Goal: Task Accomplishment & Management: Manage account settings

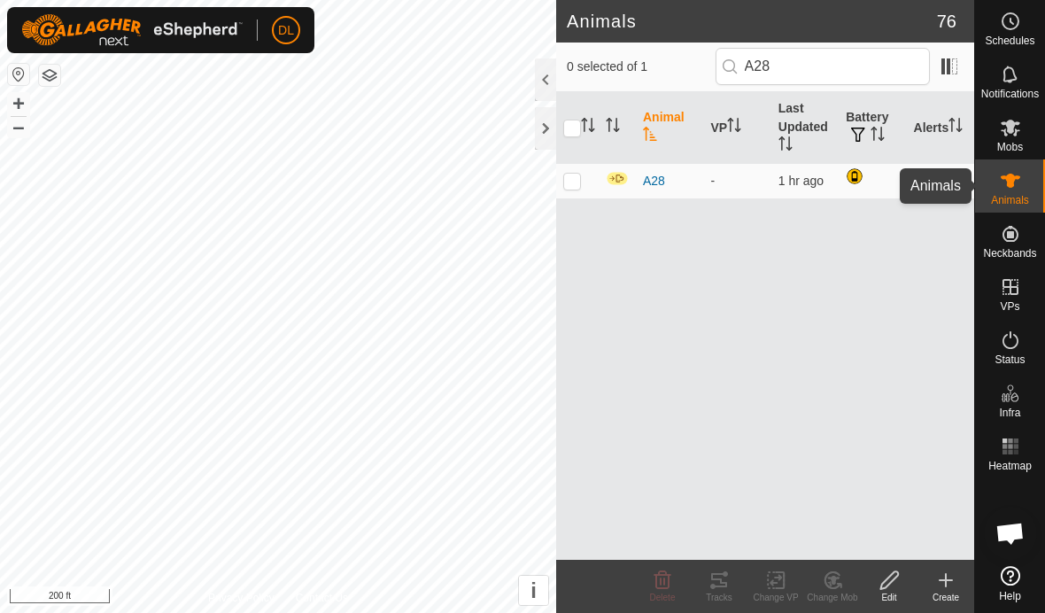
scroll to position [920, 0]
click at [1010, 136] on icon at bounding box center [1010, 127] width 21 height 21
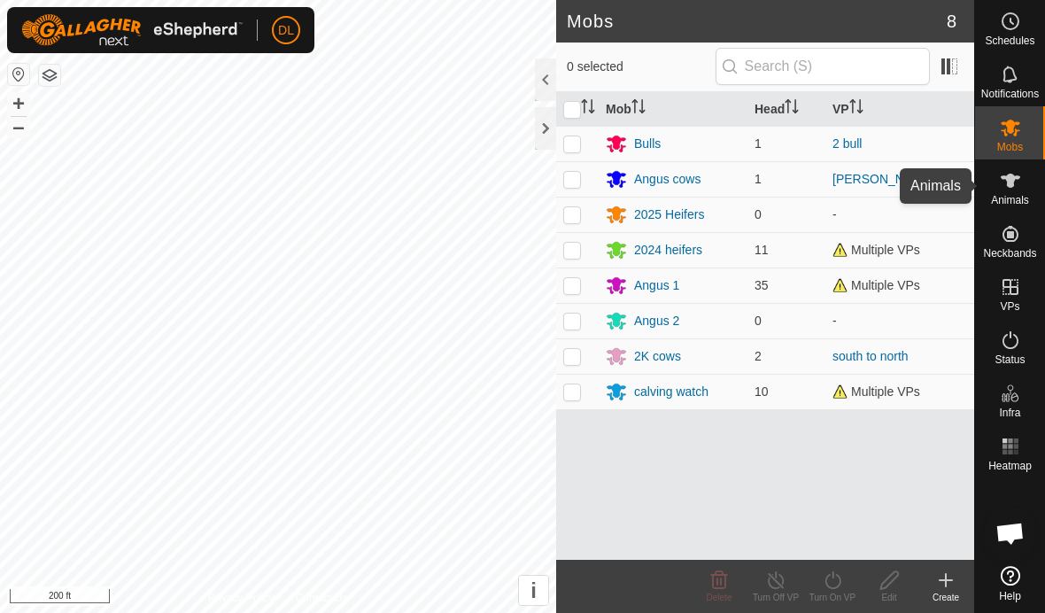
click at [1010, 201] on span "Animals" at bounding box center [1010, 200] width 38 height 11
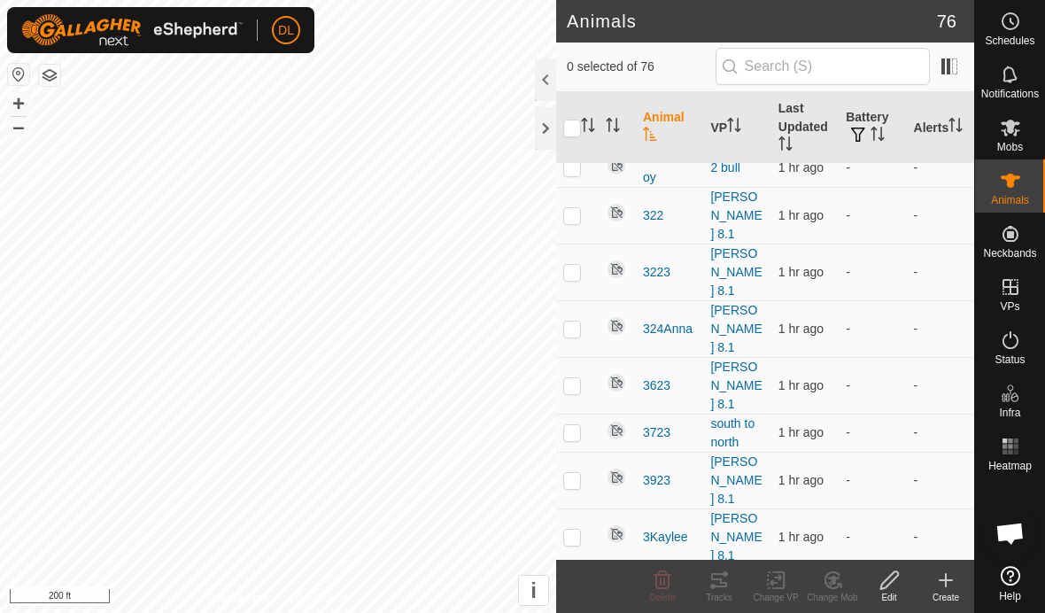
scroll to position [2013, 0]
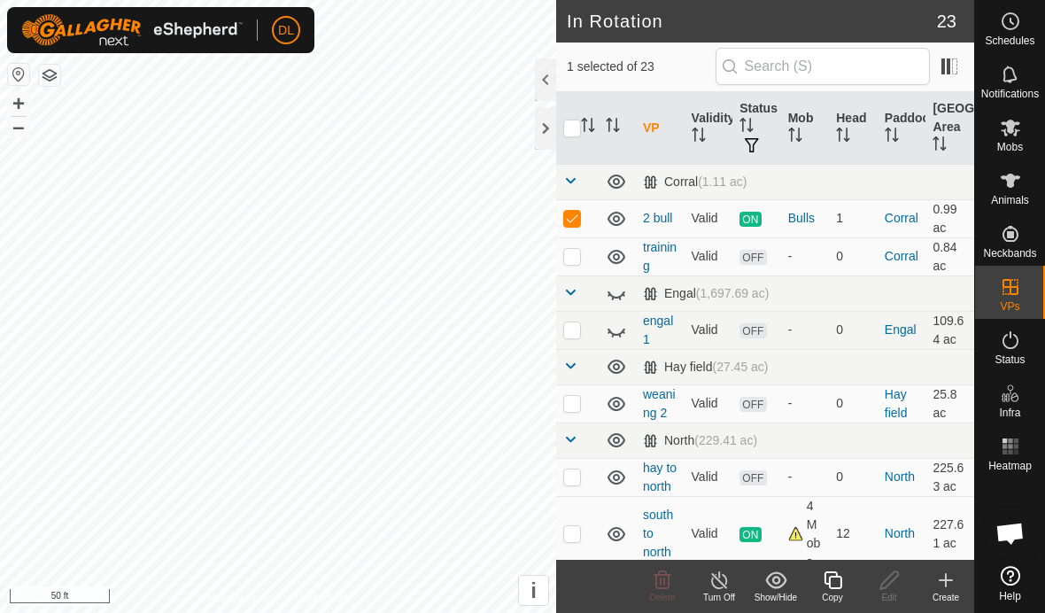
checkbox input "false"
checkbox input "true"
click at [891, 586] on icon at bounding box center [890, 580] width 22 height 21
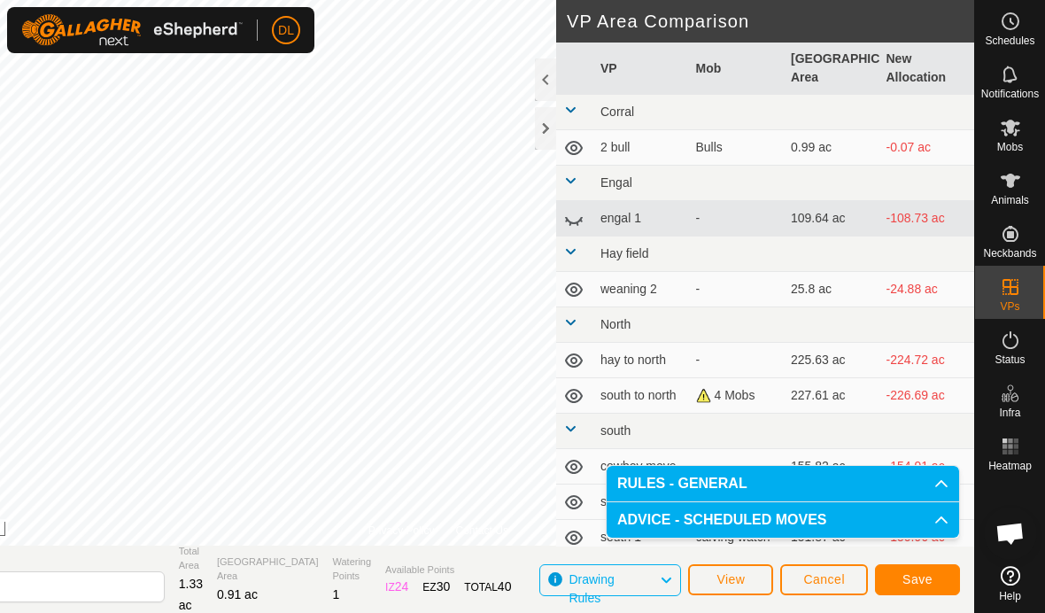
click at [920, 579] on span "Save" at bounding box center [918, 579] width 30 height 14
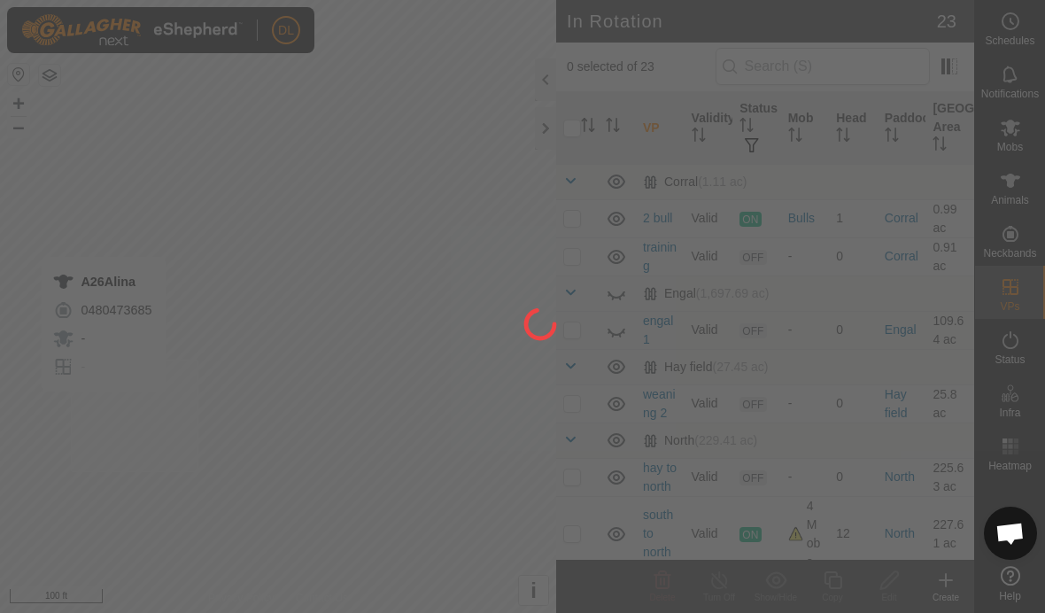
click at [198, 471] on div "DL Schedules Notifications Mobs Animals Neckbands VPs Status Infra Heatmap Help…" at bounding box center [522, 306] width 1045 height 613
checkbox input "true"
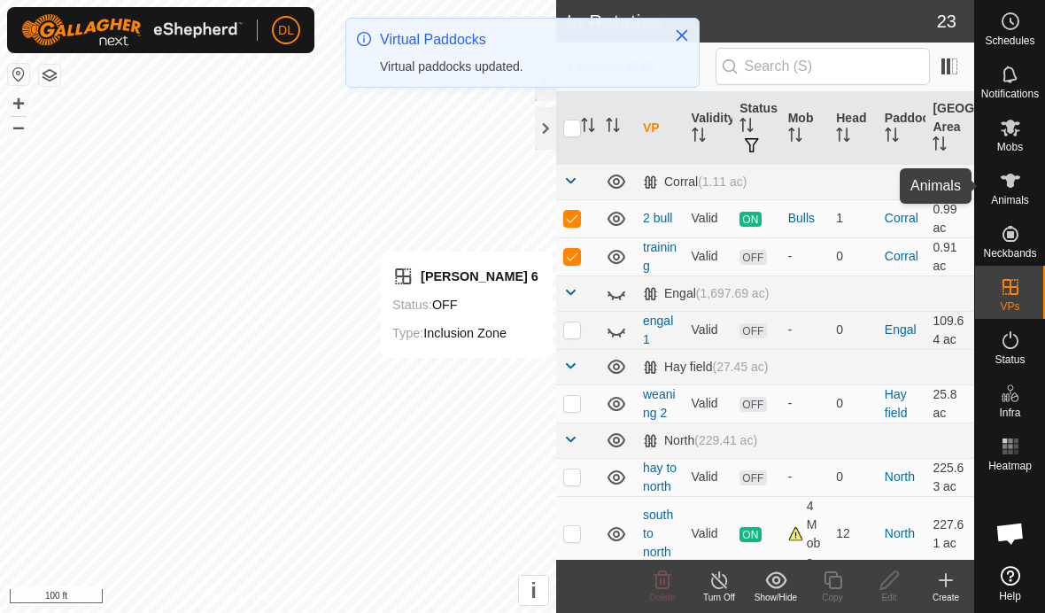
click at [1010, 192] on es-animals-svg-icon at bounding box center [1011, 181] width 32 height 28
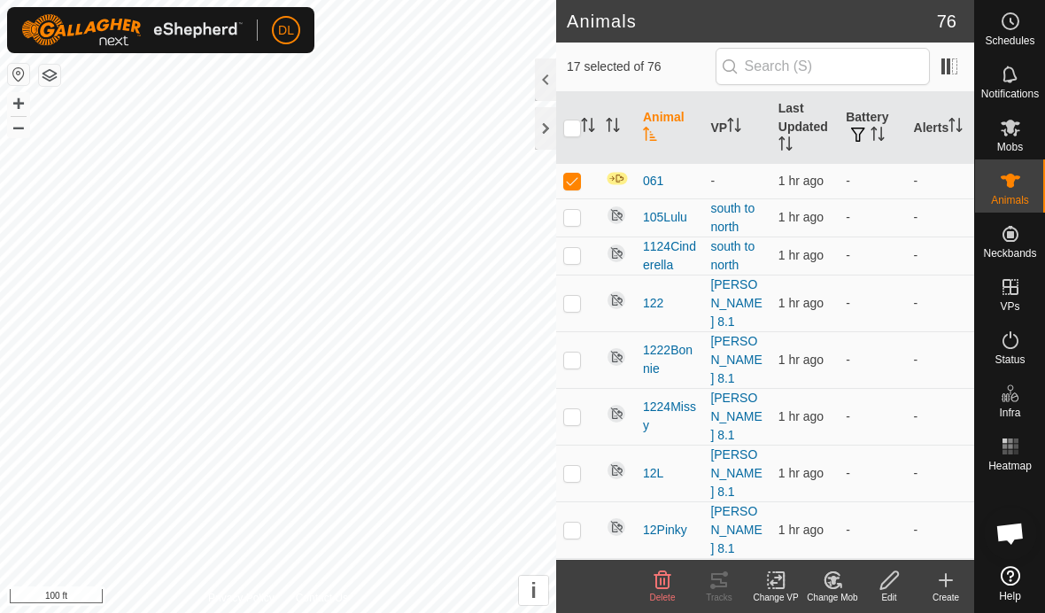
checkbox input "true"
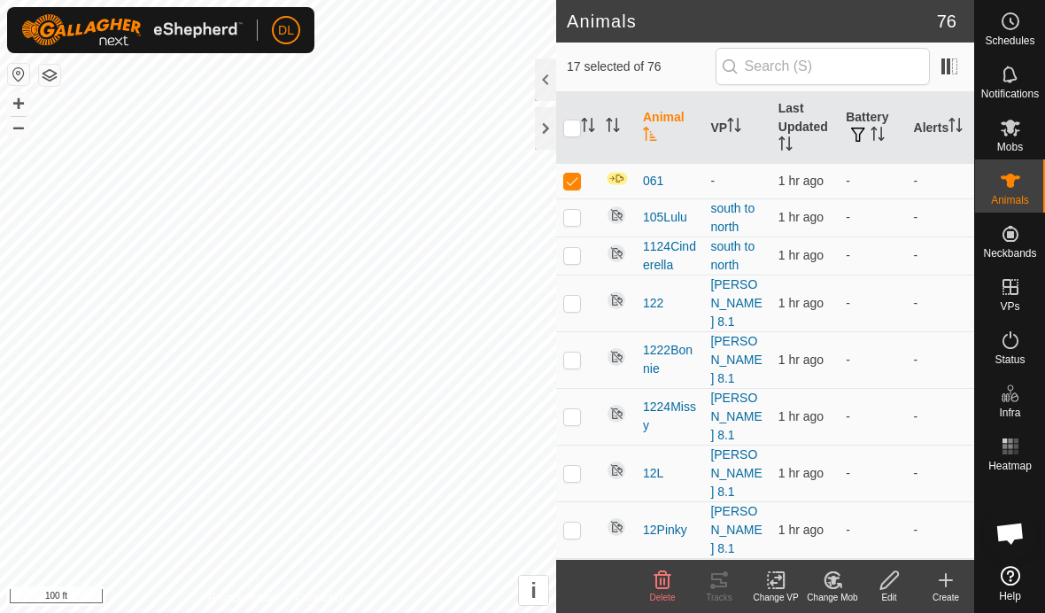
checkbox input "true"
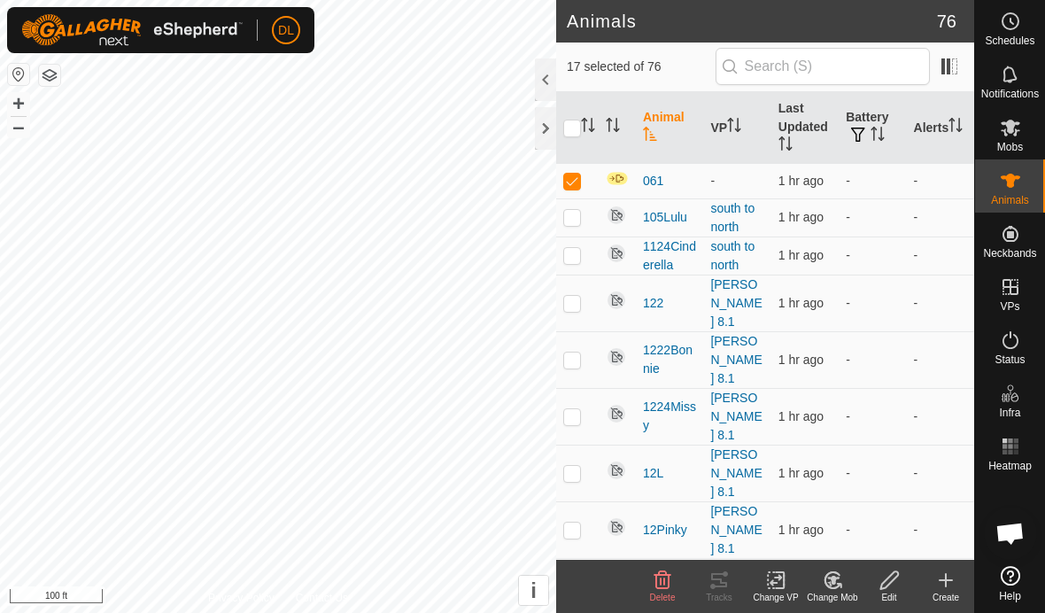
checkbox input "true"
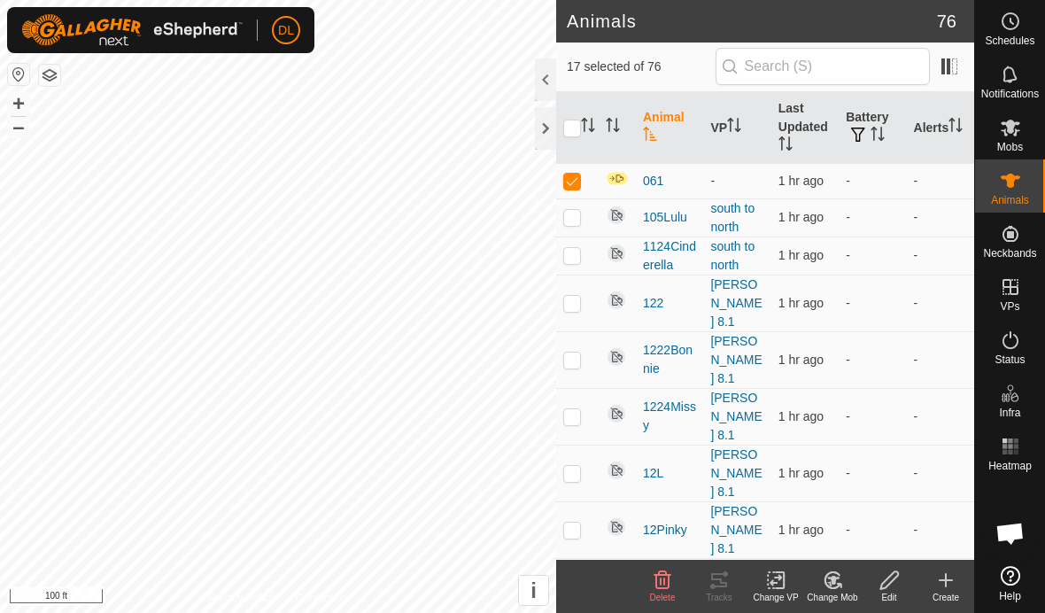
checkbox input "true"
click at [781, 591] on div "Change VP" at bounding box center [776, 597] width 57 height 13
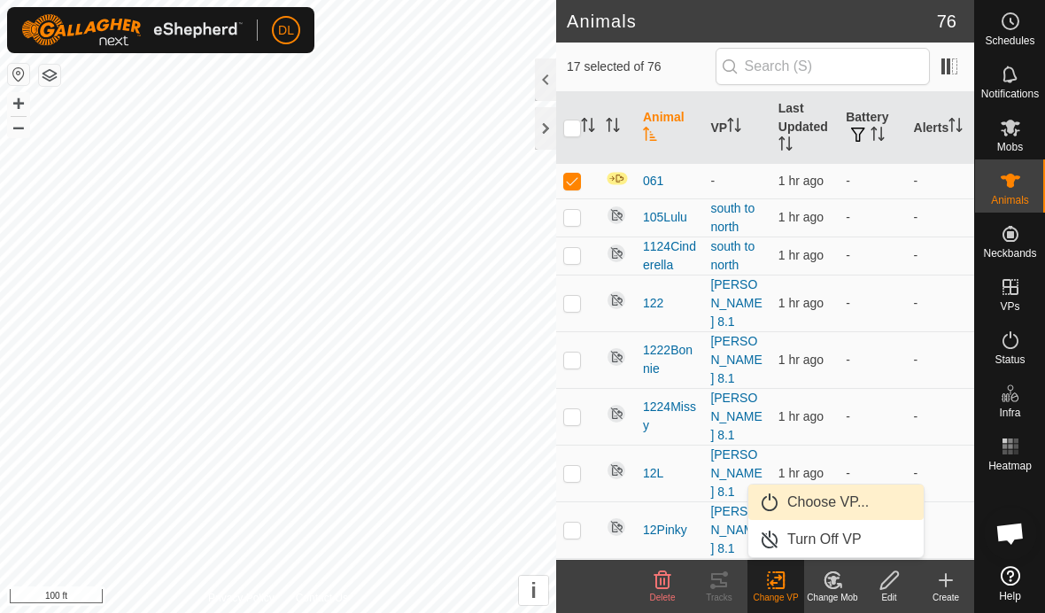
click at [801, 511] on link "Choose VP..." at bounding box center [835, 502] width 175 height 35
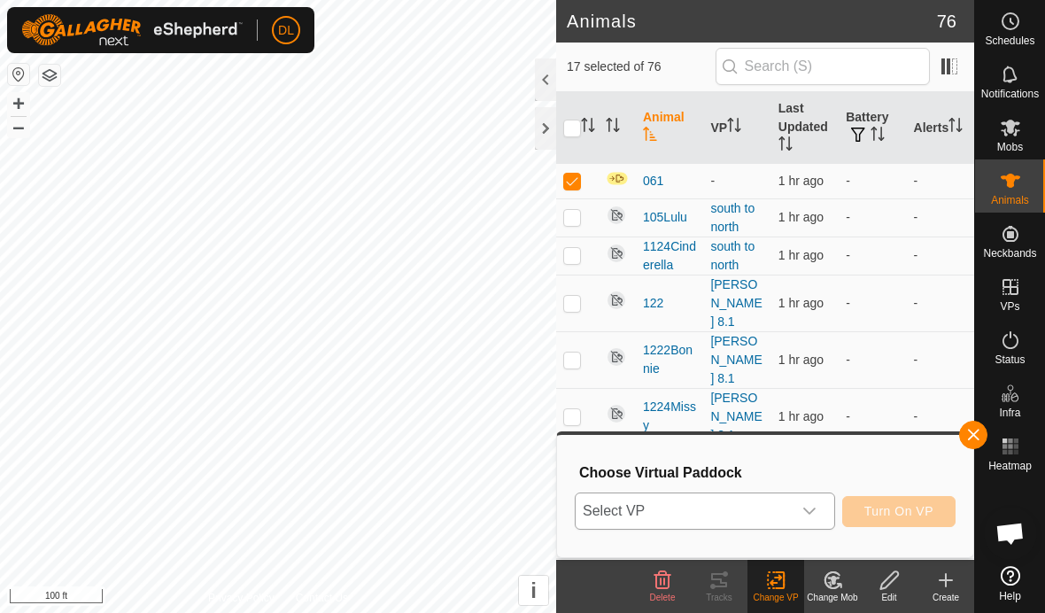
click at [769, 509] on span "Select VP" at bounding box center [684, 510] width 216 height 35
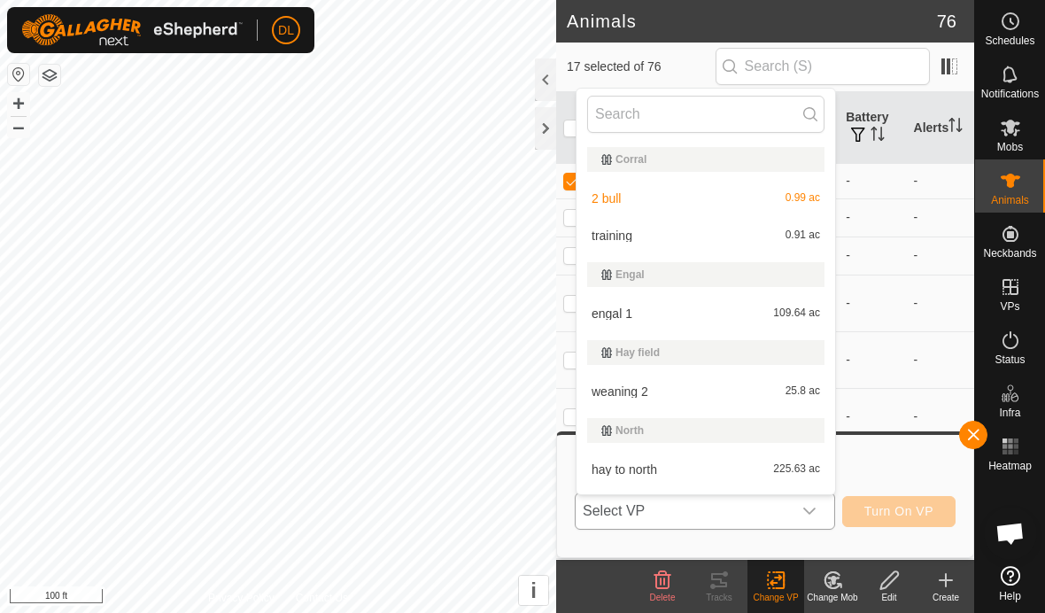
click at [647, 239] on li "training 0.91 ac" at bounding box center [706, 235] width 259 height 35
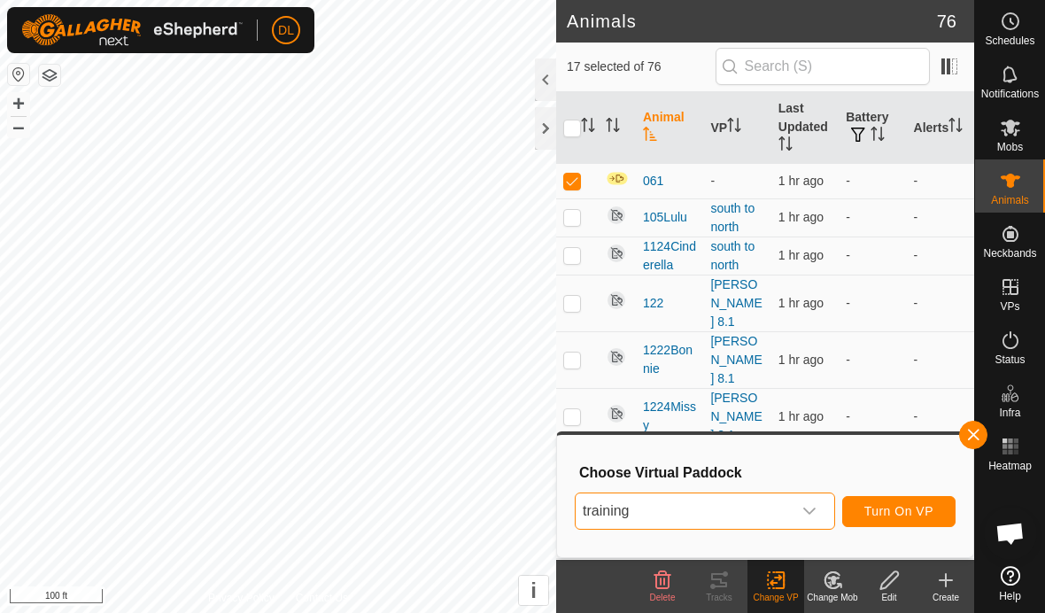
click at [896, 510] on span "Turn On VP" at bounding box center [899, 511] width 69 height 14
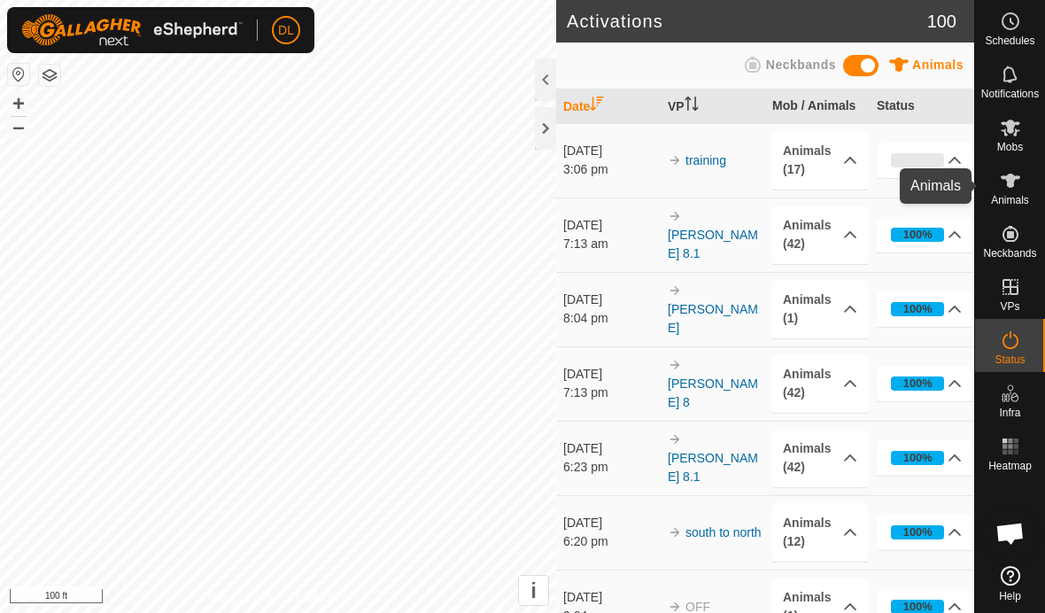
click at [1018, 191] on es-animals-svg-icon at bounding box center [1011, 181] width 32 height 28
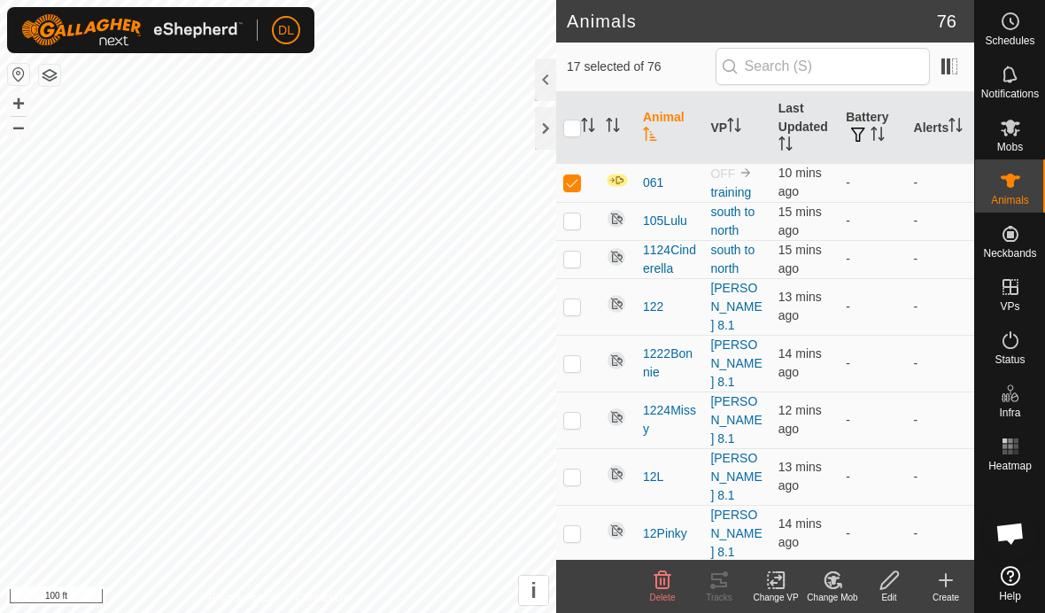
checkbox input "true"
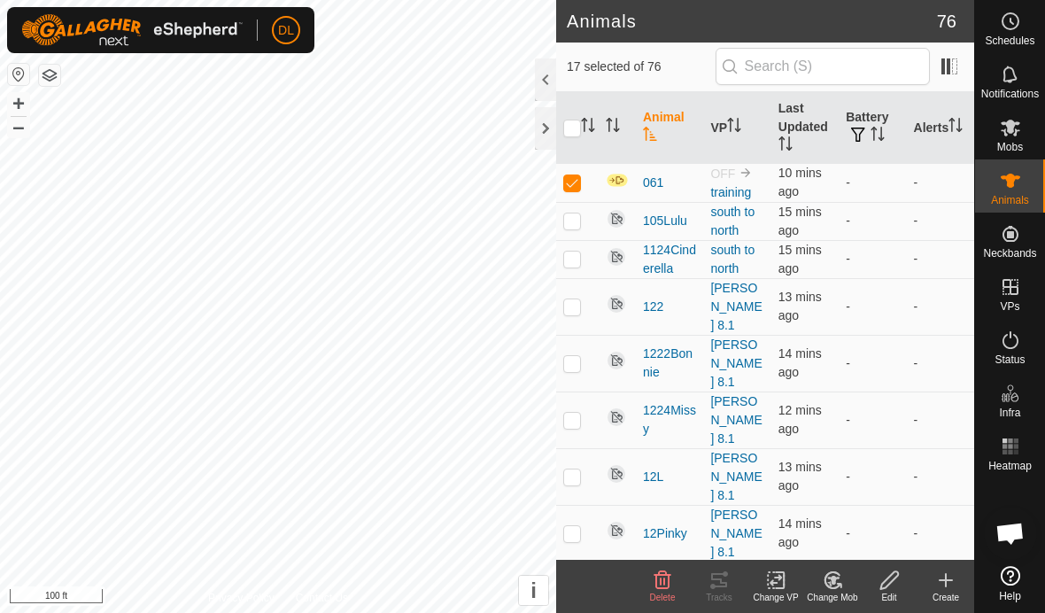
checkbox input "true"
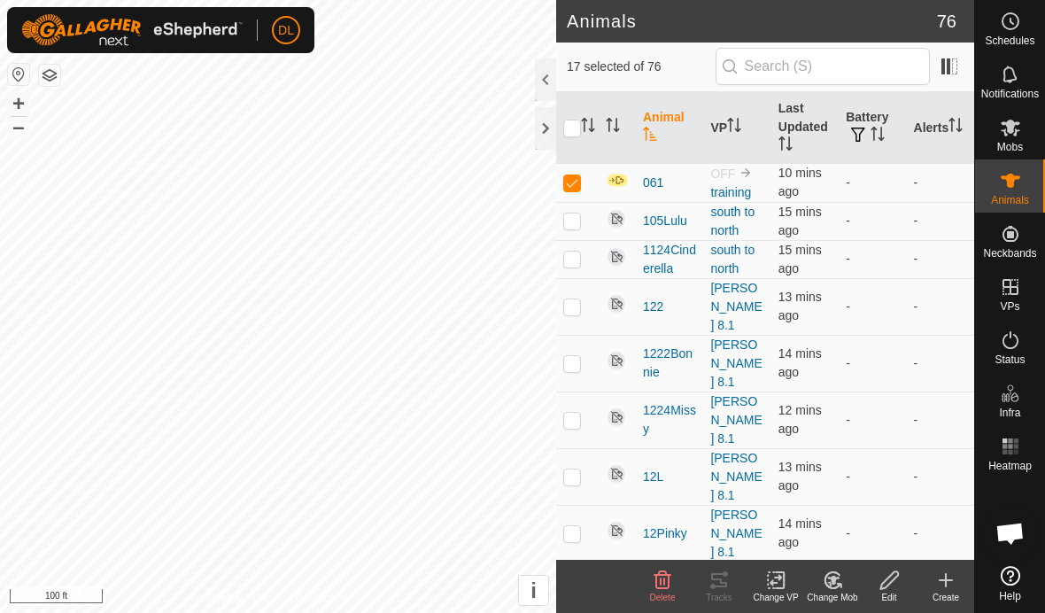
checkbox input "true"
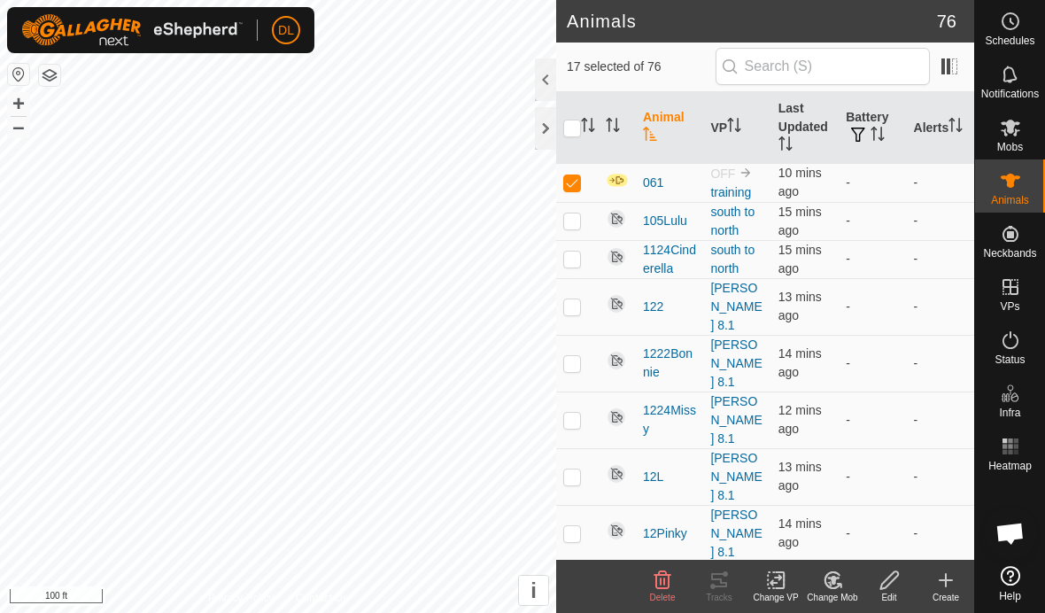
checkbox input "true"
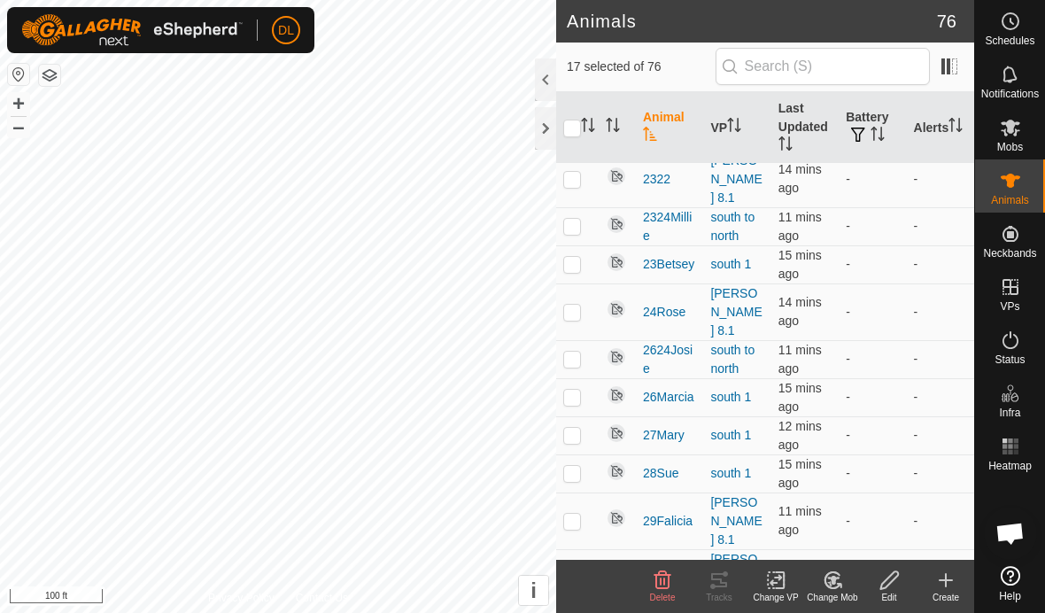
scroll to position [1464, 0]
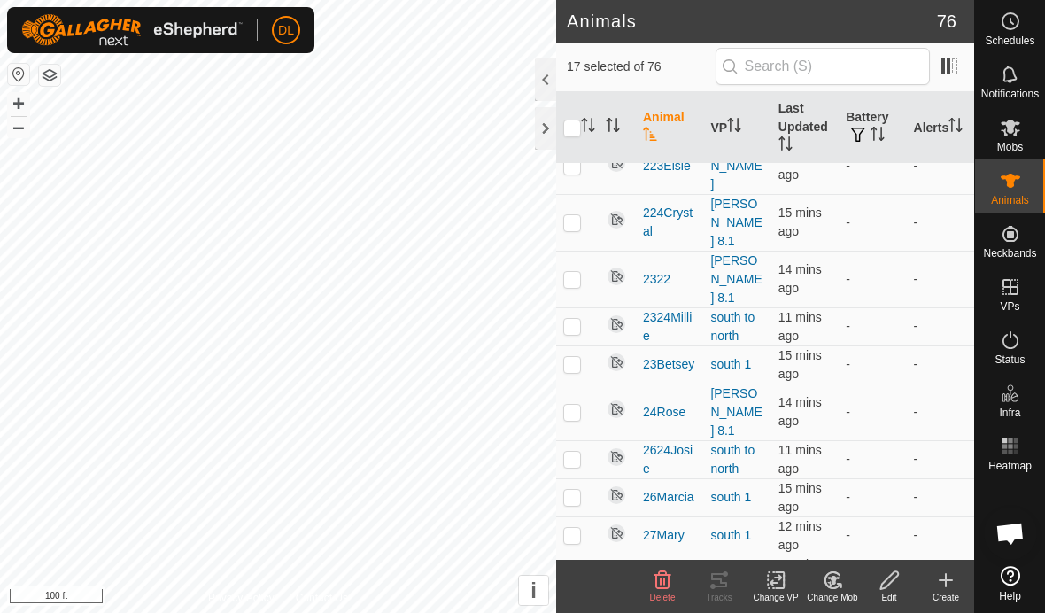
checkbox input "false"
click at [830, 574] on icon at bounding box center [833, 580] width 22 height 21
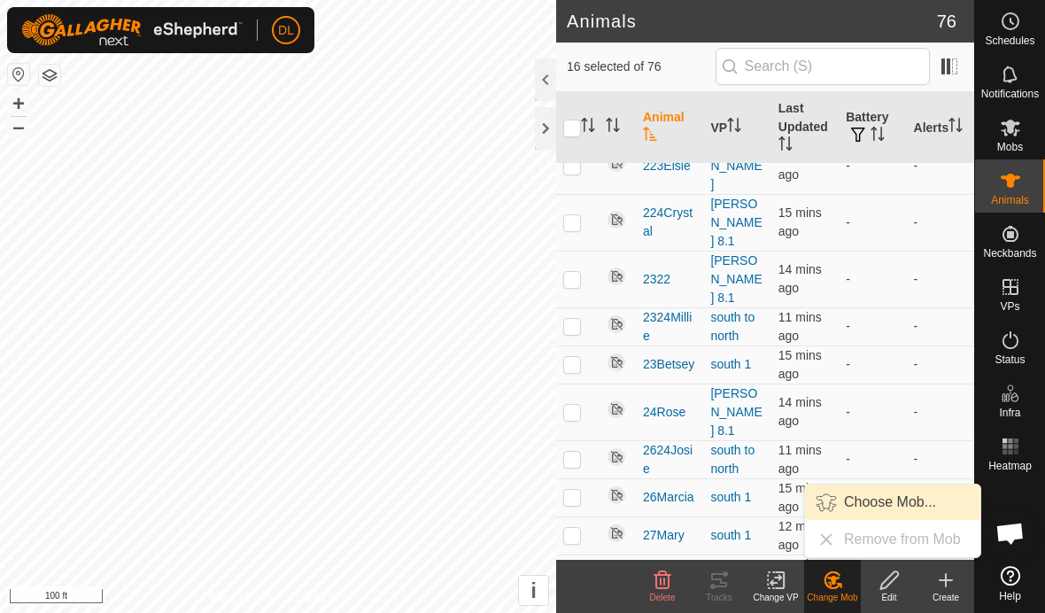
click at [833, 500] on link "Choose Mob..." at bounding box center [892, 502] width 175 height 35
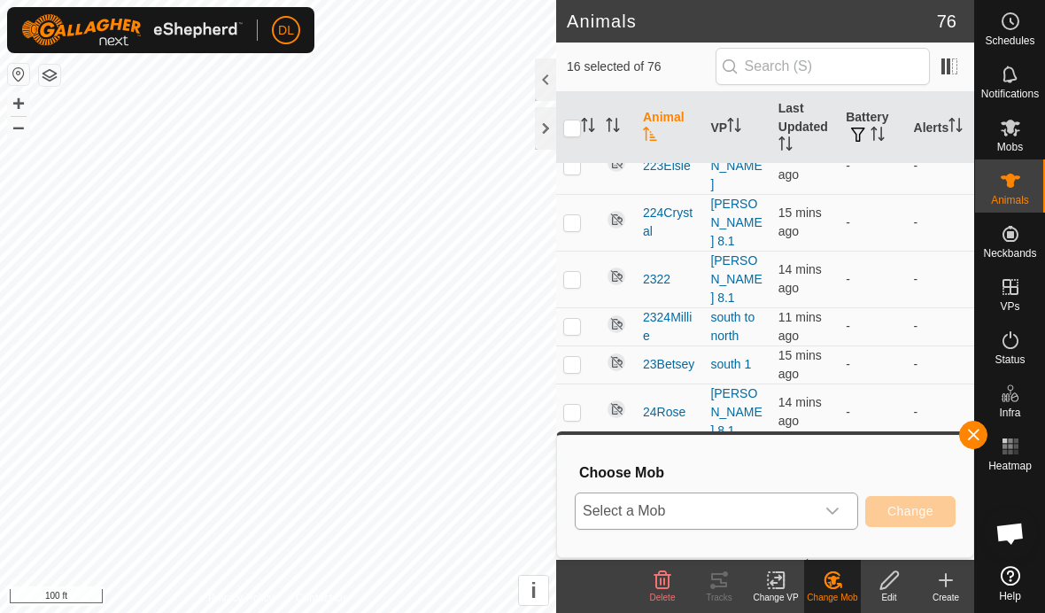
click at [765, 515] on span "Select a Mob" at bounding box center [695, 510] width 239 height 35
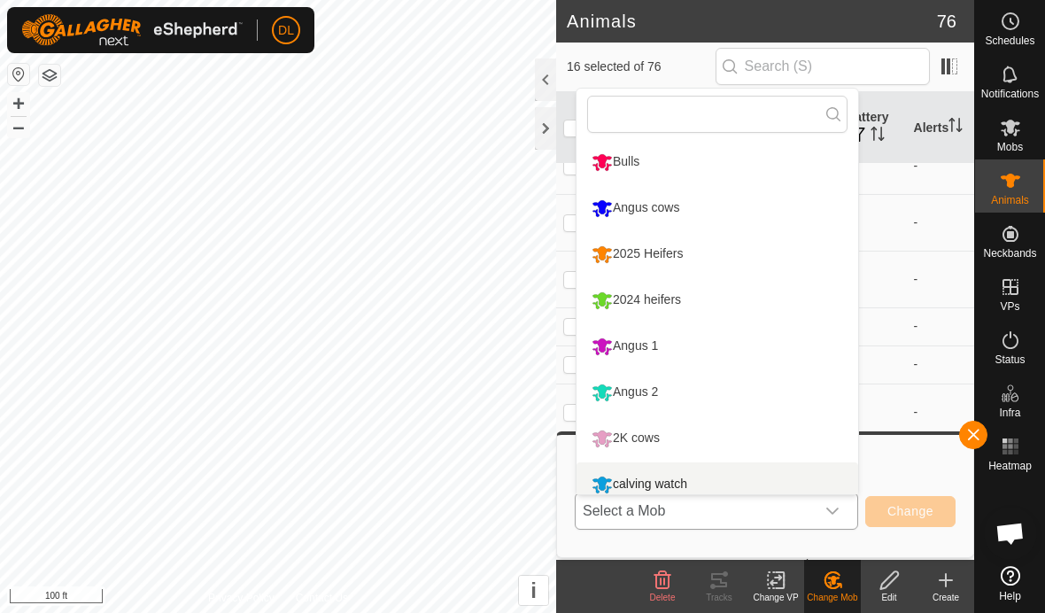
scroll to position [12, 0]
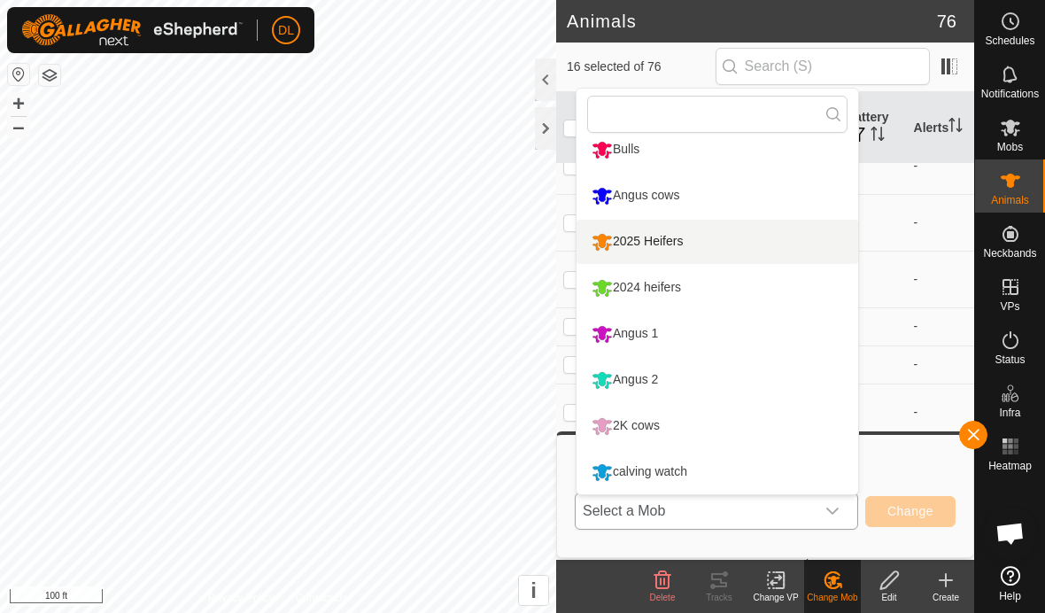
click at [643, 243] on li "2025 Heifers" at bounding box center [718, 242] width 282 height 44
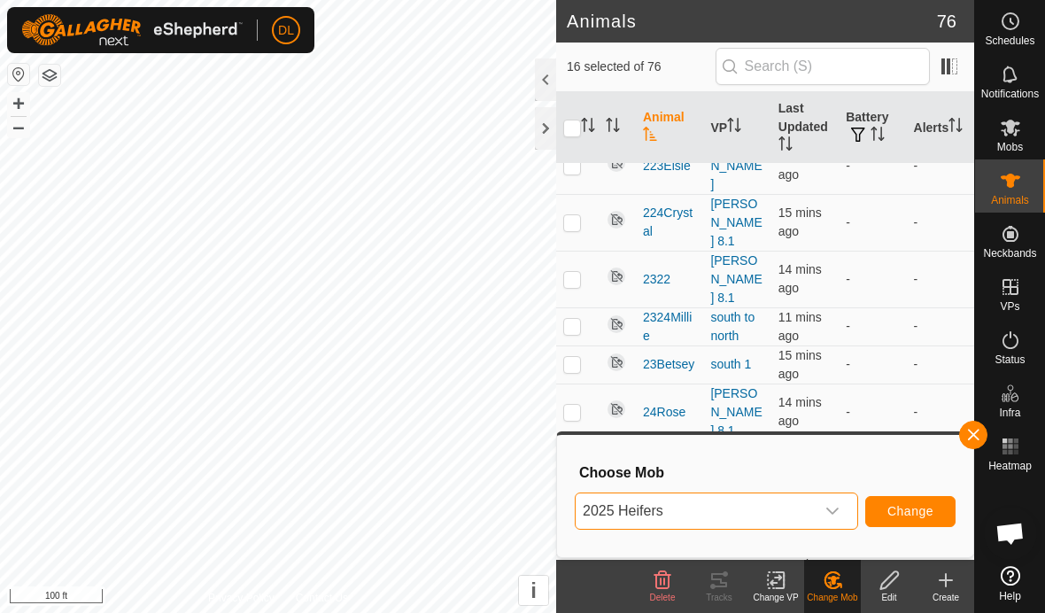
click at [916, 517] on span "Change" at bounding box center [911, 511] width 46 height 14
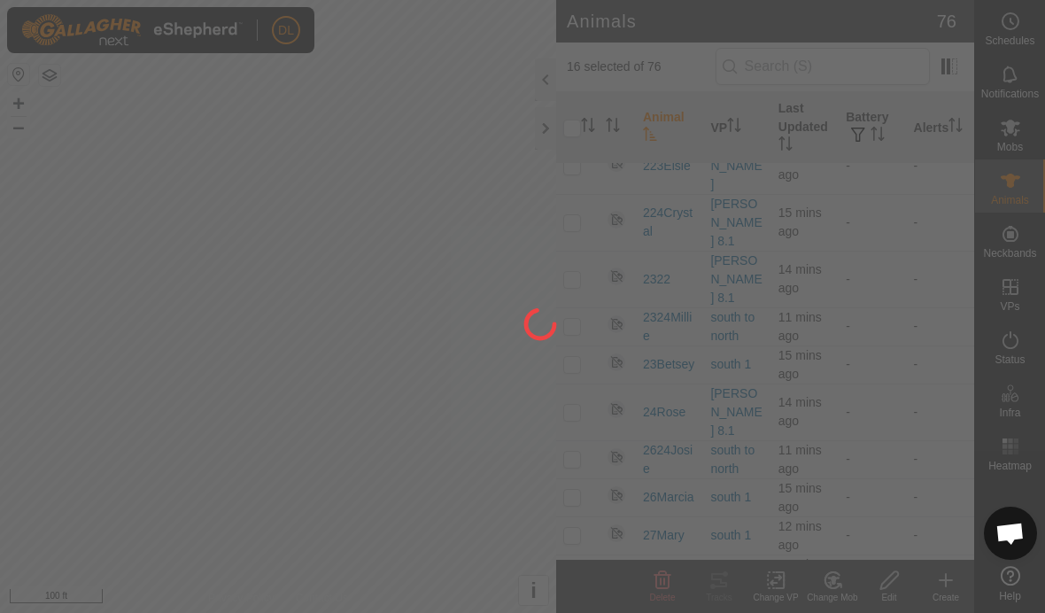
checkbox input "false"
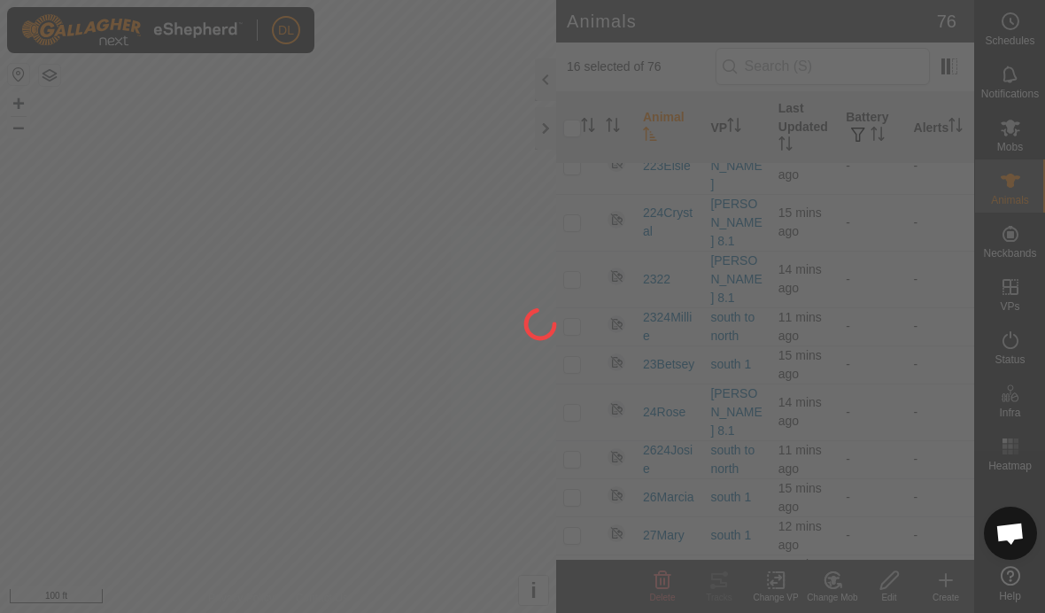
checkbox input "false"
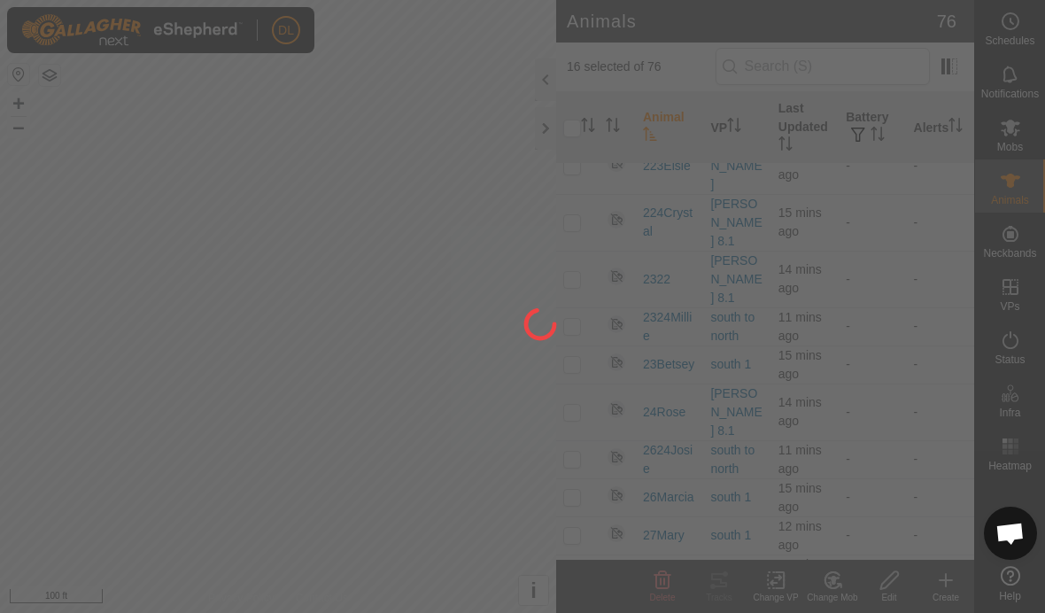
checkbox input "false"
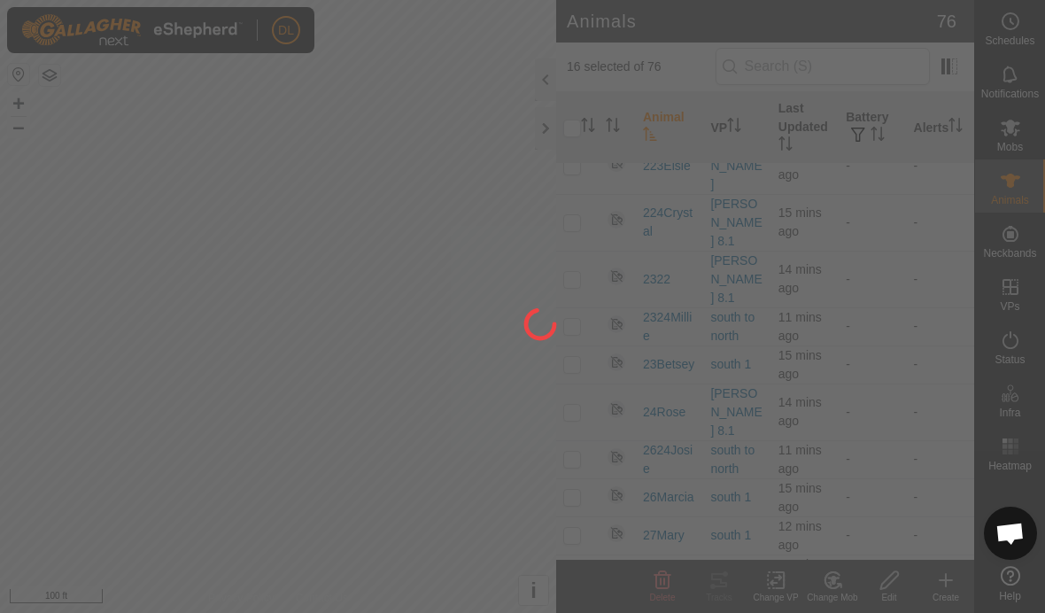
checkbox input "false"
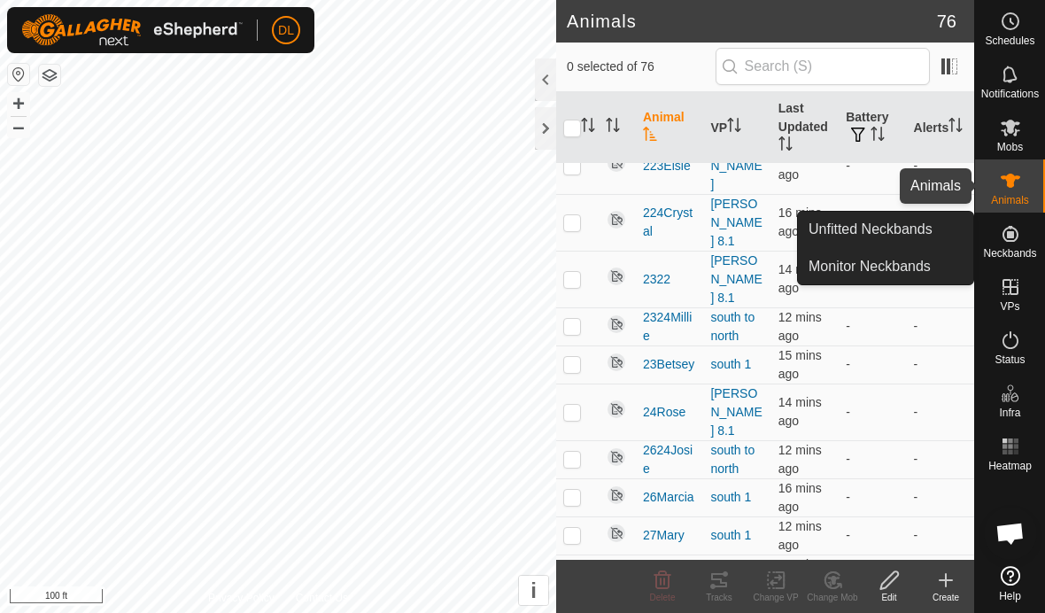
click at [1016, 192] on es-animals-svg-icon at bounding box center [1011, 181] width 32 height 28
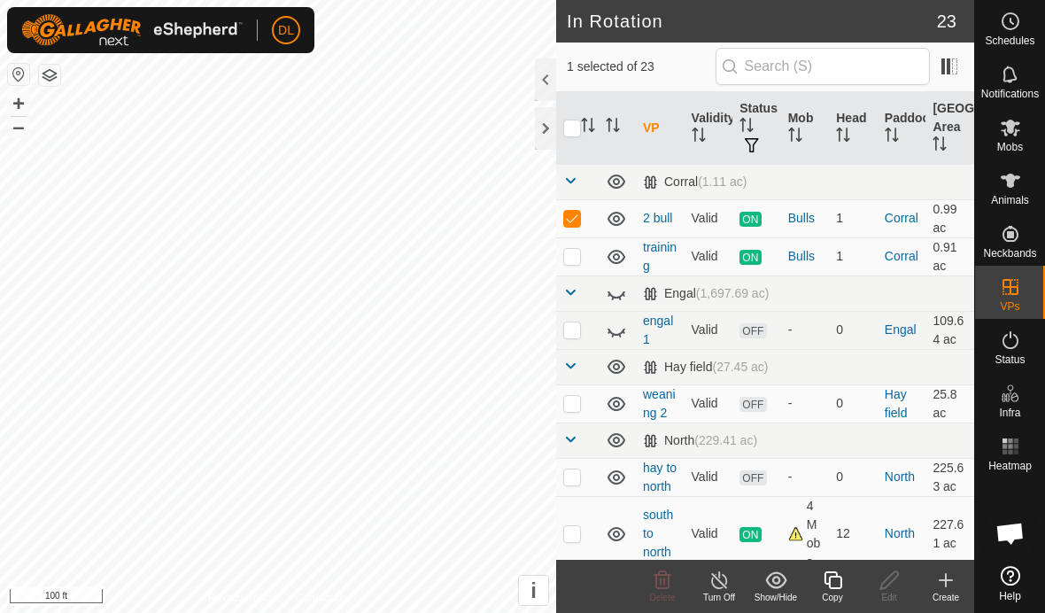
checkbox input "false"
checkbox input "true"
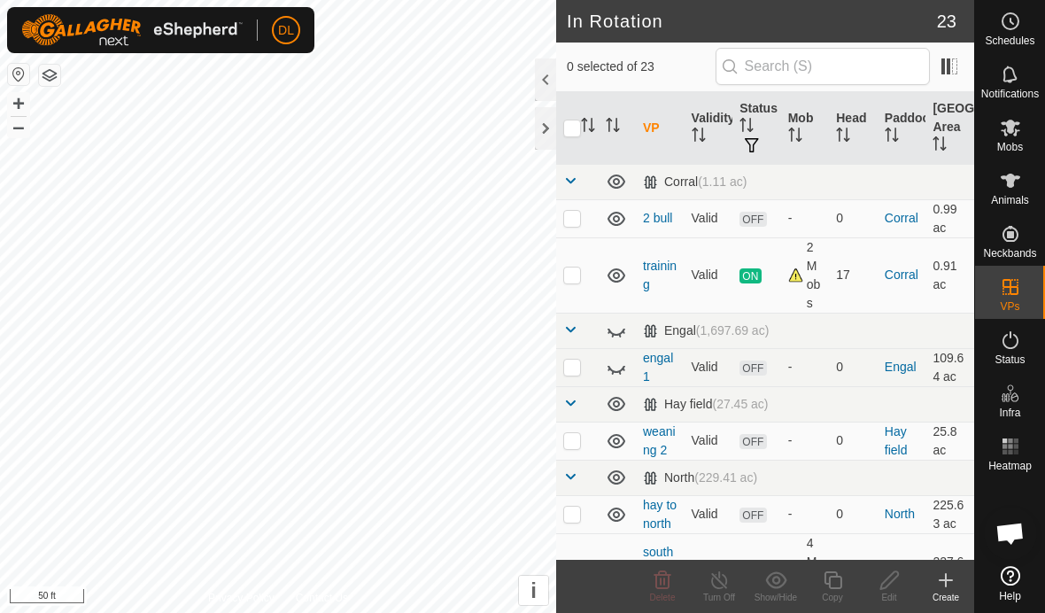
scroll to position [920, 0]
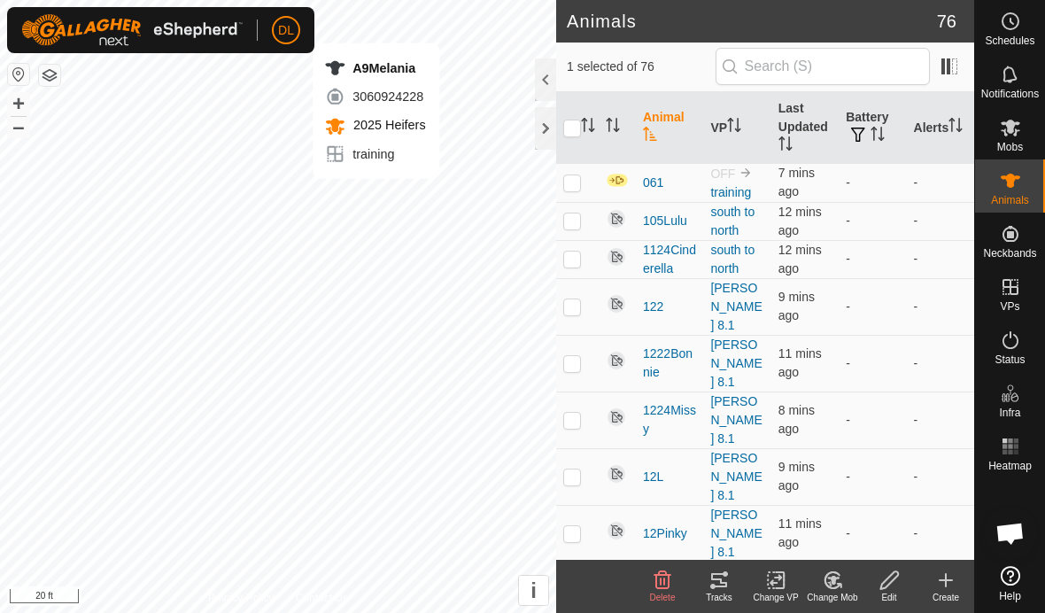
click at [713, 589] on icon at bounding box center [719, 580] width 21 height 21
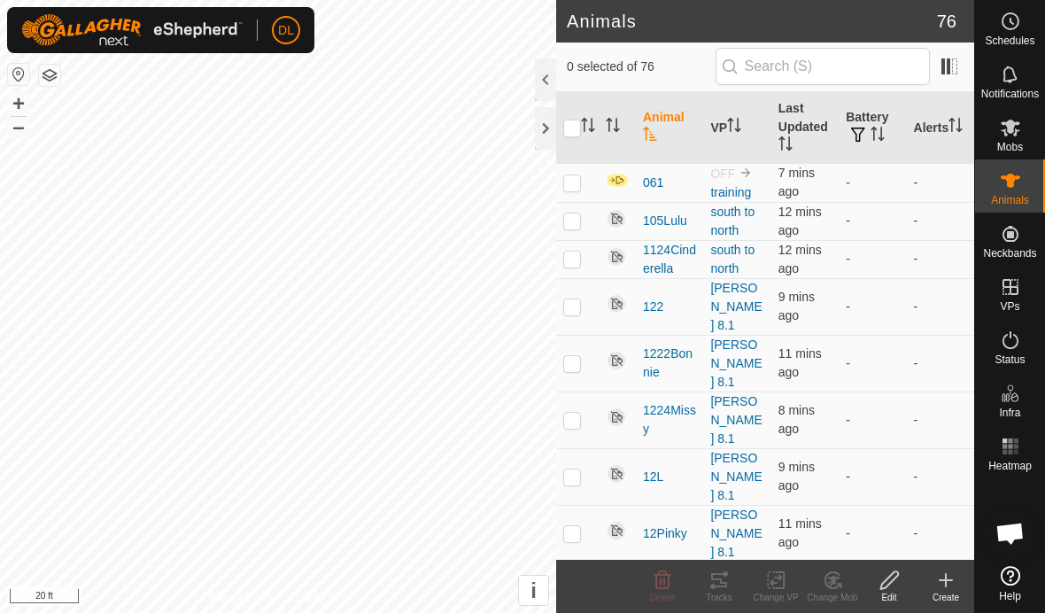
checkbox input "false"
click at [617, 184] on img at bounding box center [617, 180] width 23 height 15
click at [571, 182] on p-checkbox at bounding box center [572, 182] width 18 height 14
click at [888, 576] on icon at bounding box center [890, 580] width 22 height 21
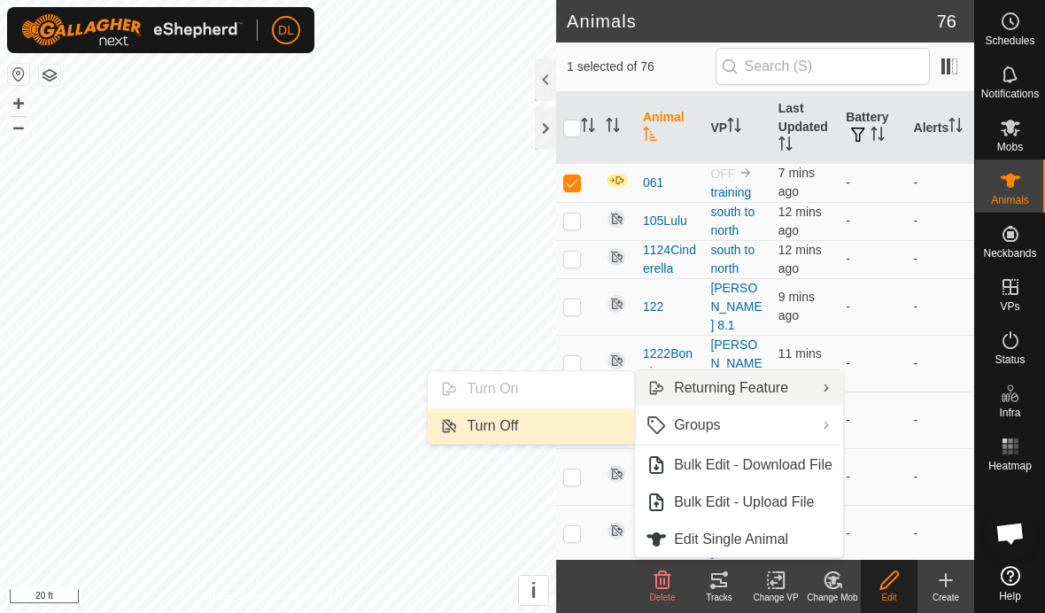
click at [520, 426] on link "Turn Off" at bounding box center [531, 425] width 206 height 35
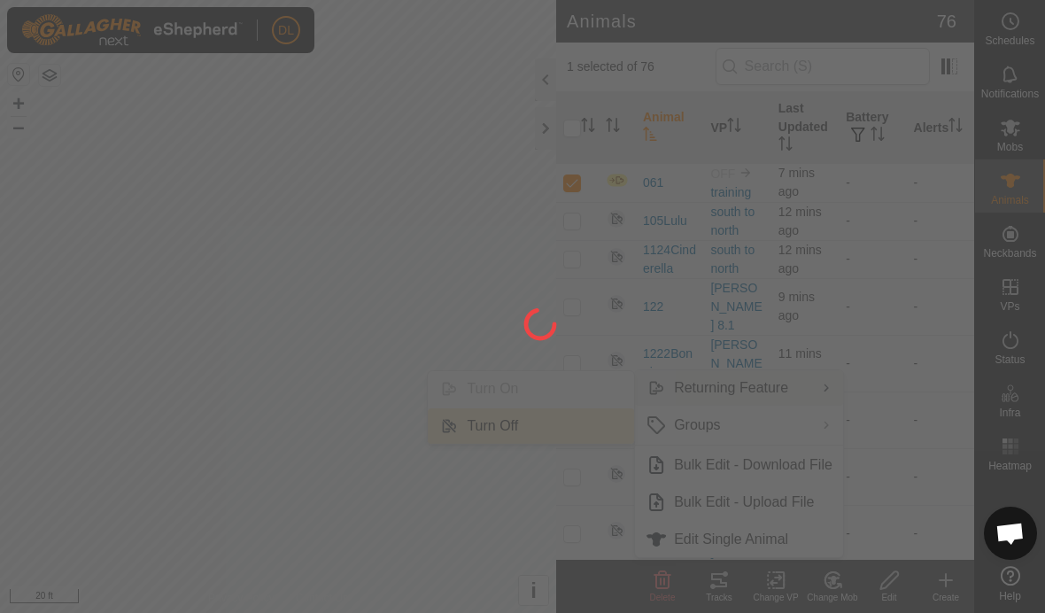
checkbox input "false"
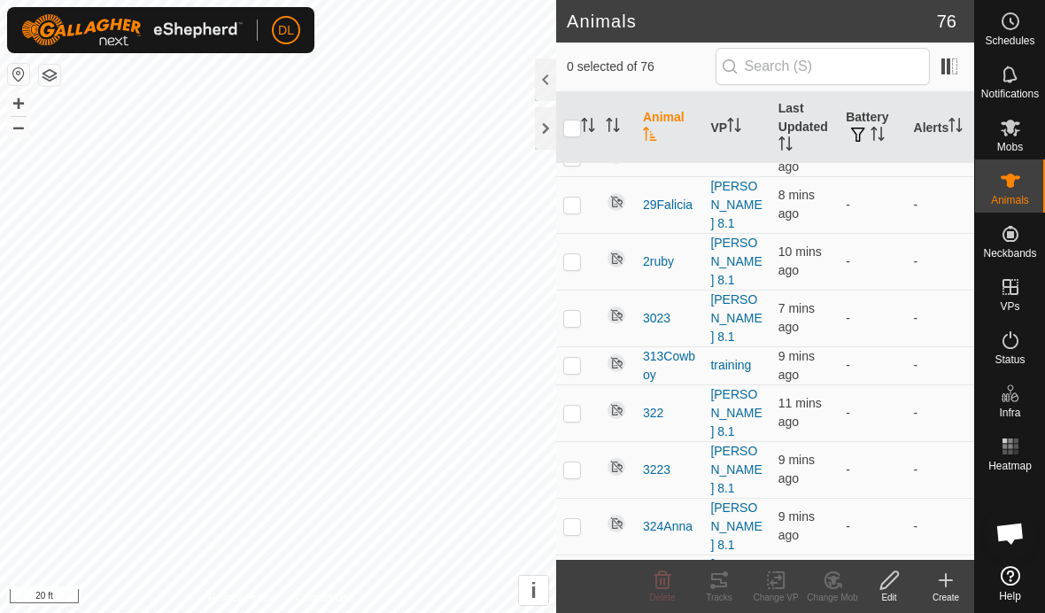
scroll to position [1947, 0]
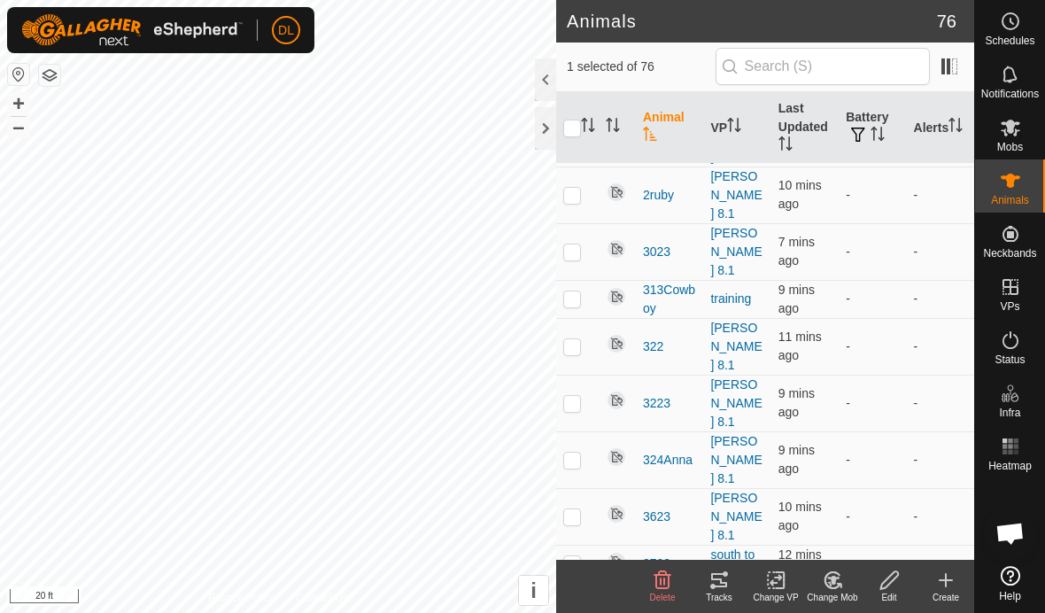
click at [897, 585] on icon at bounding box center [890, 580] width 22 height 21
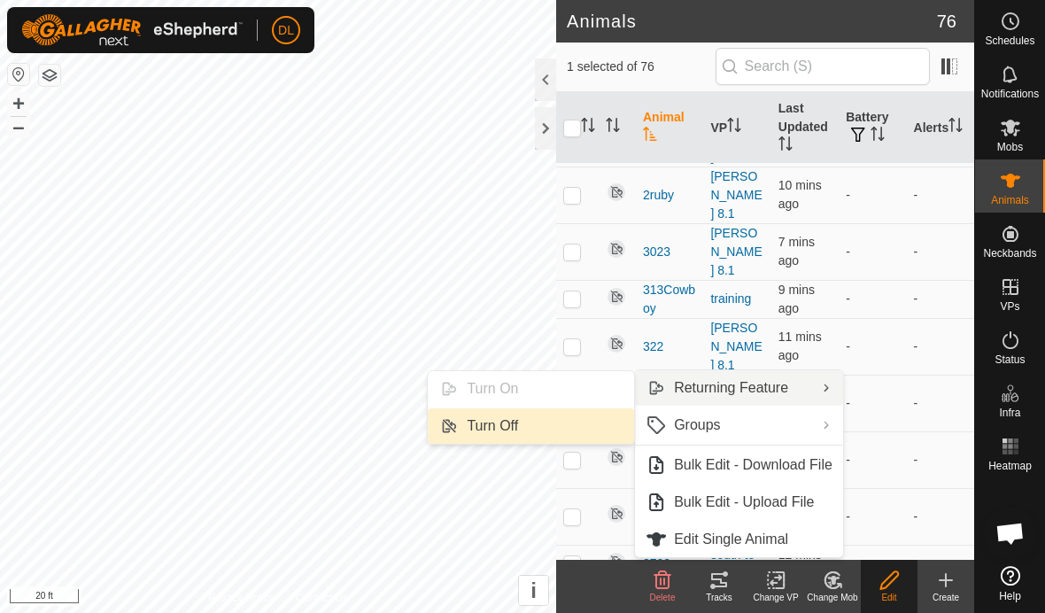
click at [558, 427] on link "Turn Off" at bounding box center [531, 425] width 206 height 35
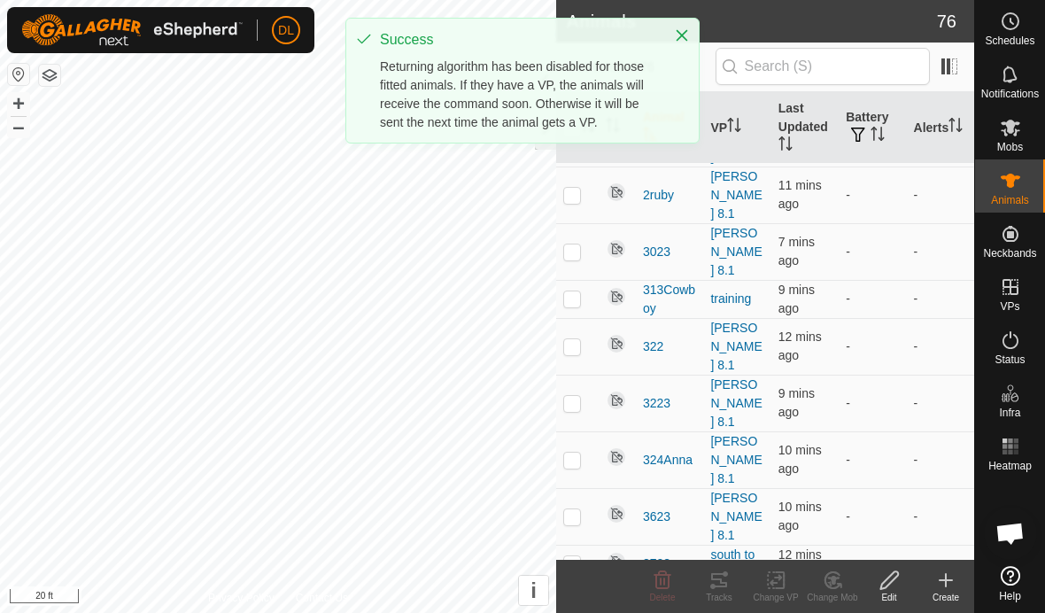
checkbox input "true"
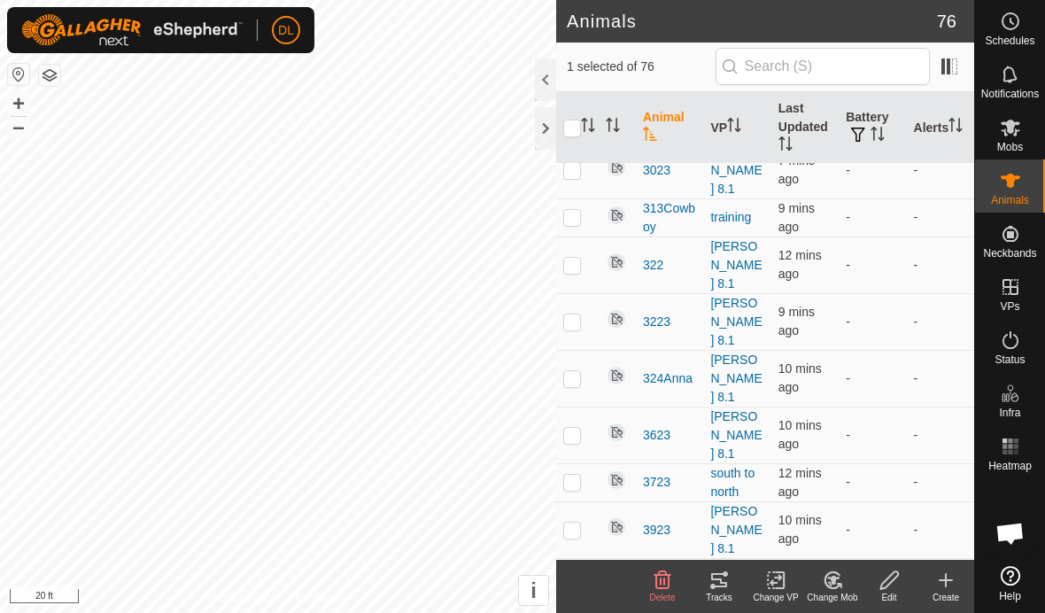
scroll to position [2080, 0]
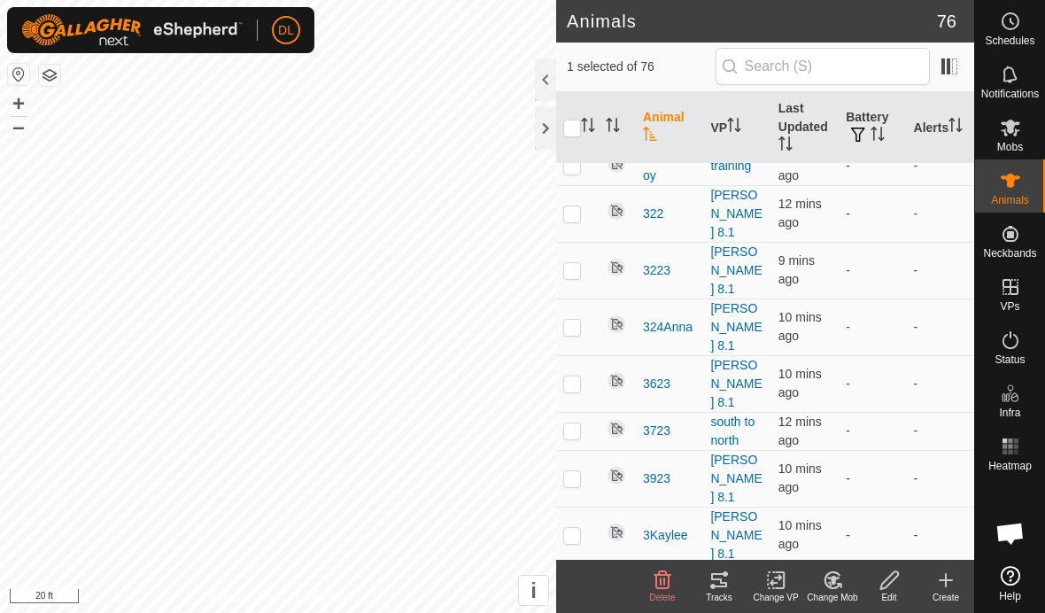
checkbox input "true"
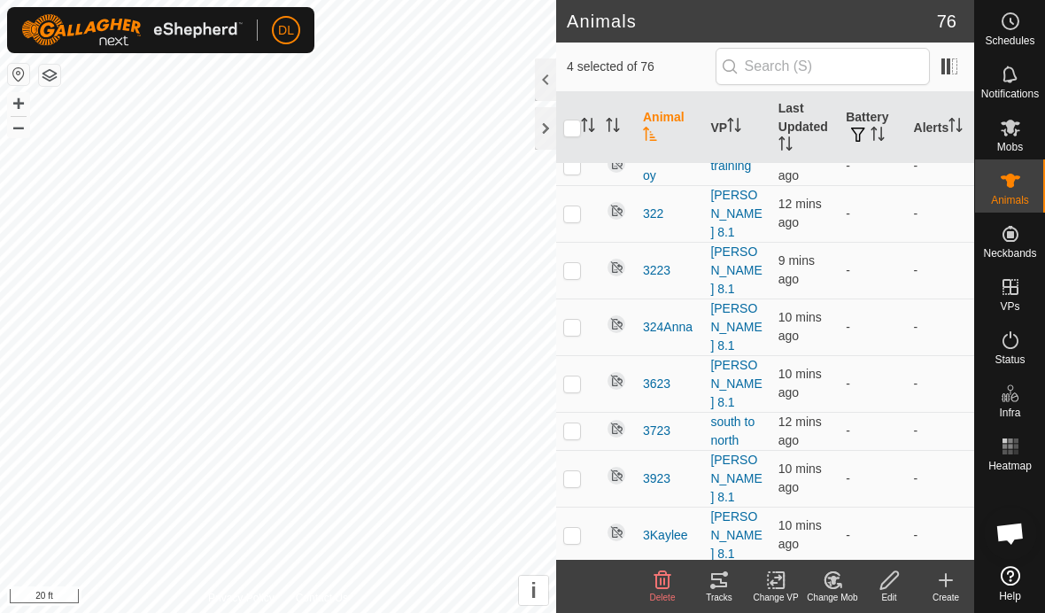
checkbox input "true"
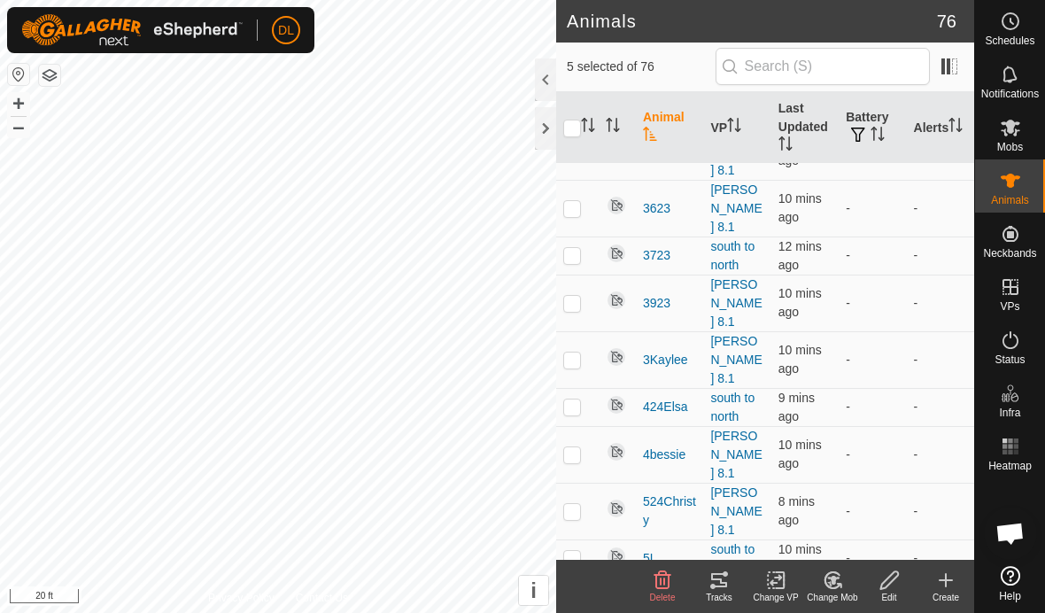
scroll to position [2303, 0]
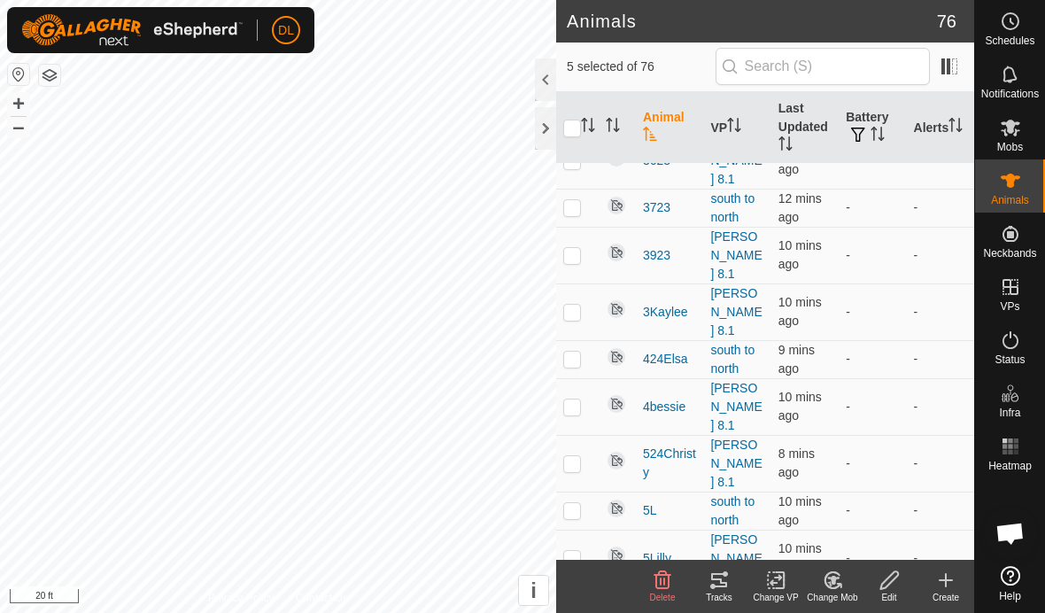
checkbox input "true"
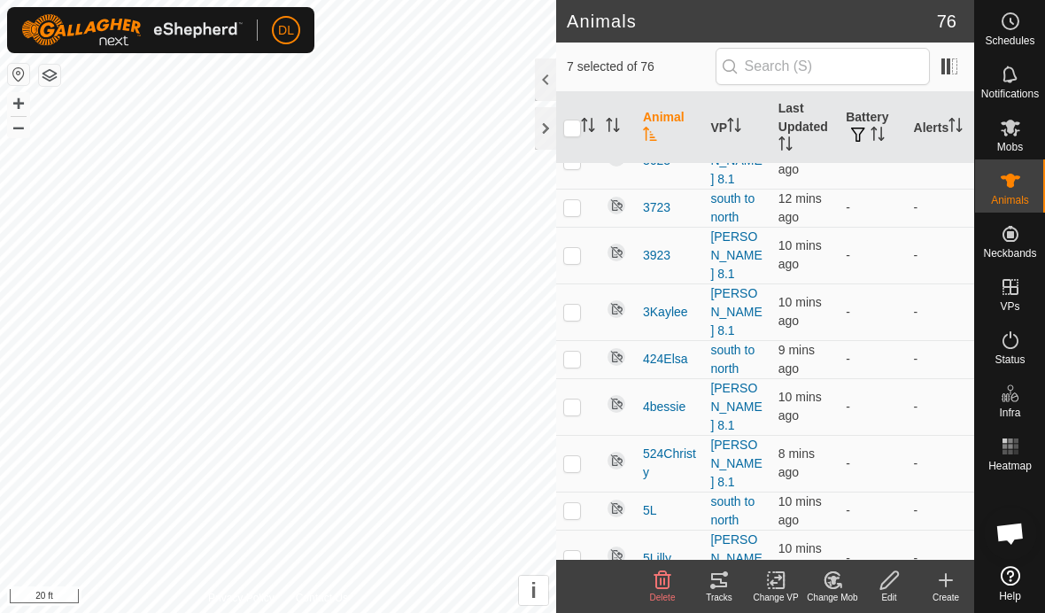
checkbox input "true"
drag, startPoint x: 572, startPoint y: 552, endPoint x: 577, endPoint y: 532, distance: 20.0
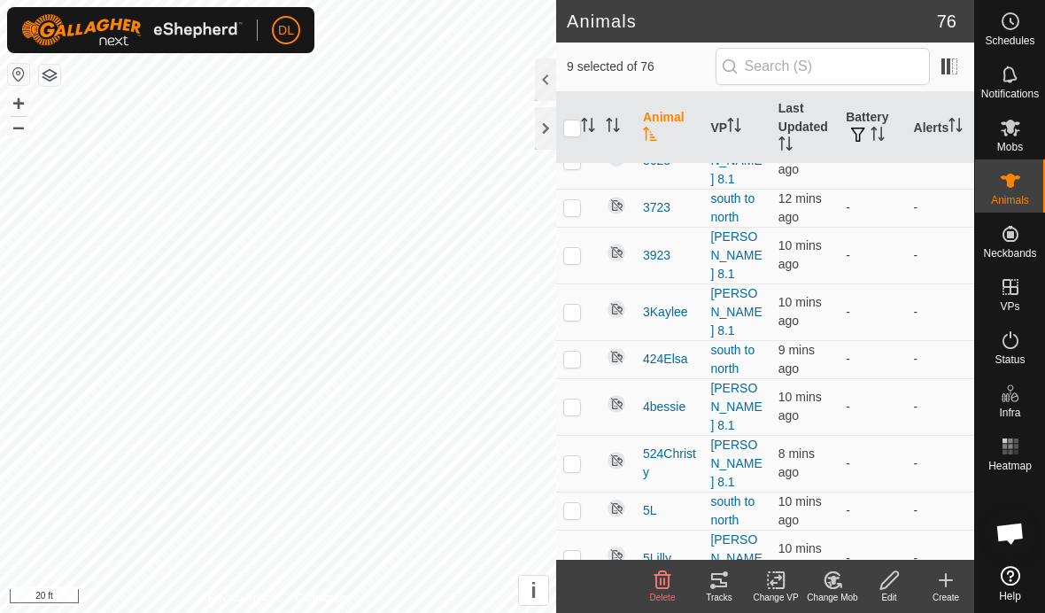
checkbox input "true"
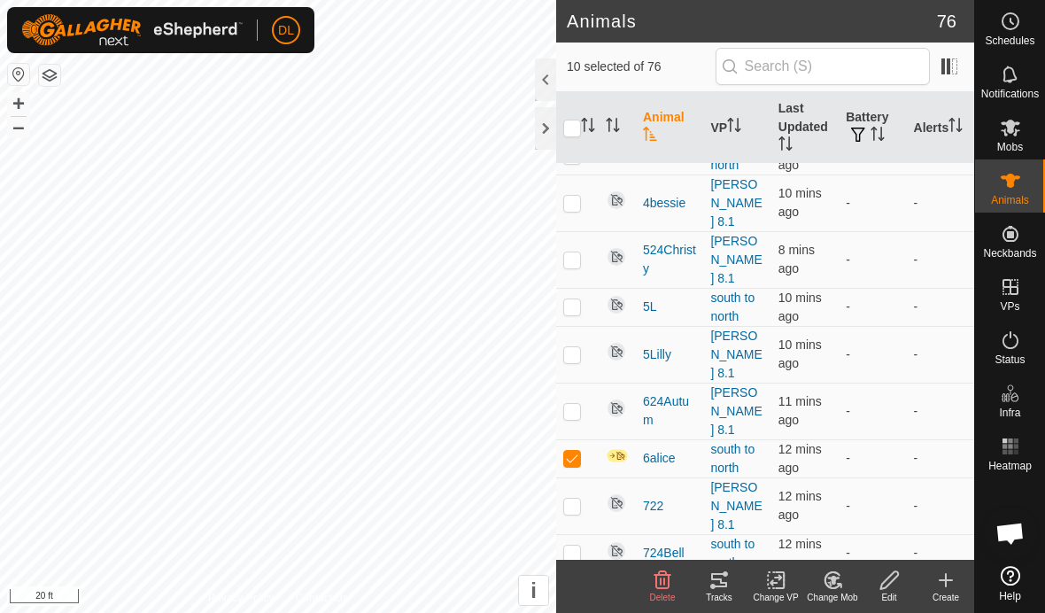
scroll to position [2506, 0]
checkbox input "true"
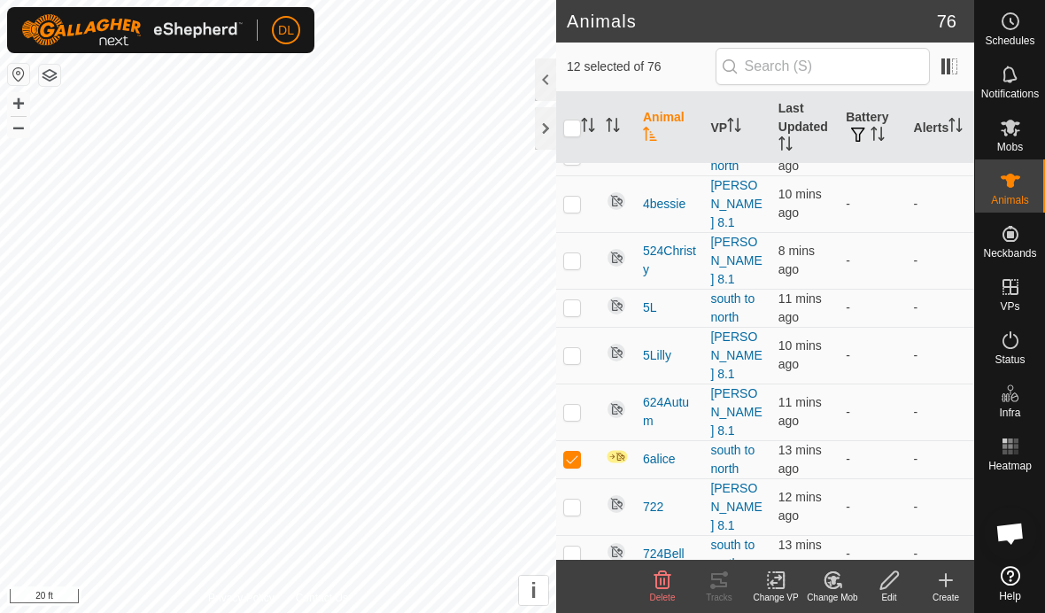
checkbox input "true"
click at [886, 579] on icon at bounding box center [889, 580] width 18 height 18
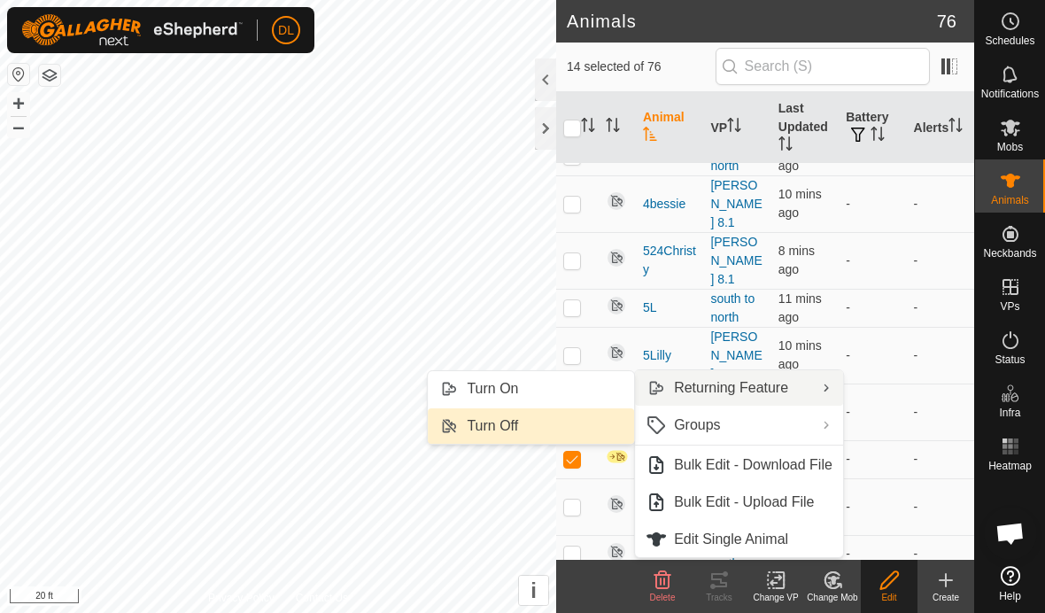
click at [553, 430] on link "Turn Off" at bounding box center [531, 425] width 206 height 35
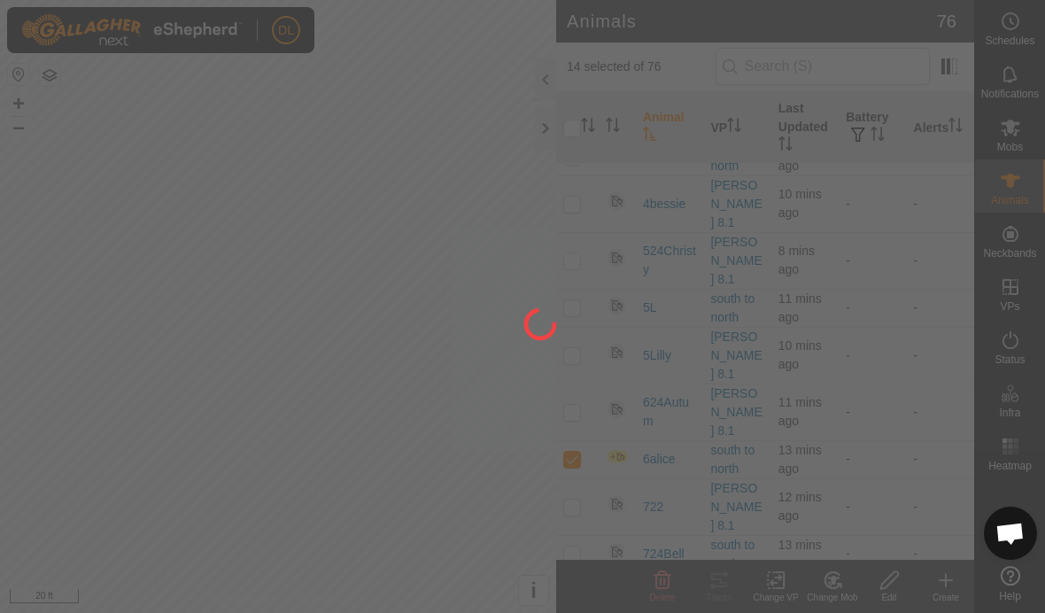
checkbox input "false"
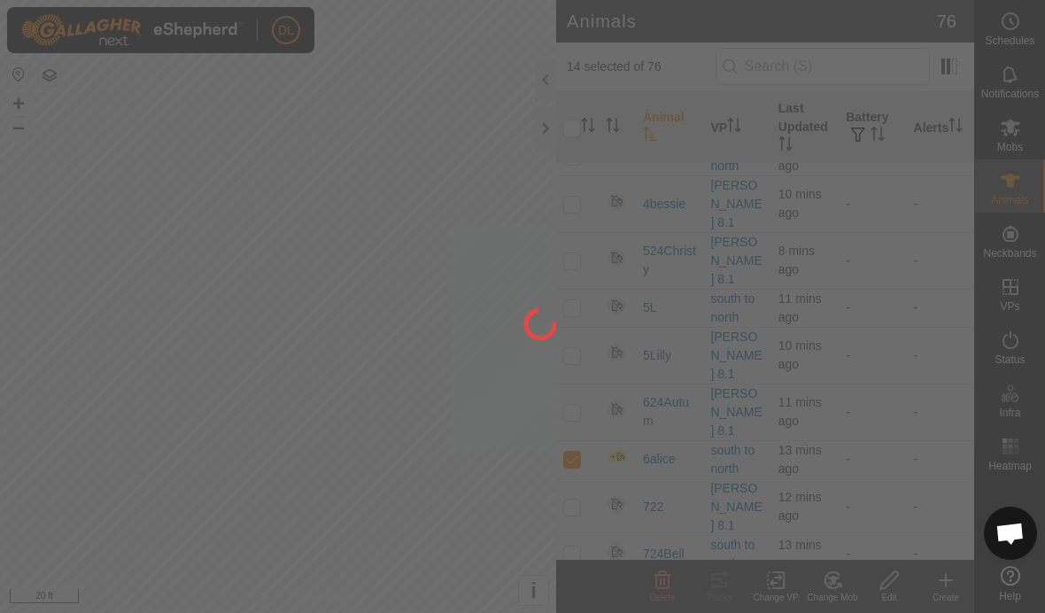
checkbox input "false"
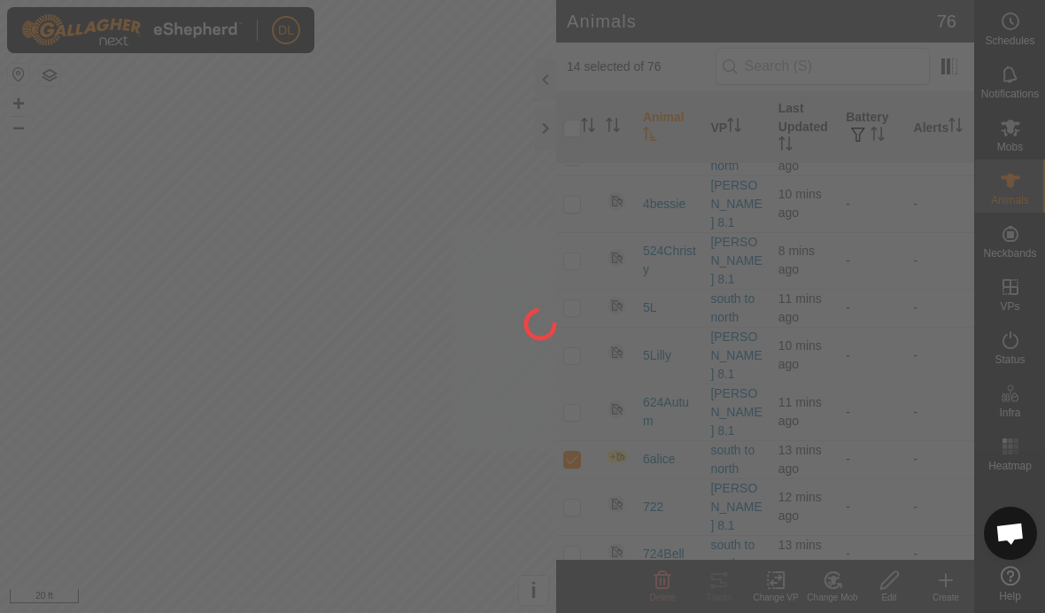
checkbox input "false"
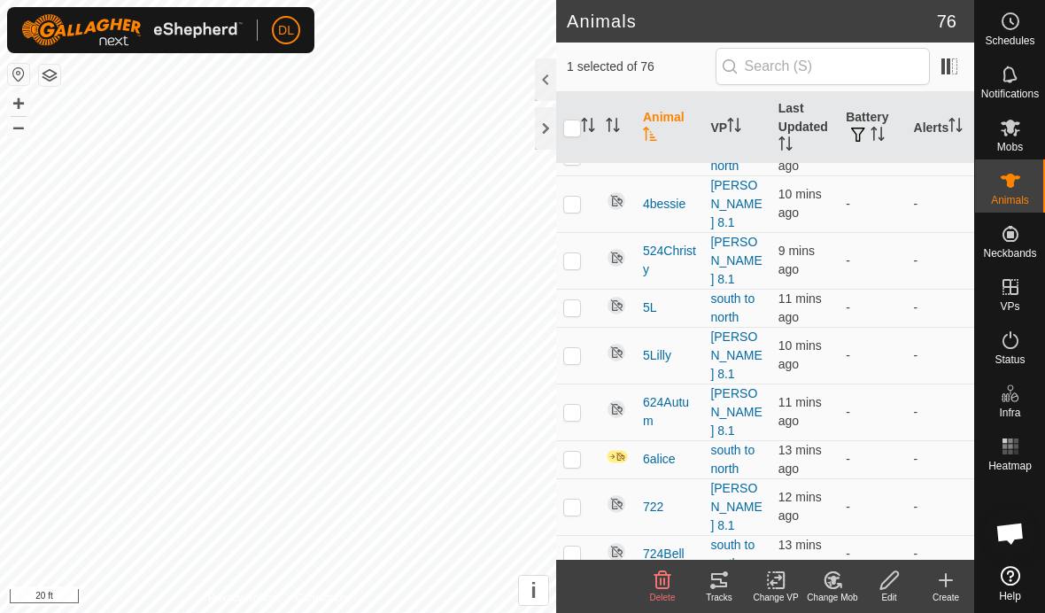
click at [720, 584] on icon at bounding box center [719, 580] width 21 height 21
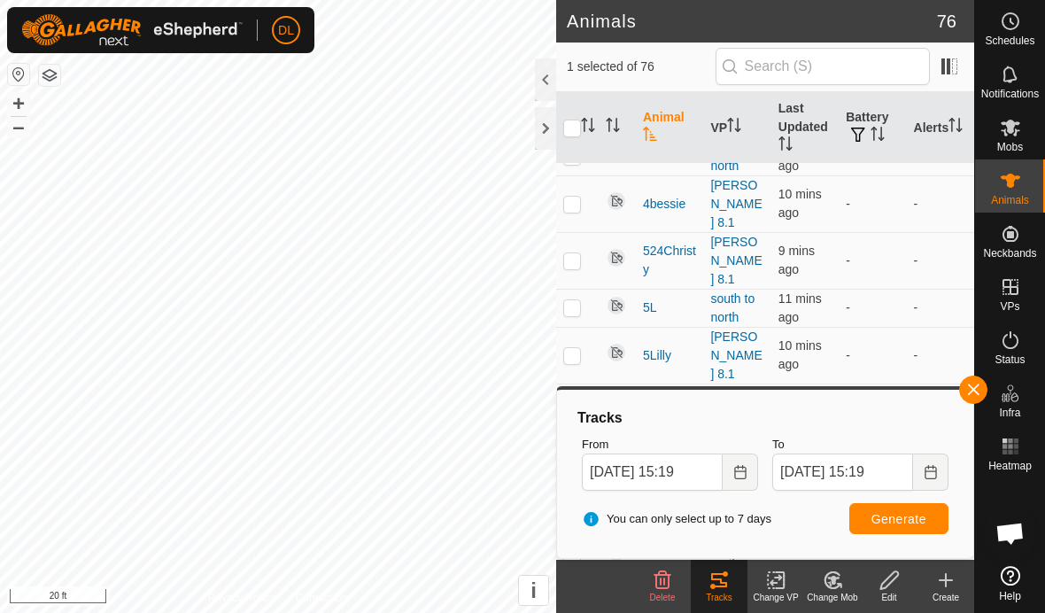
checkbox input "false"
checkbox input "true"
click at [896, 519] on span "Generate" at bounding box center [899, 519] width 55 height 14
checkbox input "true"
checkbox input "false"
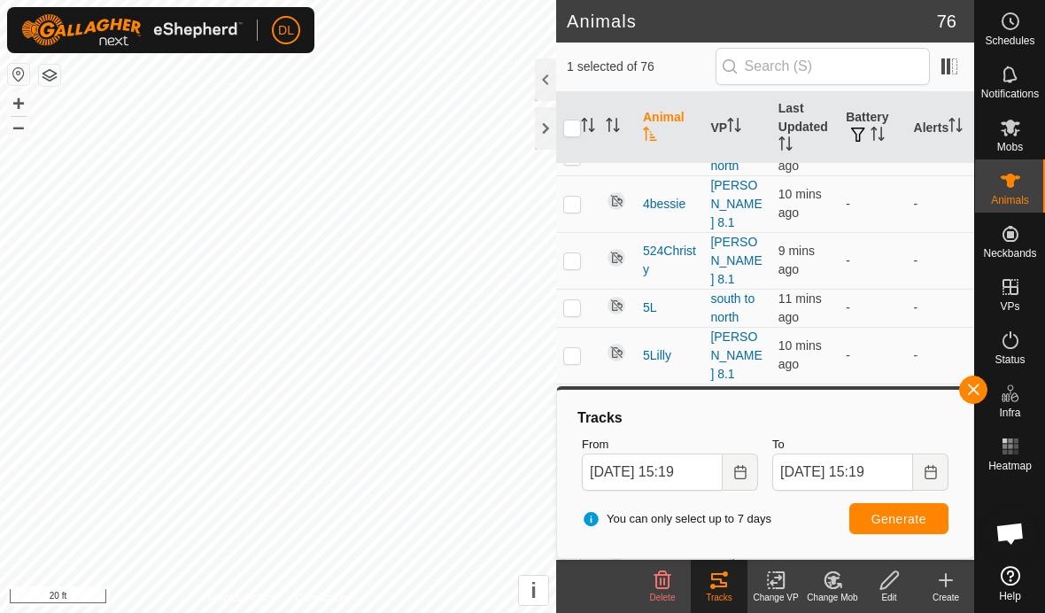
click at [879, 523] on span "Generate" at bounding box center [899, 519] width 55 height 14
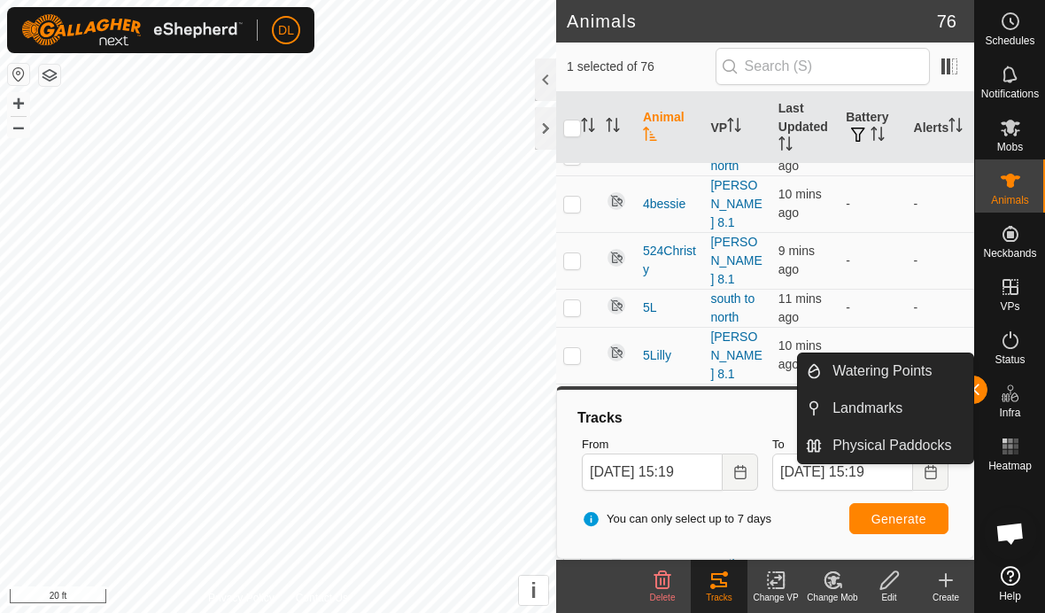
click at [972, 395] on link "Landmarks" at bounding box center [897, 408] width 151 height 35
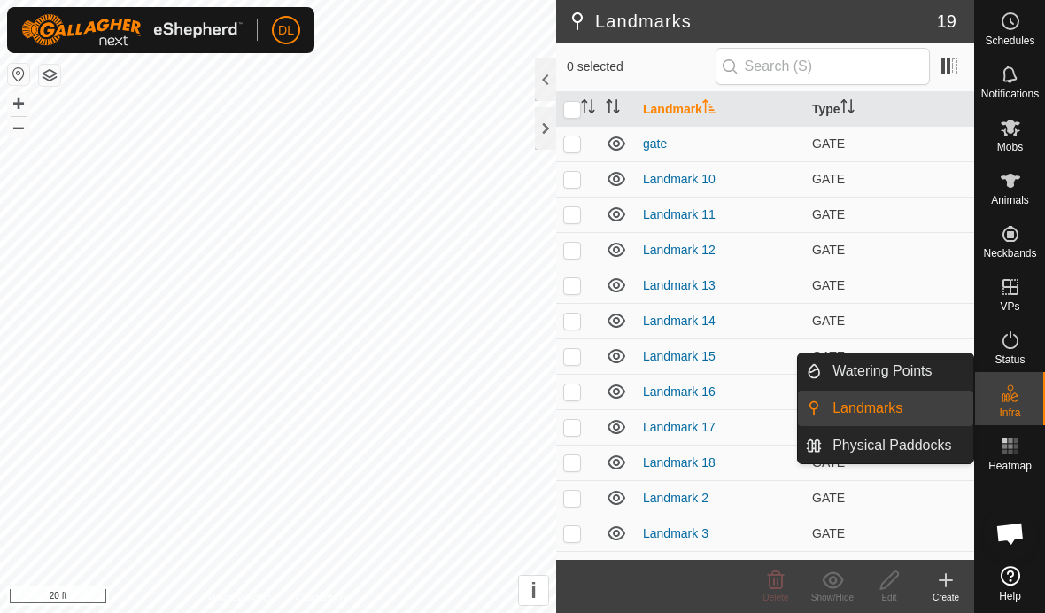
click at [977, 392] on link "Landmarks" at bounding box center [968, 409] width 151 height 35
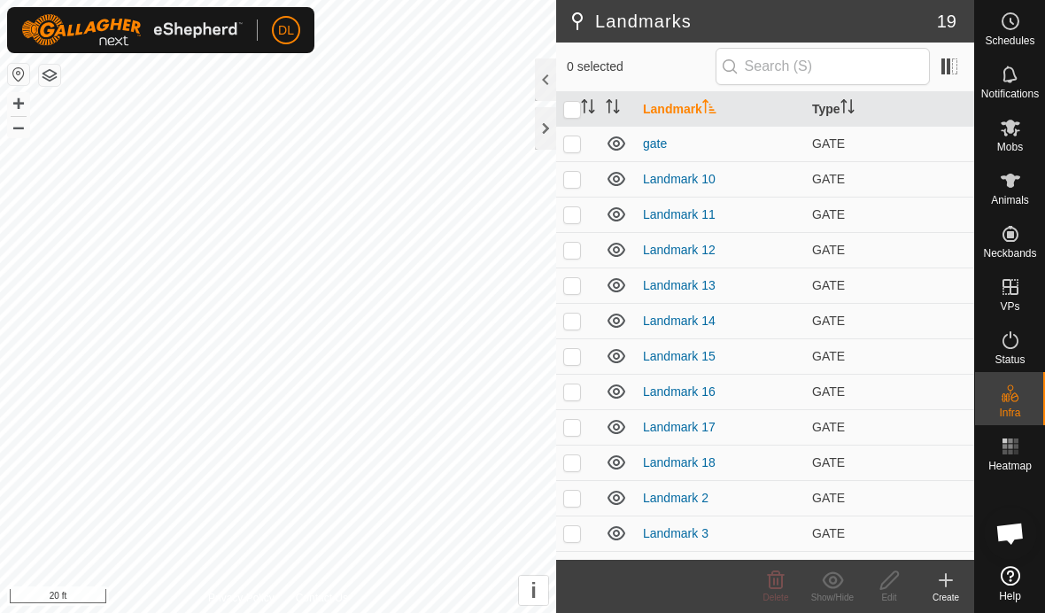
scroll to position [920, 0]
click at [1020, 196] on span "Animals" at bounding box center [1010, 200] width 38 height 11
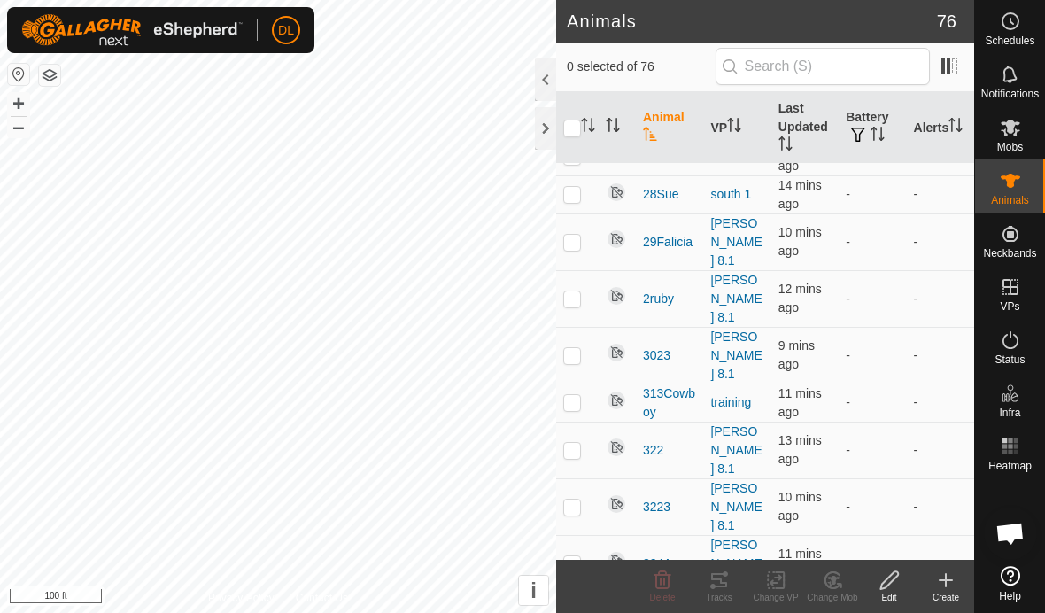
scroll to position [1809, 0]
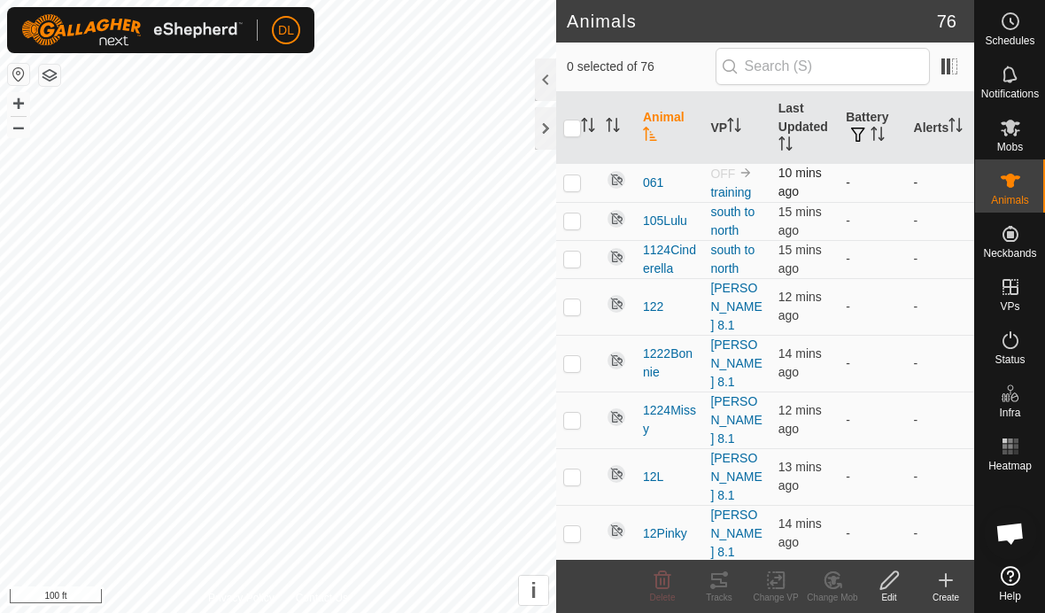
scroll to position [0, 0]
click at [569, 185] on p-checkbox at bounding box center [572, 182] width 18 height 14
checkbox input "true"
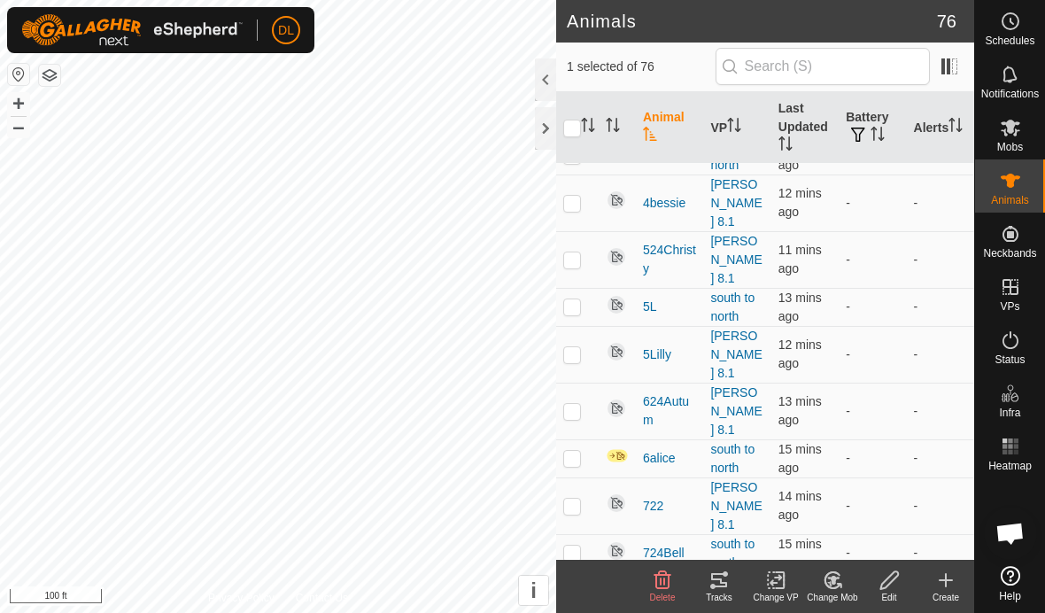
scroll to position [2506, 0]
checkbox input "true"
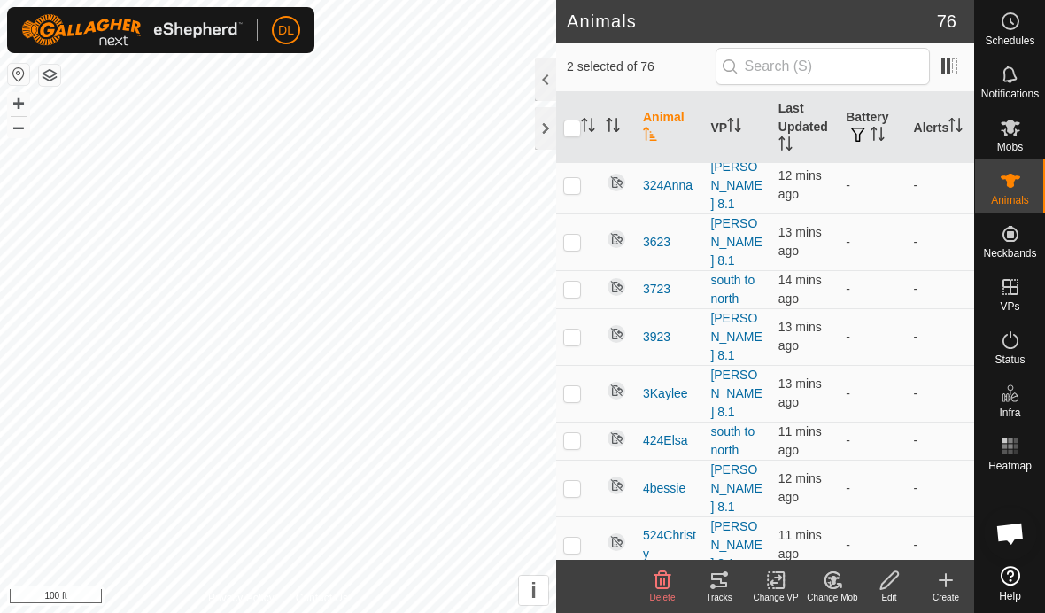
scroll to position [2220, 0]
checkbox input "true"
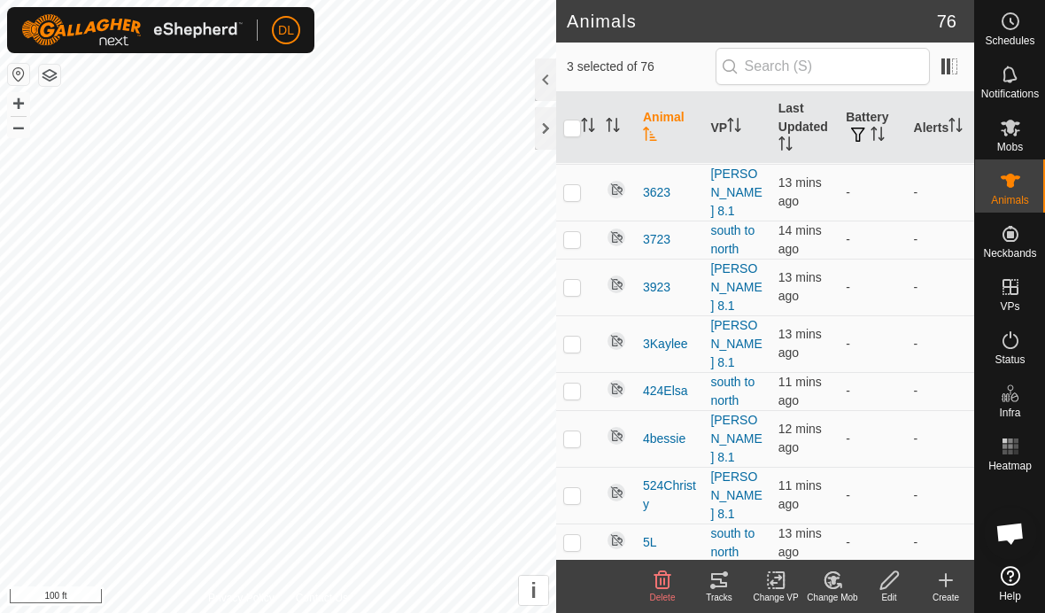
checkbox input "true"
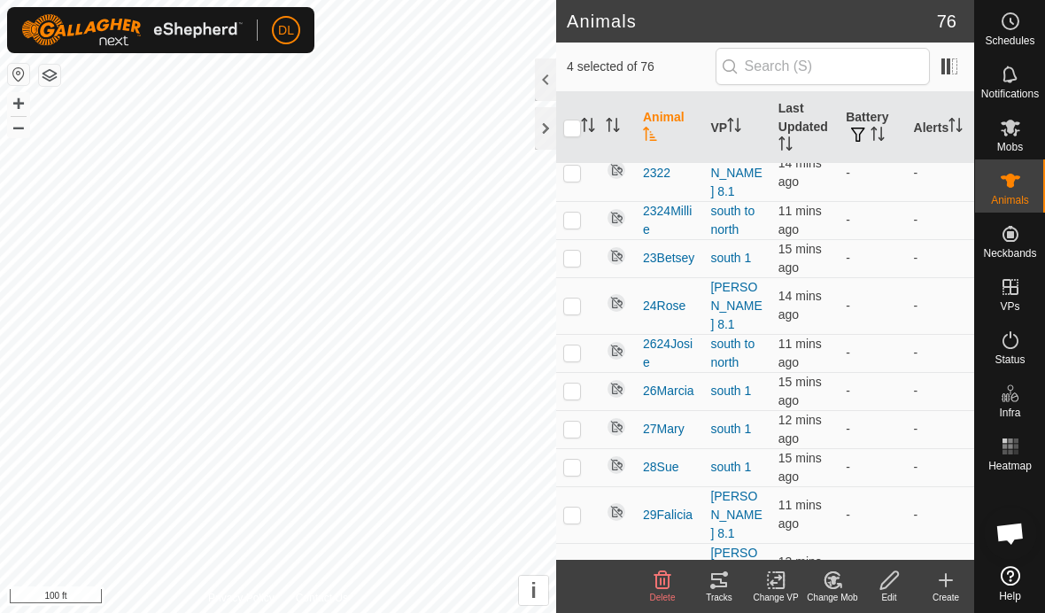
scroll to position [1568, 0]
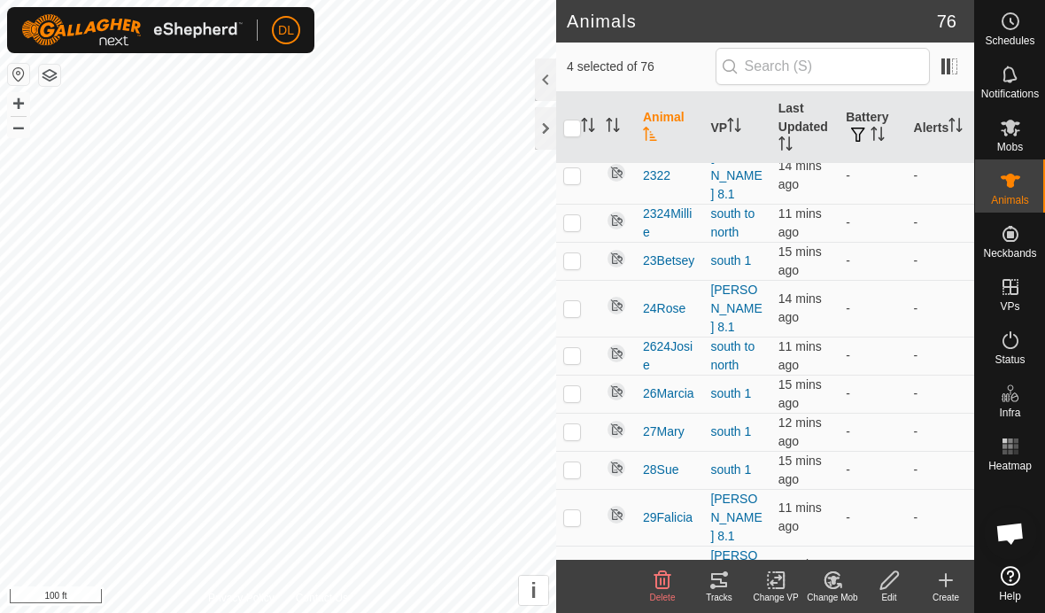
click at [834, 588] on icon at bounding box center [832, 580] width 15 height 16
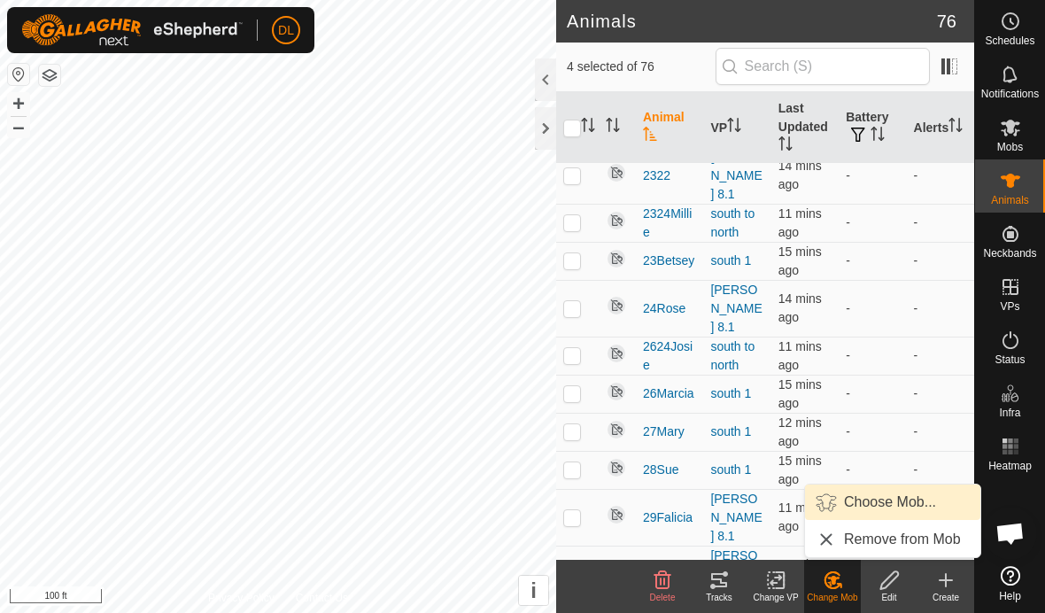
click at [852, 504] on link "Choose Mob..." at bounding box center [892, 502] width 175 height 35
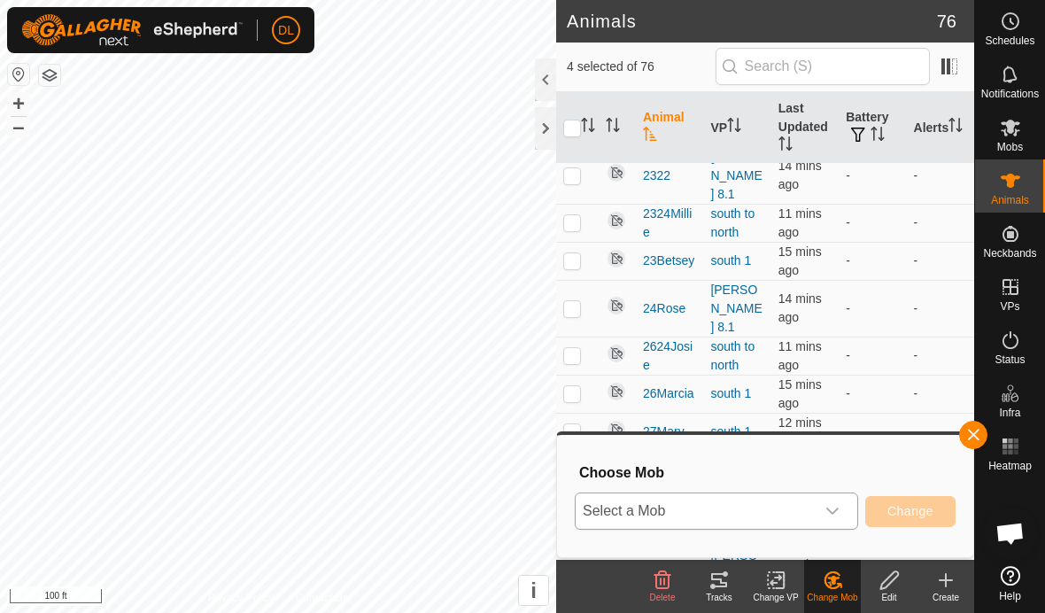
click at [810, 516] on span "Select a Mob" at bounding box center [695, 510] width 239 height 35
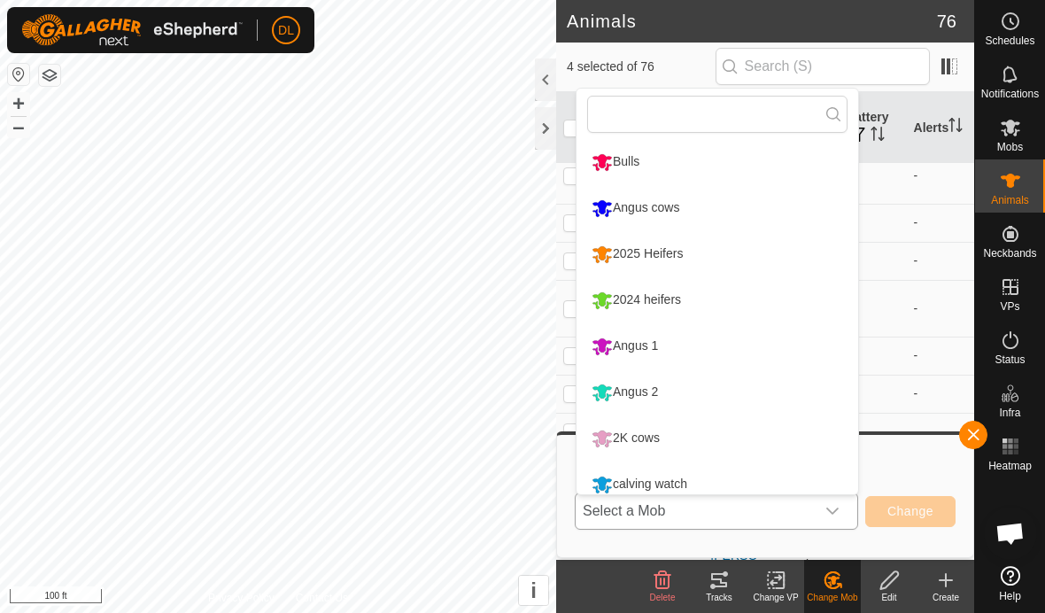
scroll to position [12, 0]
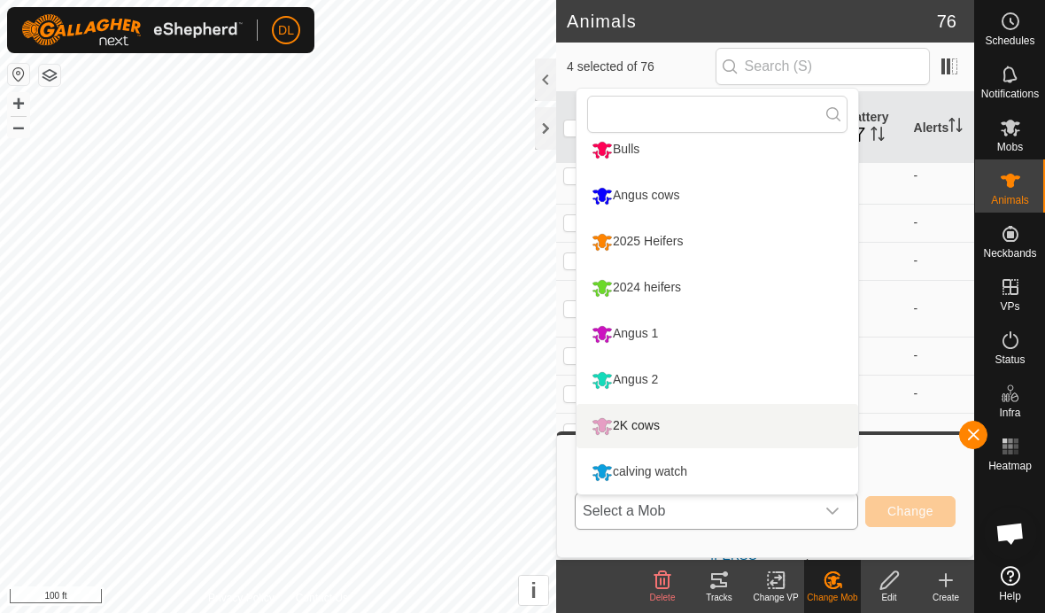
click at [670, 427] on li "2K cows" at bounding box center [718, 426] width 282 height 44
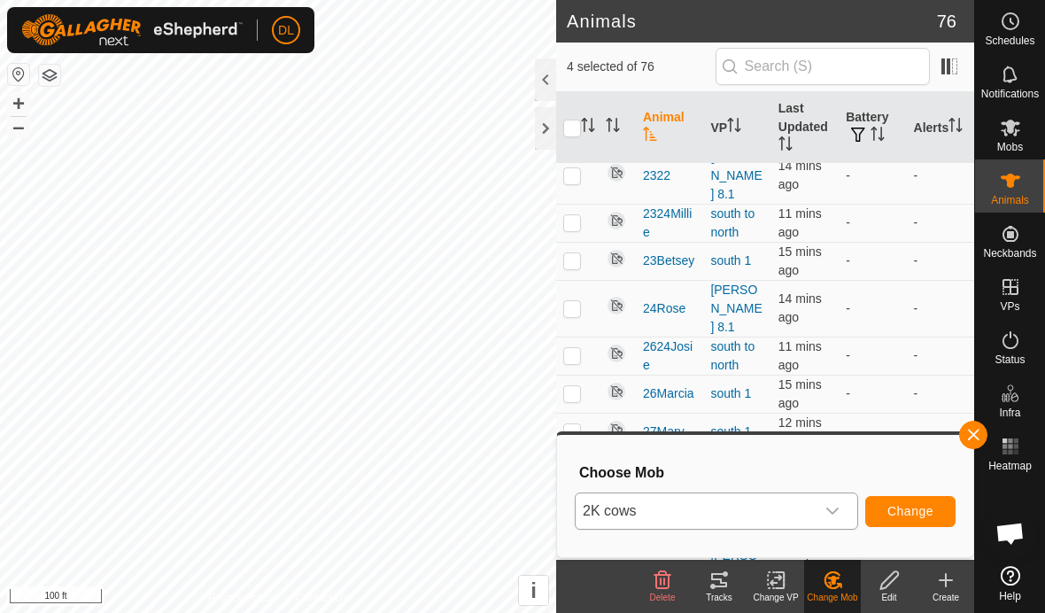
click at [927, 510] on span "Change" at bounding box center [911, 511] width 46 height 14
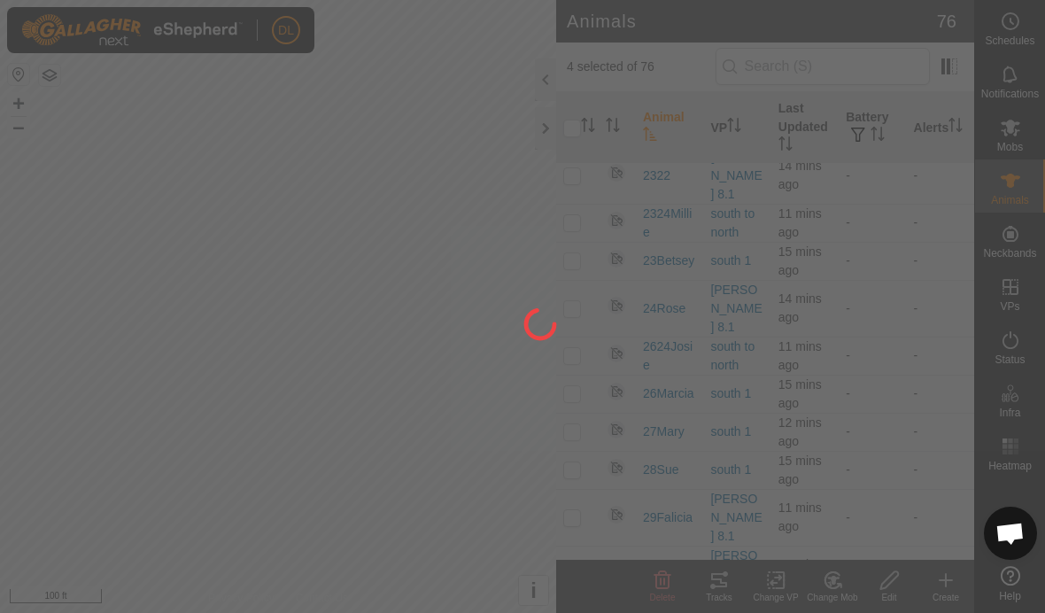
checkbox input "false"
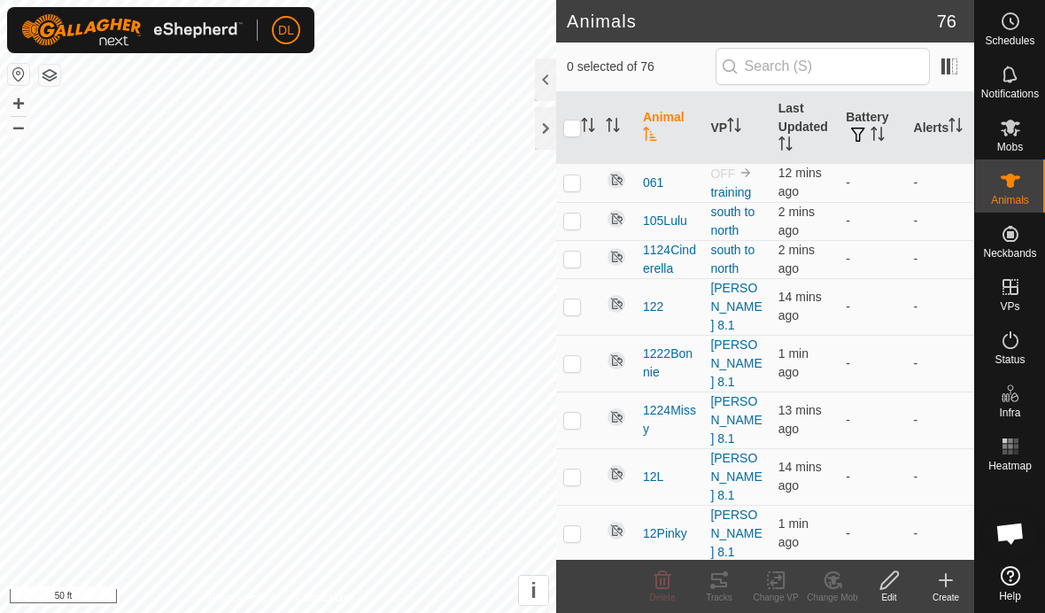
scroll to position [920, 0]
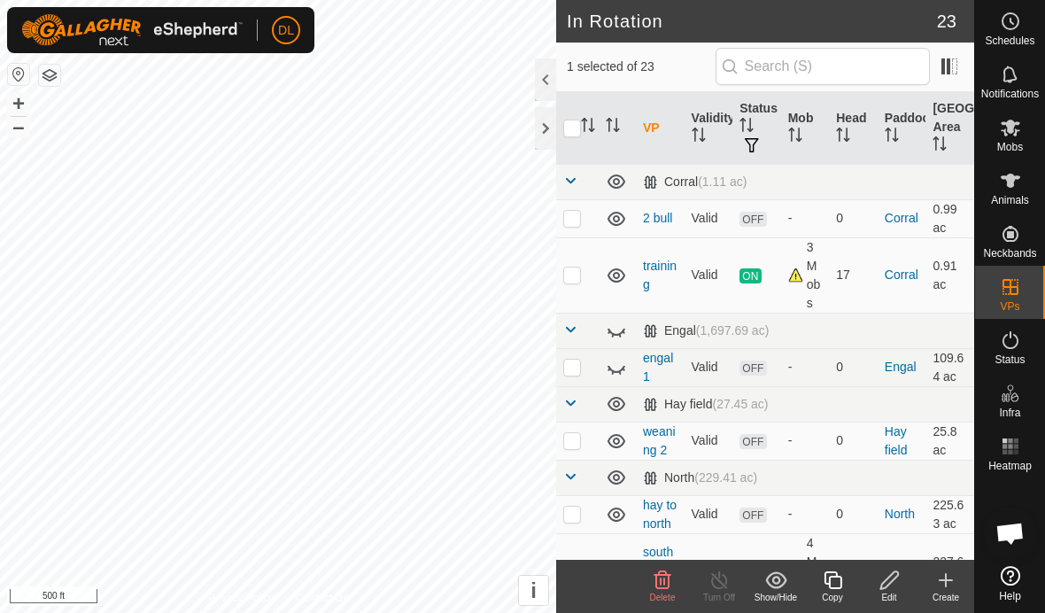
checkbox input "false"
click at [663, 583] on icon at bounding box center [663, 579] width 17 height 18
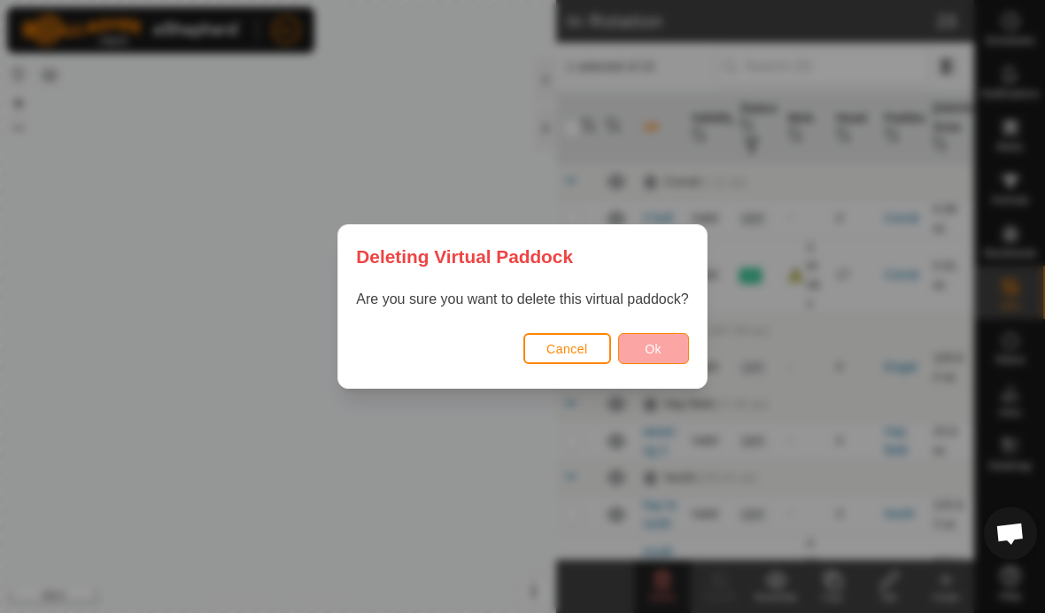
click at [650, 346] on span "Ok" at bounding box center [653, 349] width 17 height 14
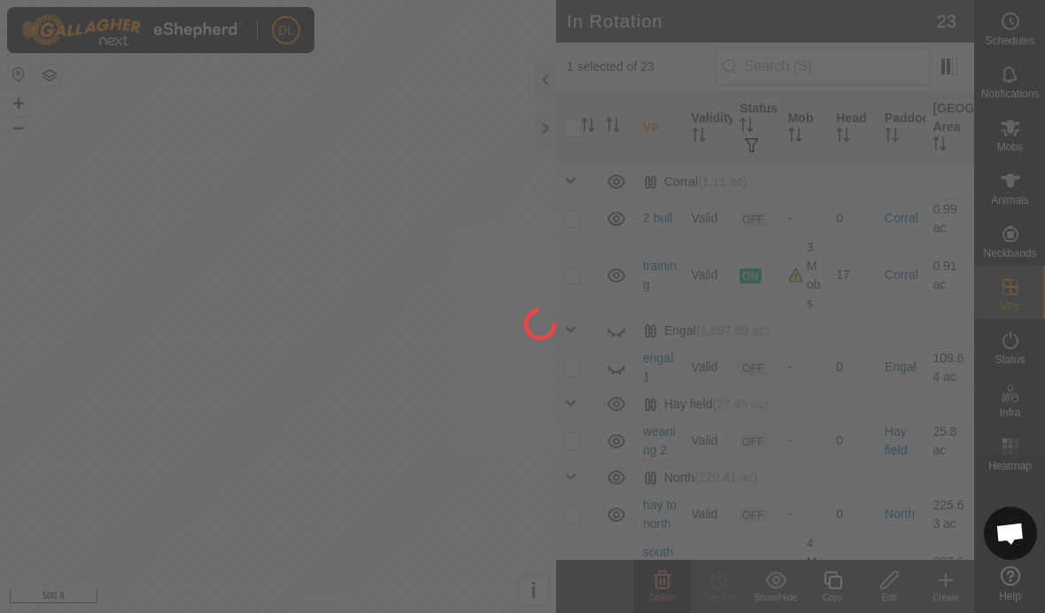
checkbox input "false"
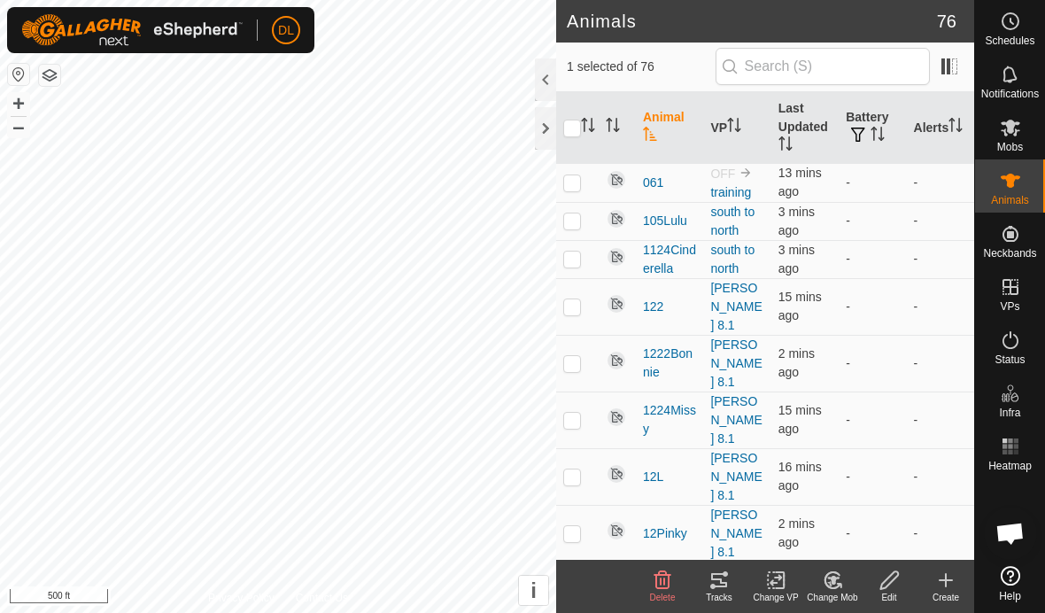
click at [712, 583] on icon at bounding box center [719, 580] width 21 height 21
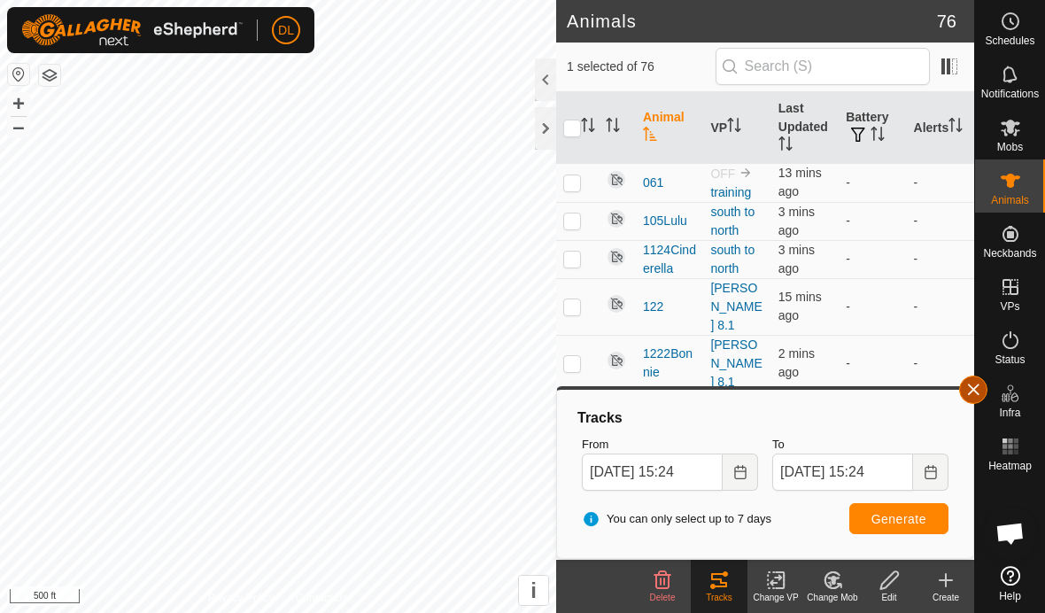
click at [970, 395] on button "button" at bounding box center [973, 390] width 28 height 28
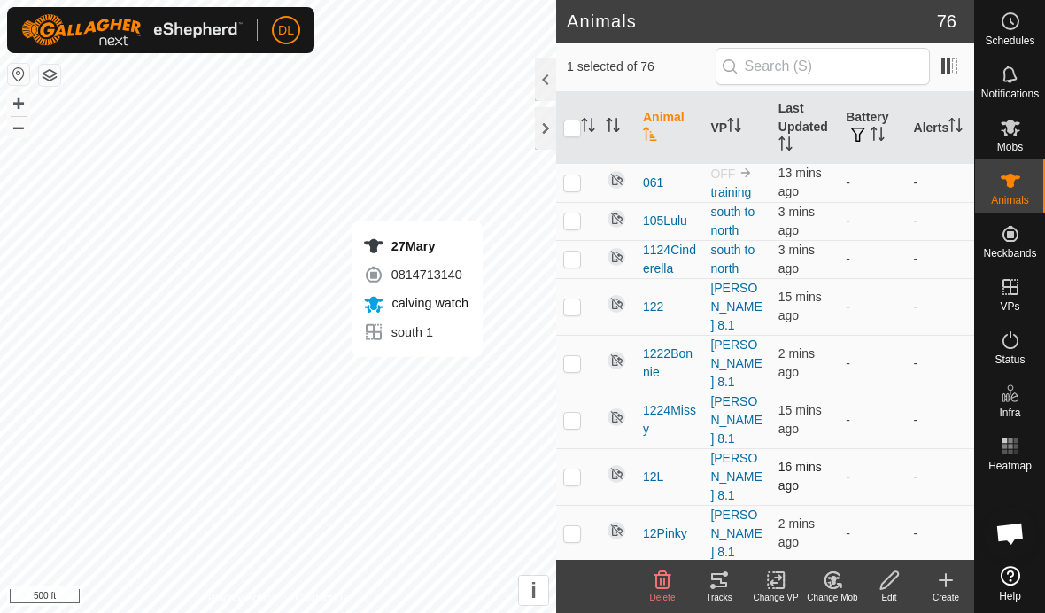
checkbox input "false"
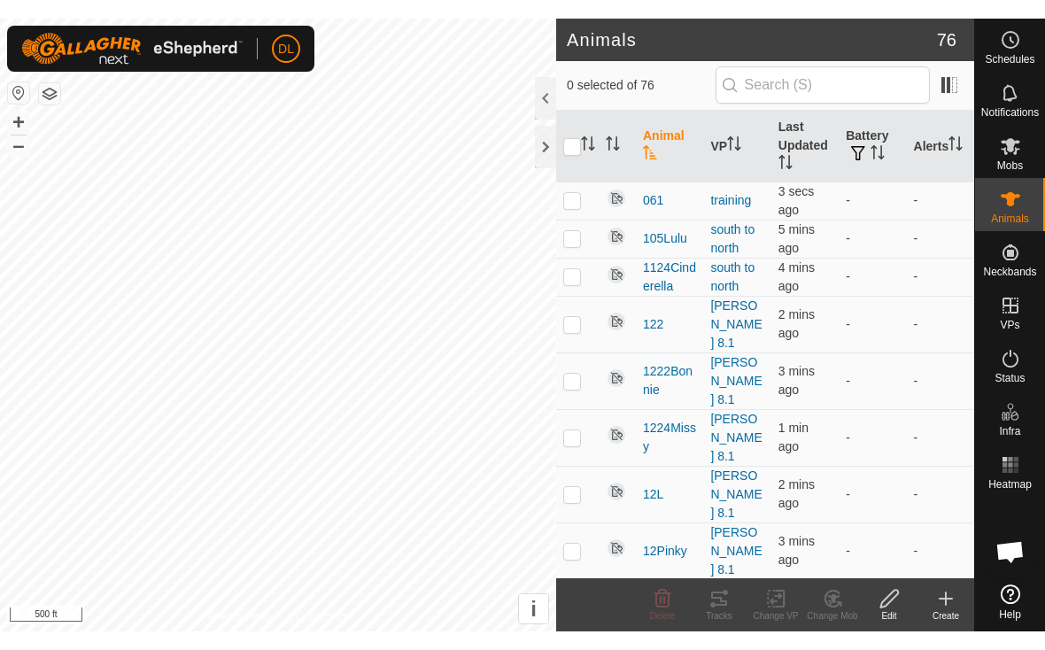
scroll to position [920, 0]
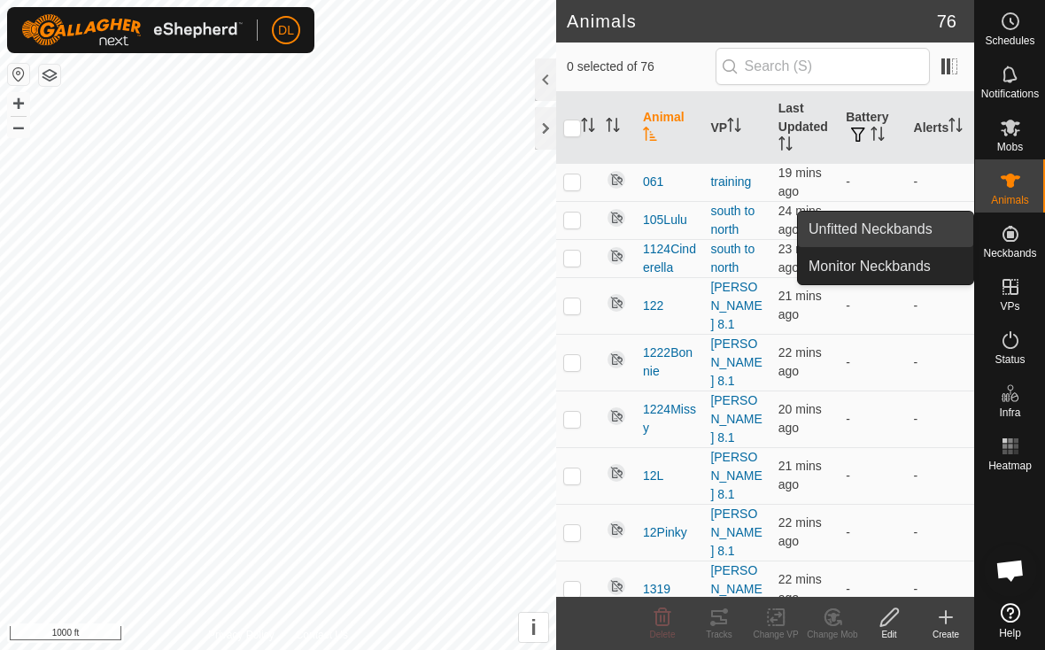
click at [934, 237] on link "Unfitted Neckbands" at bounding box center [885, 229] width 175 height 35
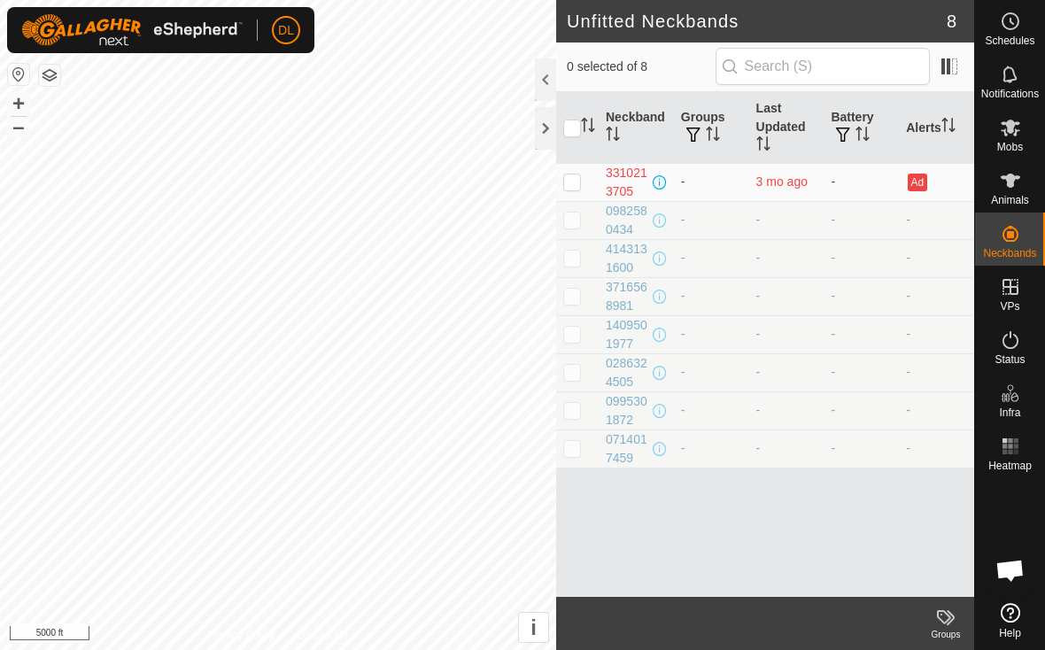
scroll to position [920, 0]
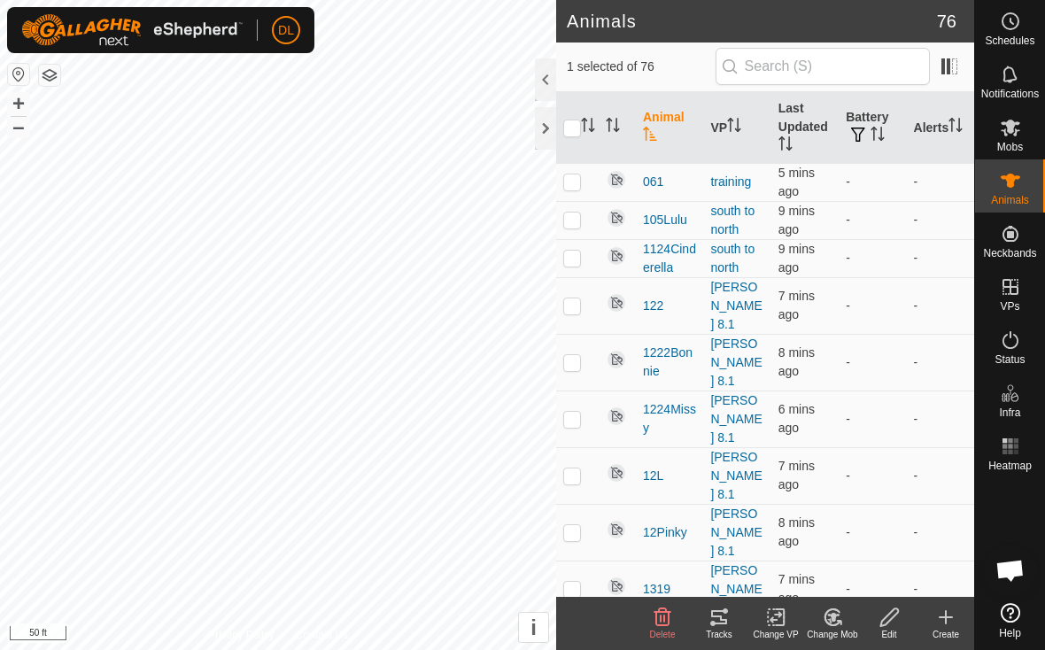
click at [717, 622] on icon at bounding box center [719, 617] width 21 height 21
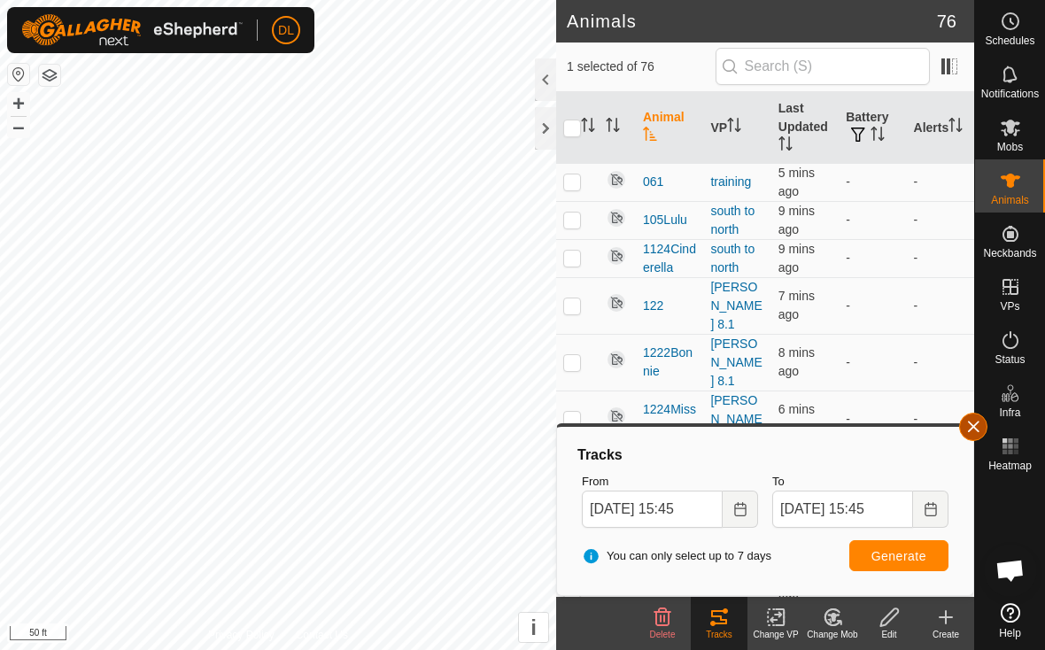
click at [973, 428] on button "button" at bounding box center [973, 427] width 28 height 28
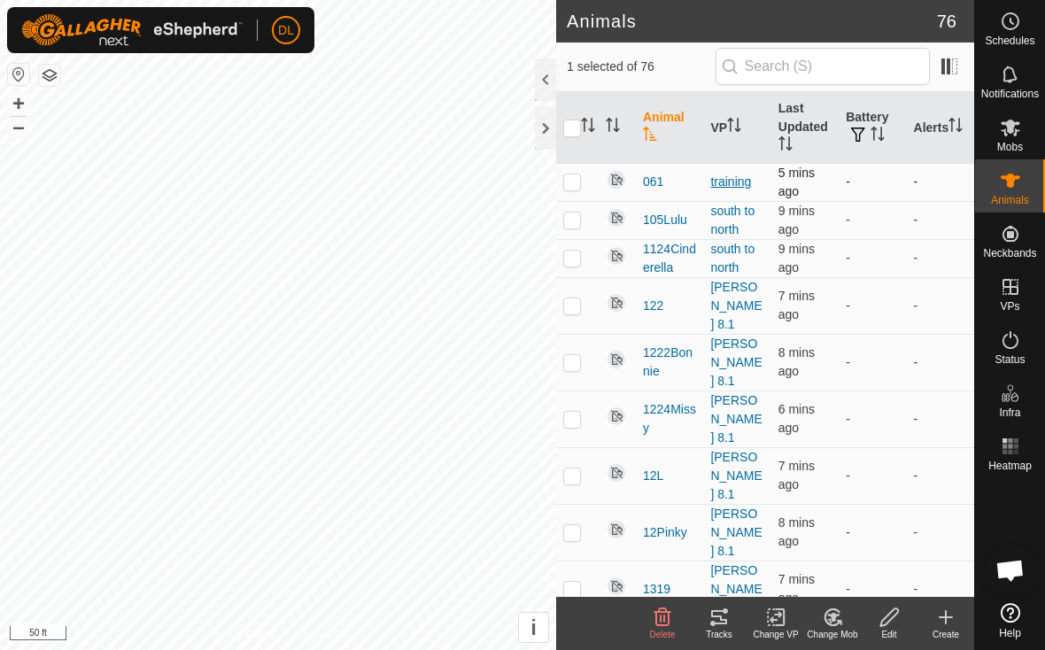
click at [724, 176] on link "training" at bounding box center [730, 181] width 41 height 14
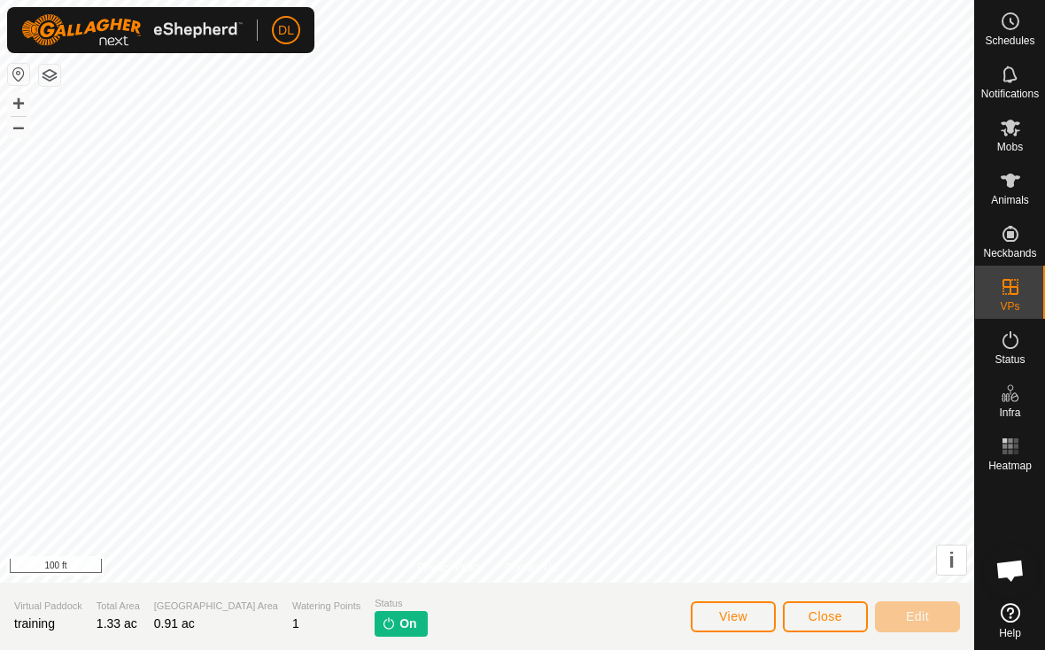
click at [819, 620] on span "Close" at bounding box center [826, 616] width 34 height 14
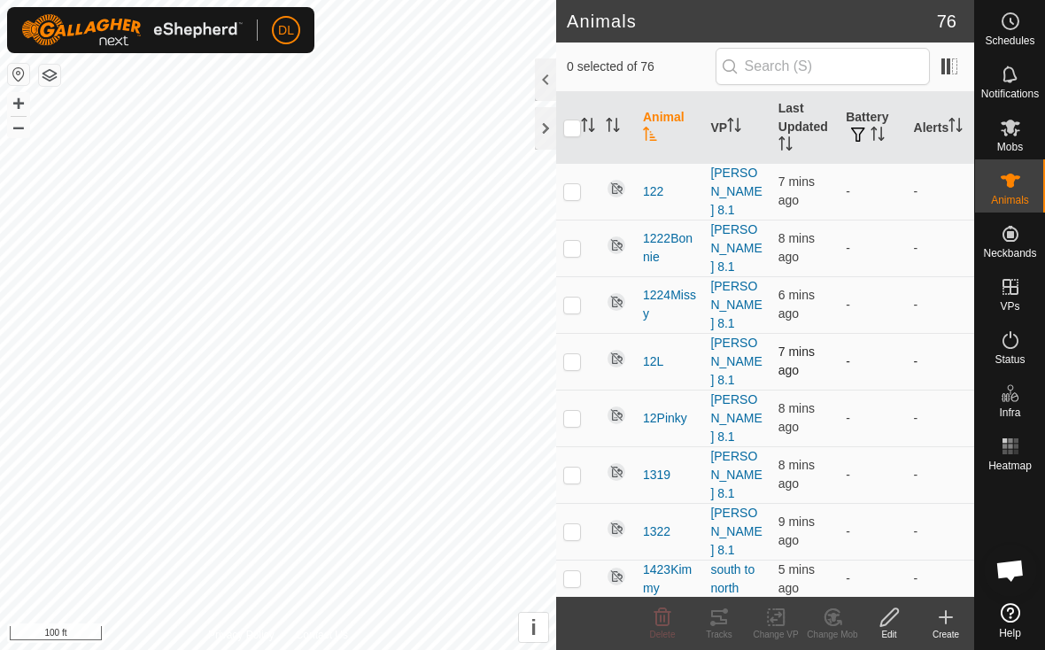
scroll to position [112, 0]
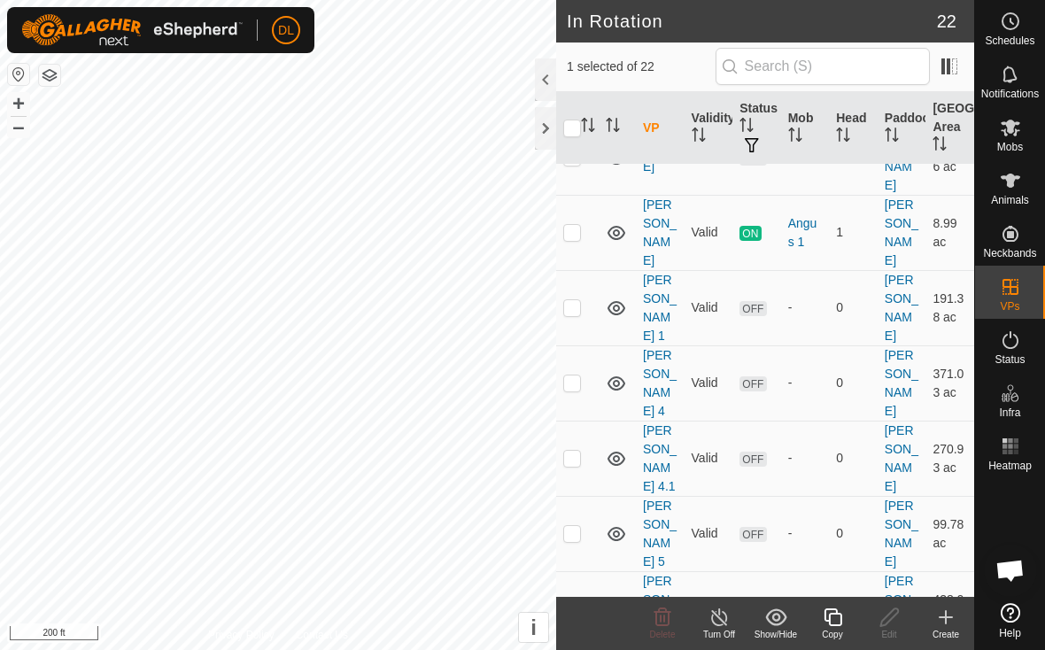
scroll to position [785, 0]
checkbox input "true"
checkbox input "false"
checkbox input "true"
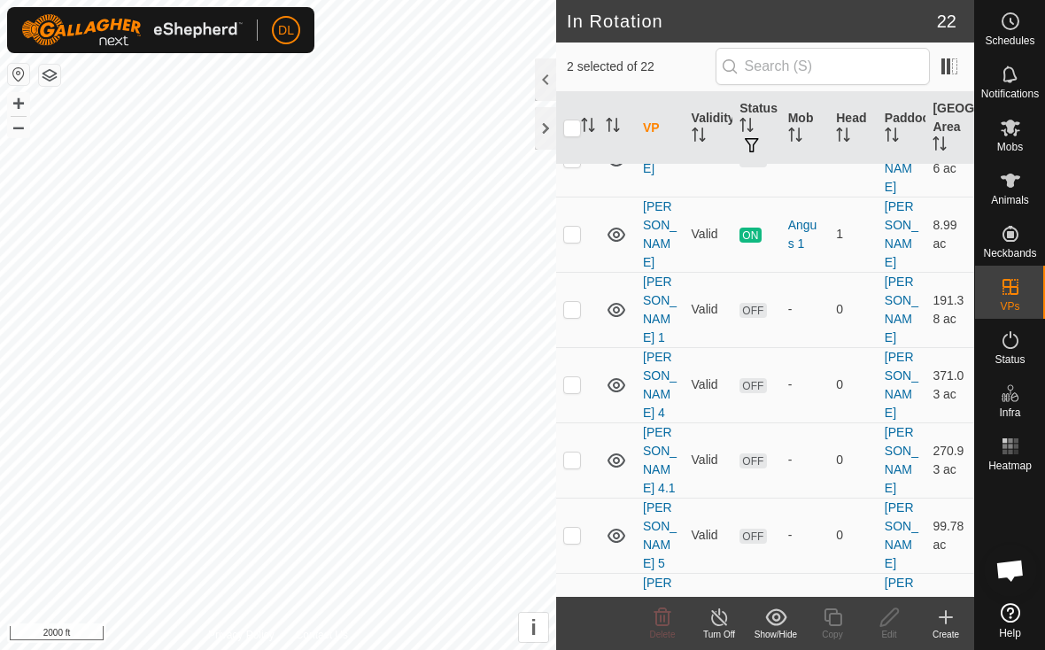
checkbox input "false"
checkbox input "true"
click at [894, 623] on icon at bounding box center [890, 617] width 22 height 21
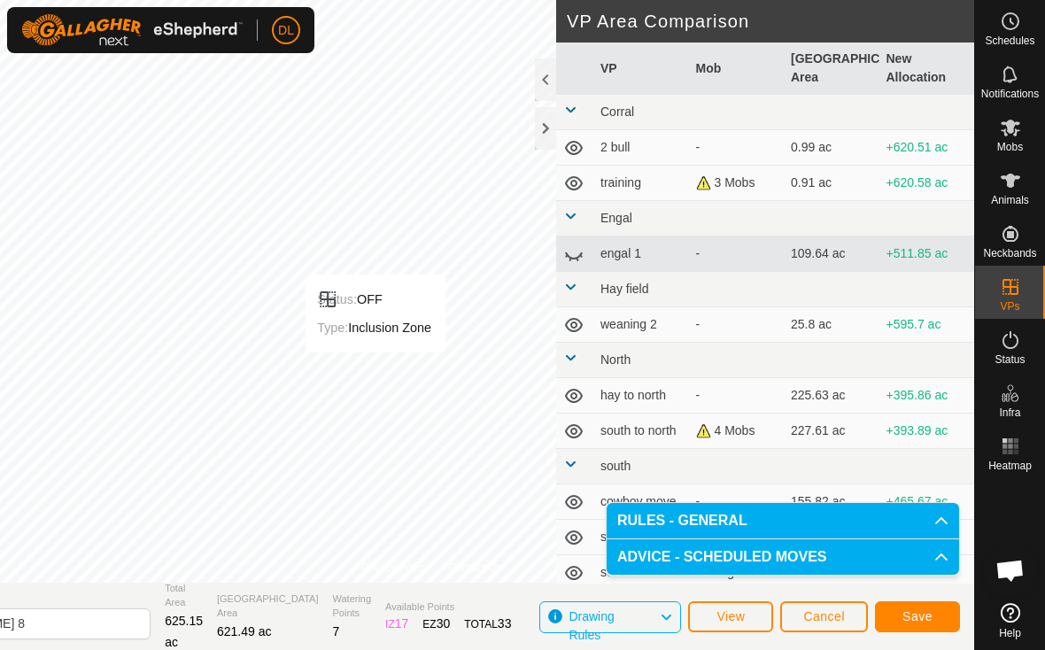
click at [934, 621] on button "Save" at bounding box center [917, 616] width 85 height 31
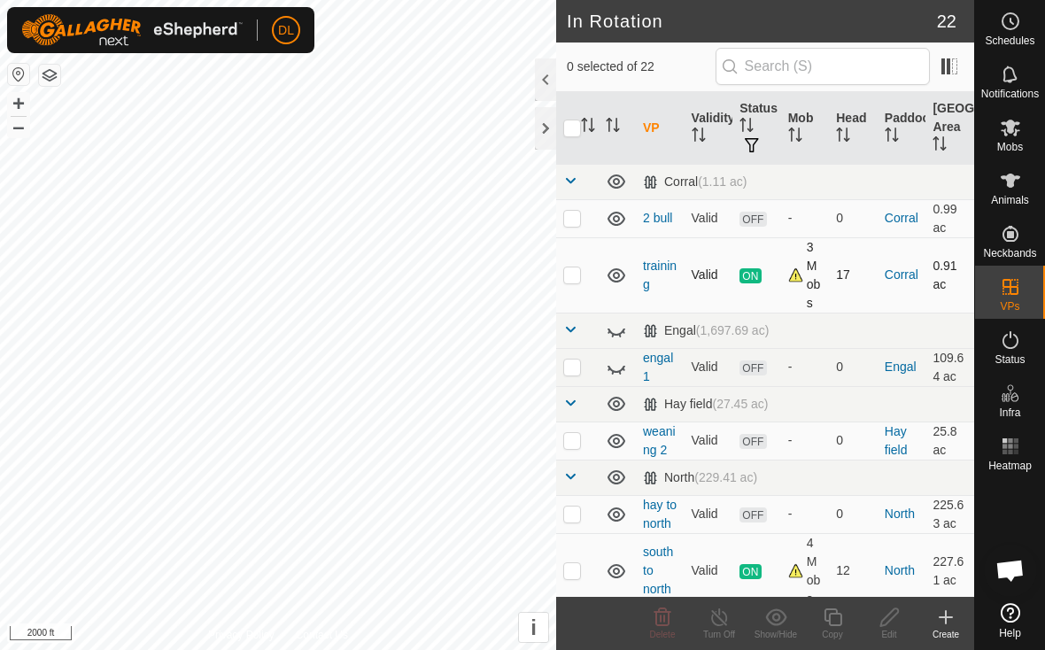
click at [730, 267] on div "In Rotation 22 0 selected of 22 VP Validity Status Mob Head Paddock Grazing Are…" at bounding box center [487, 325] width 974 height 650
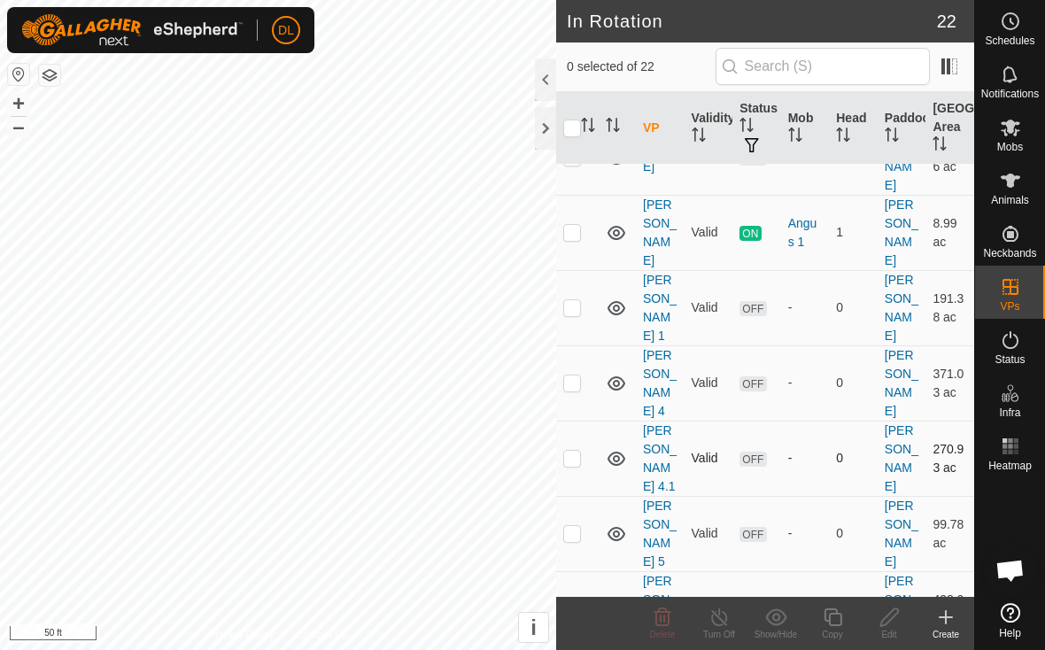
scroll to position [785, 0]
click at [1018, 185] on icon at bounding box center [1010, 180] width 21 height 21
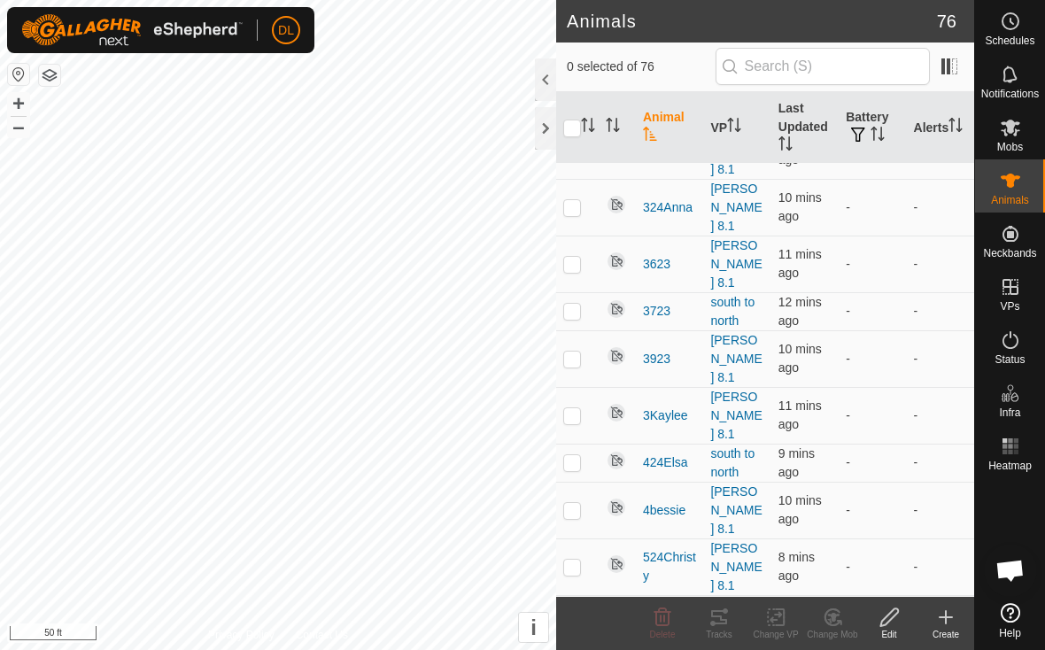
scroll to position [2199, 0]
checkbox input "true"
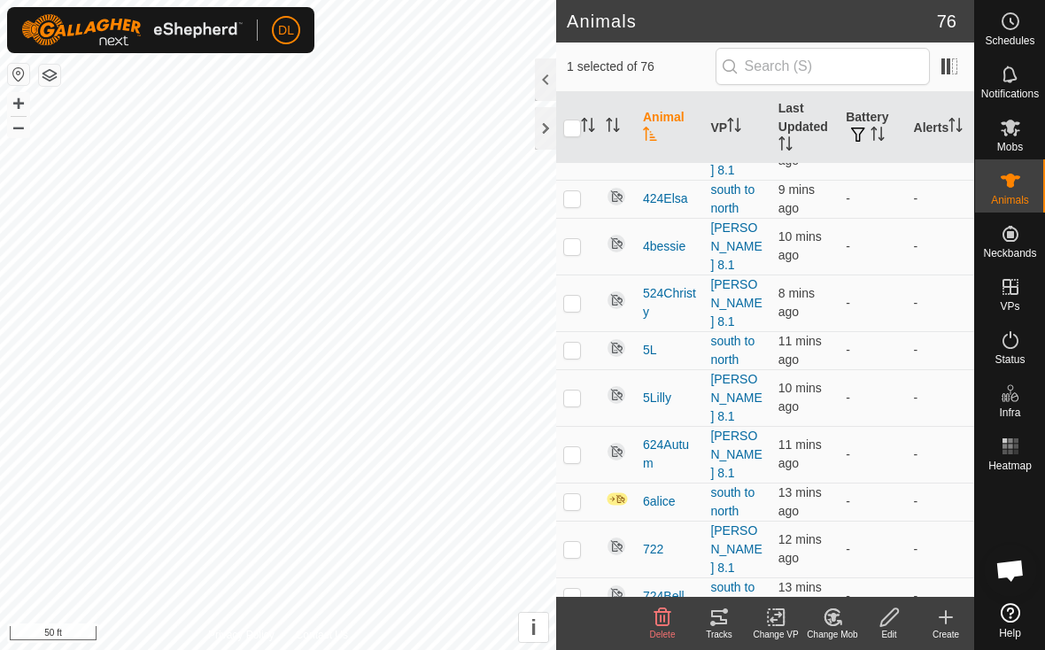
scroll to position [2462, 0]
checkbox input "true"
checkbox input "false"
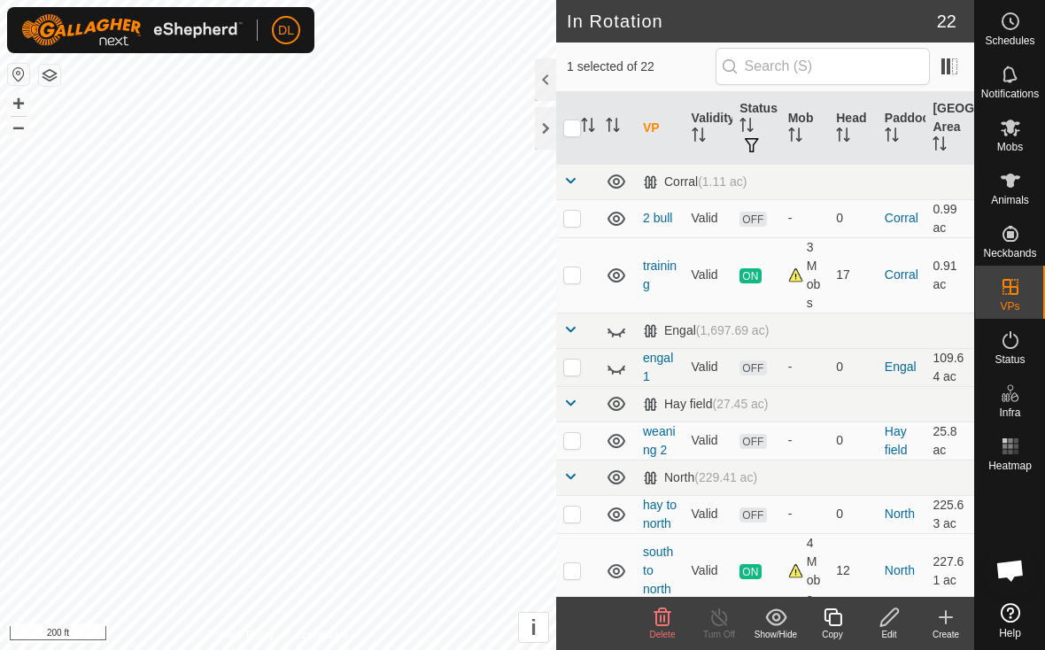
checkbox input "true"
checkbox input "false"
click at [886, 630] on div "Edit" at bounding box center [889, 634] width 57 height 13
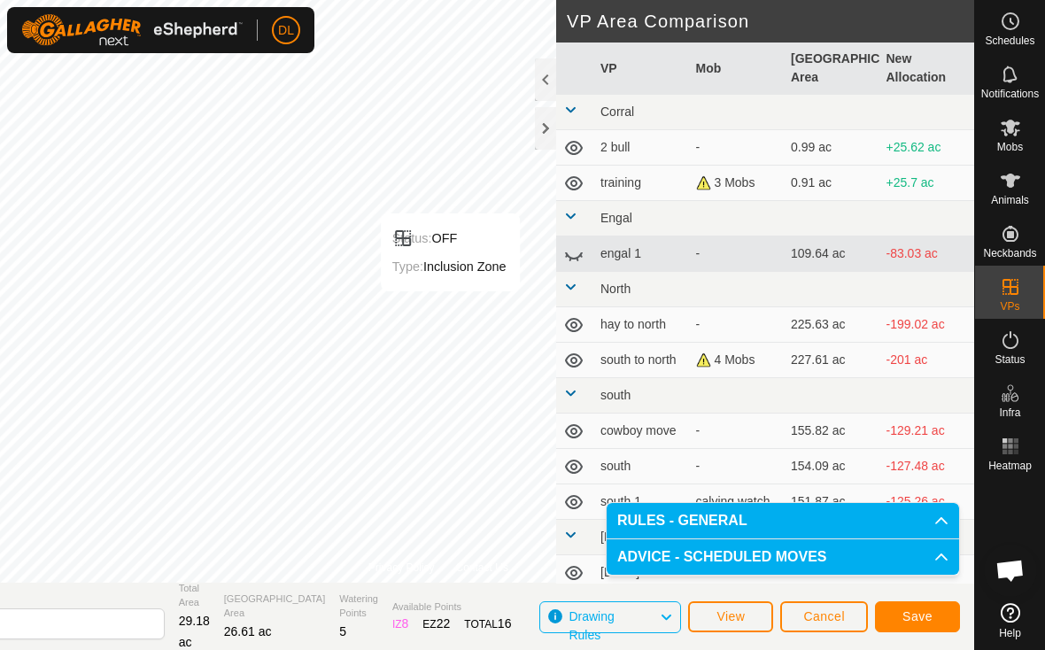
click at [905, 611] on span "Save" at bounding box center [918, 616] width 30 height 14
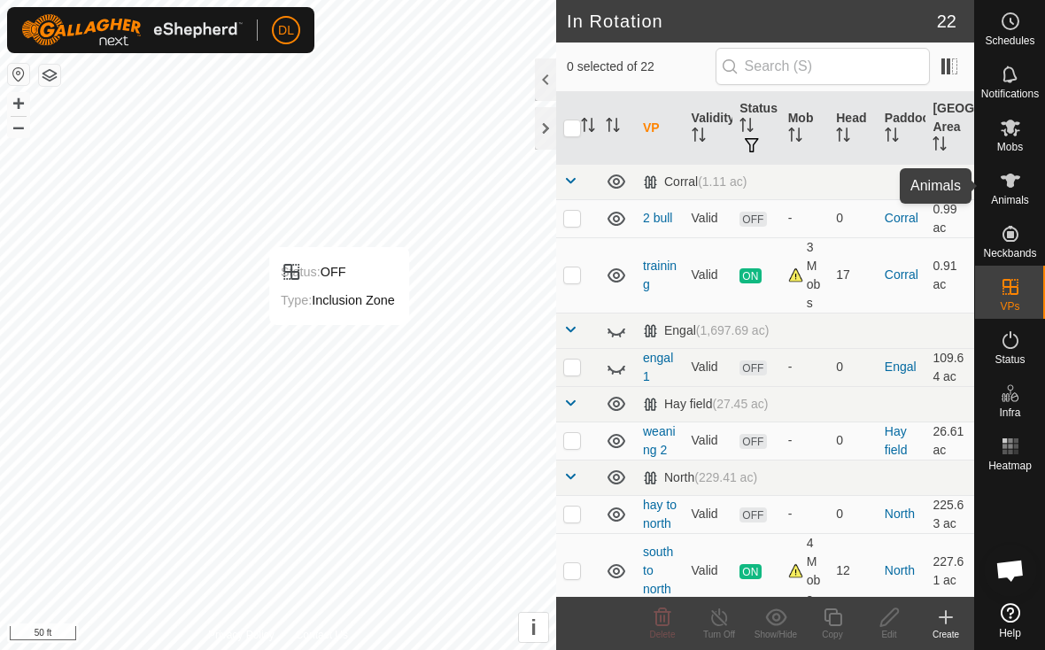
click at [1016, 189] on icon at bounding box center [1010, 180] width 21 height 21
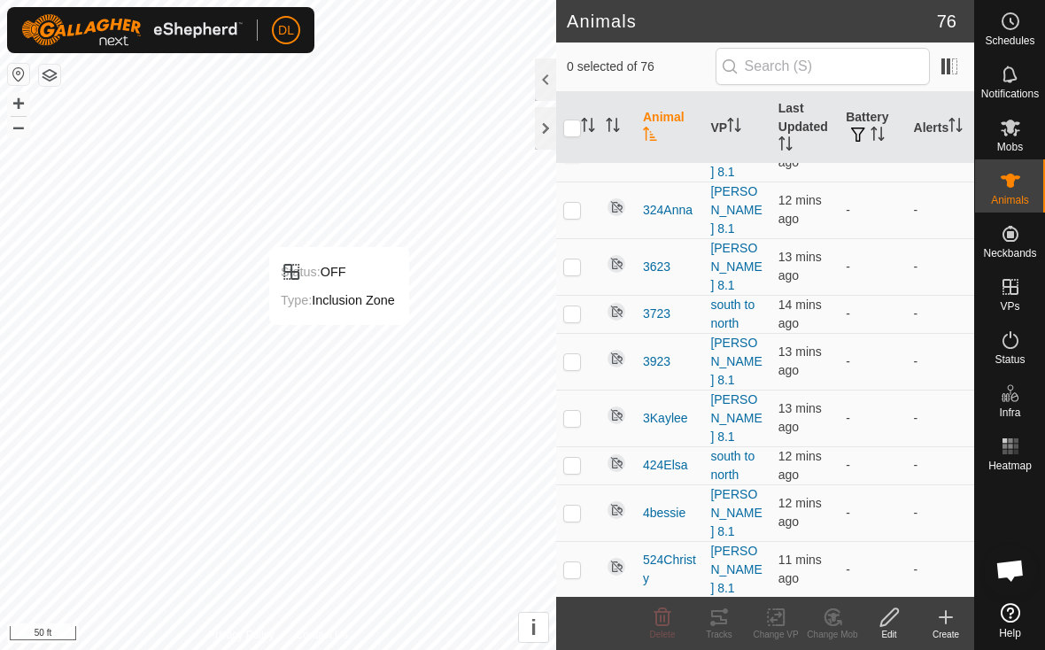
scroll to position [2415, 0]
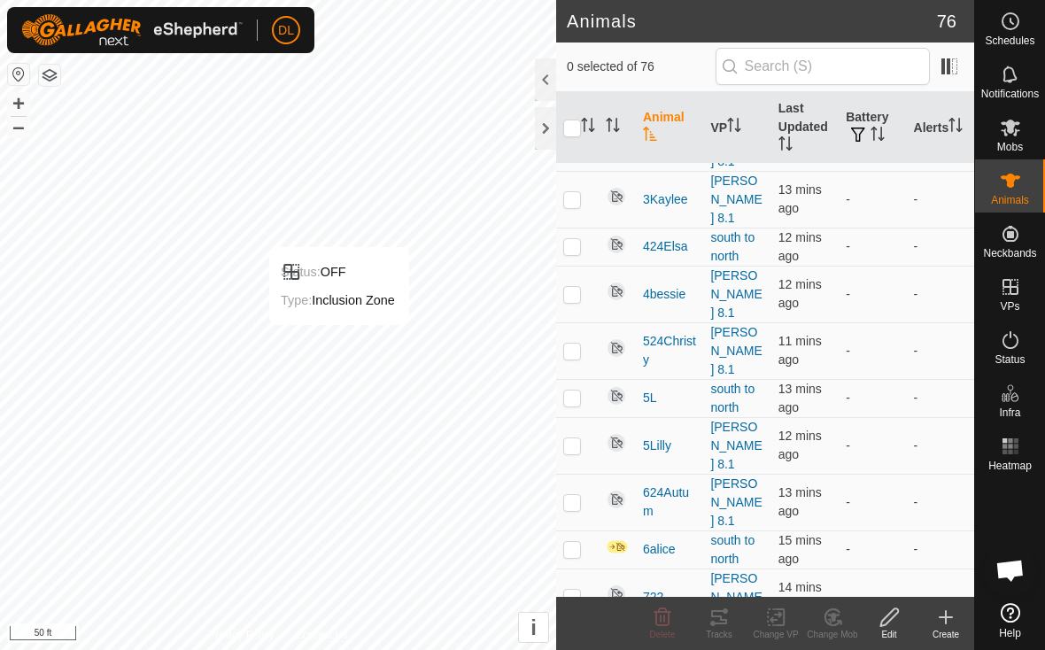
checkbox input "true"
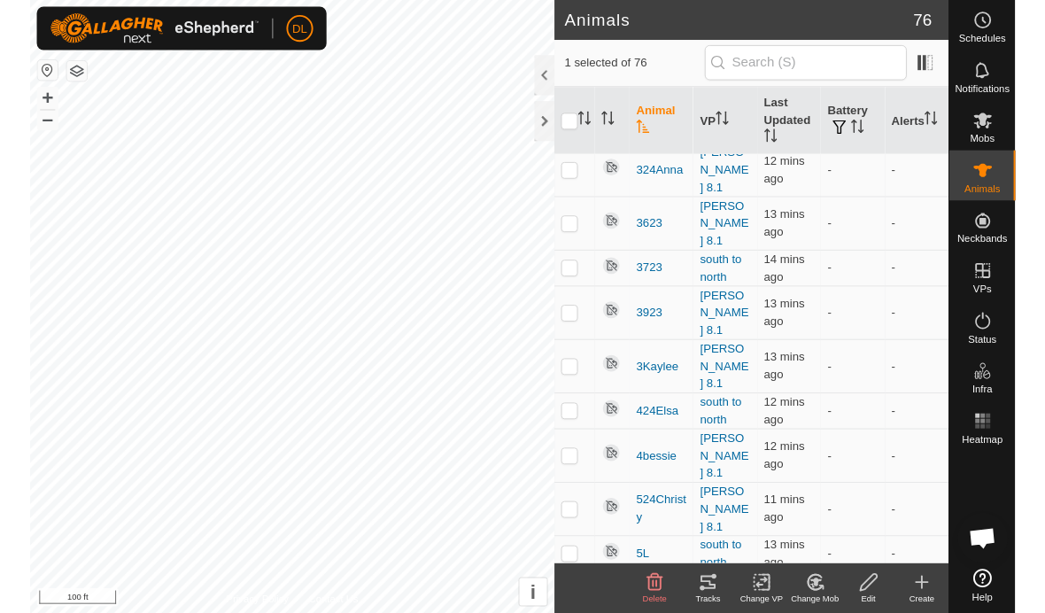
scroll to position [2283, 0]
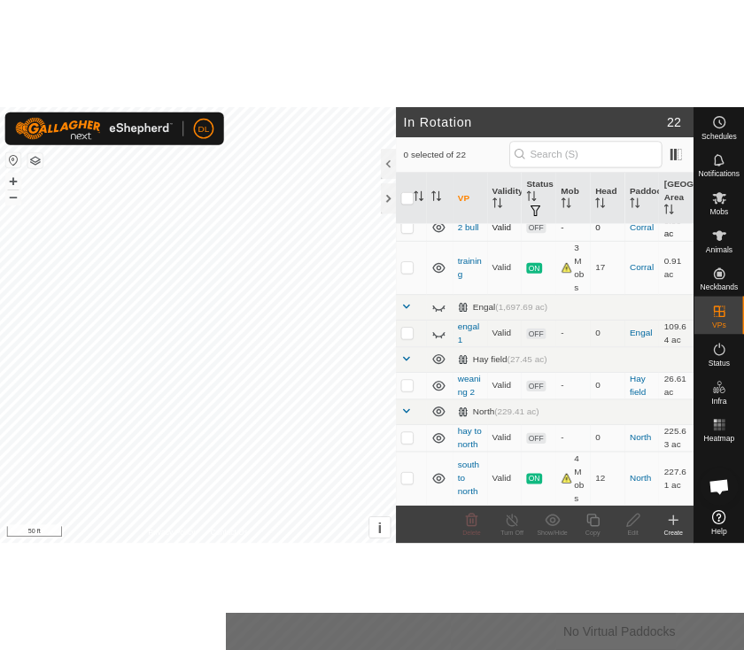
scroll to position [50, 0]
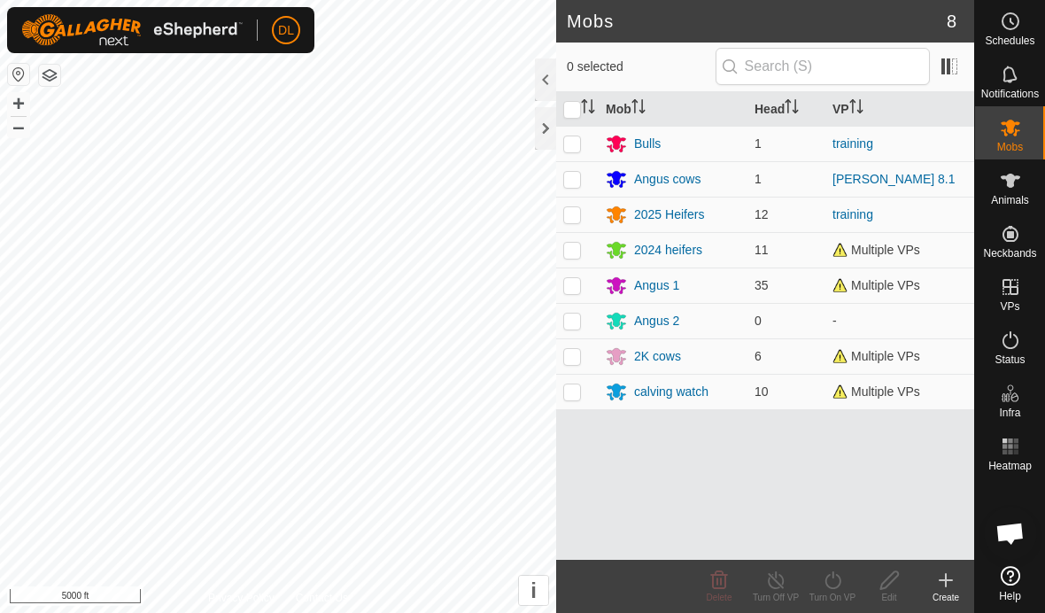
scroll to position [920, 0]
click at [1016, 183] on icon at bounding box center [1010, 180] width 21 height 21
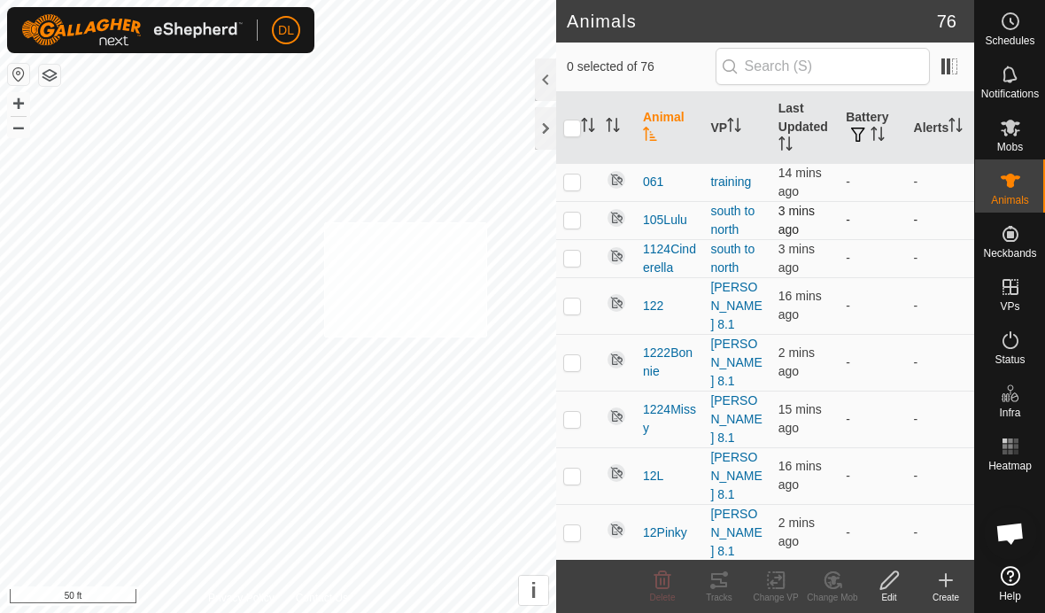
checkbox input "true"
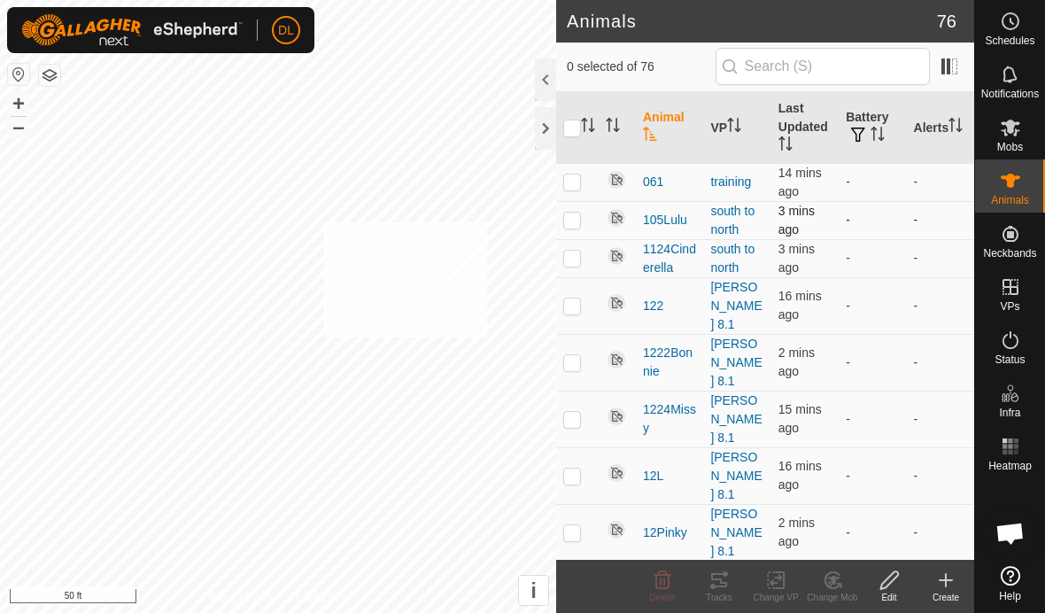
checkbox input "true"
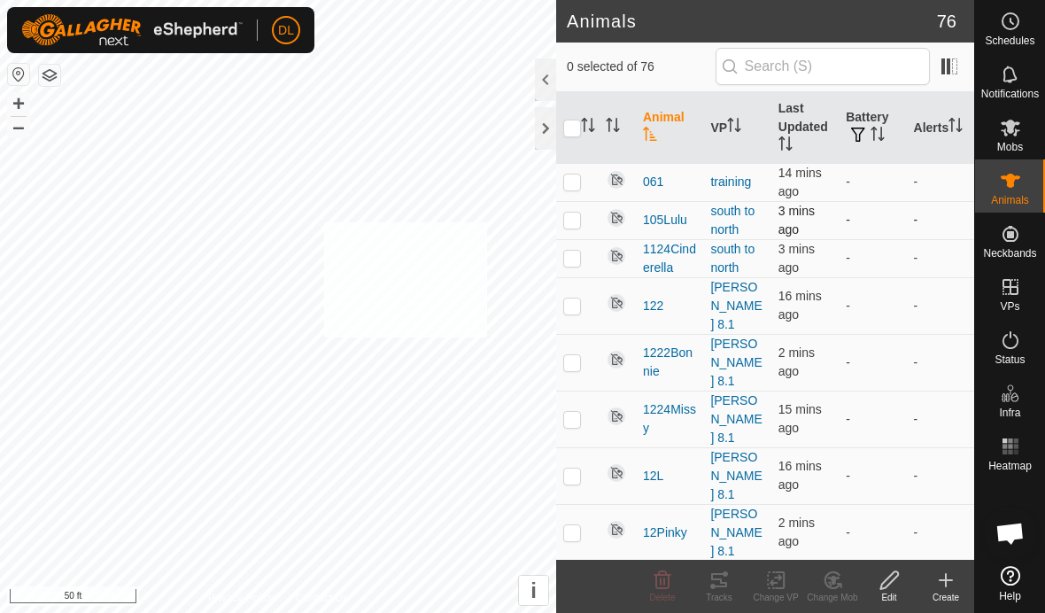
checkbox input "true"
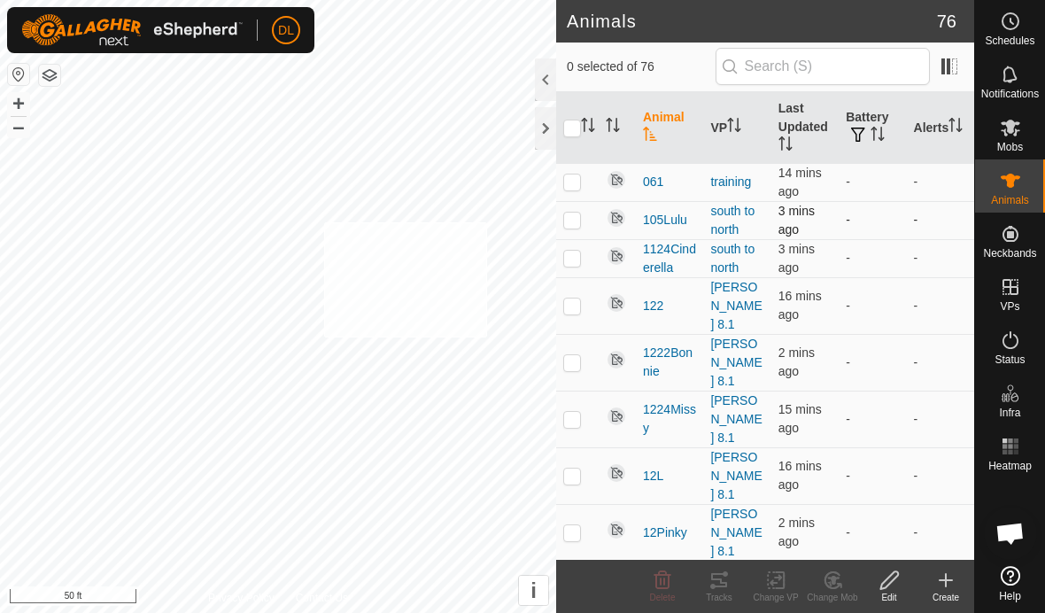
checkbox input "true"
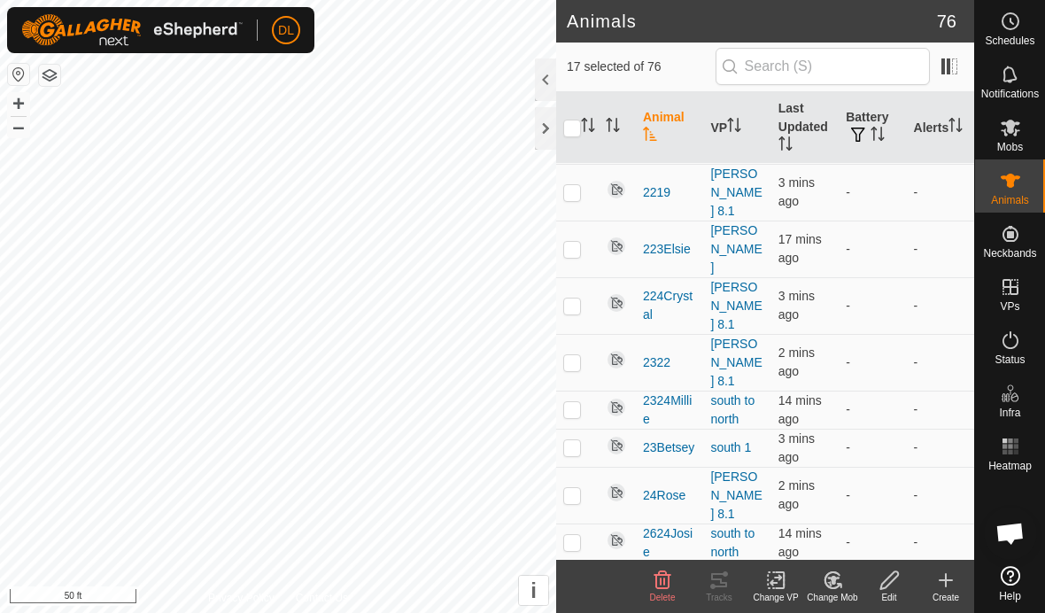
scroll to position [1393, 0]
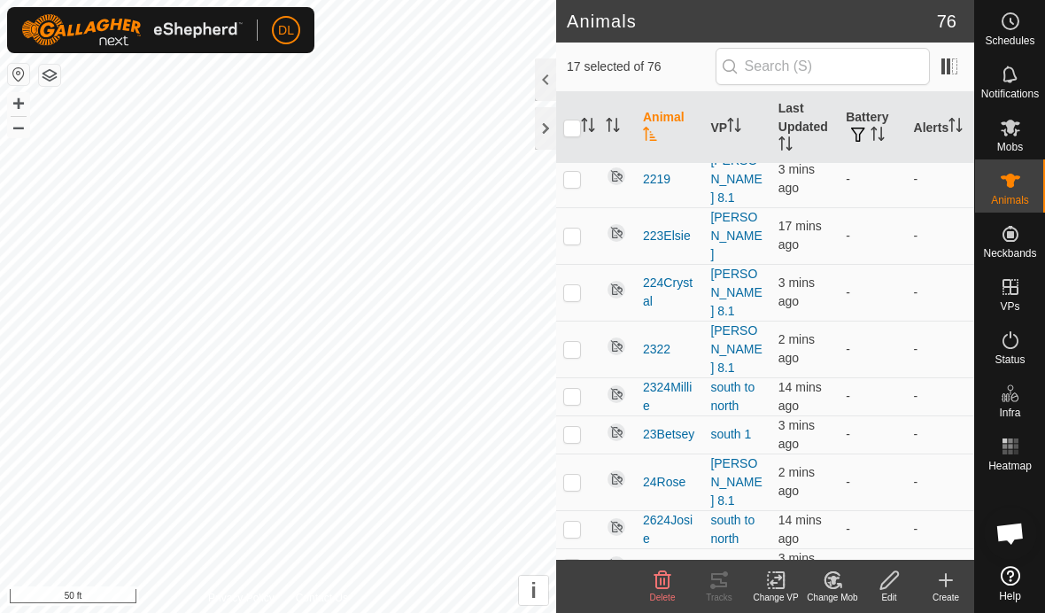
checkbox input "false"
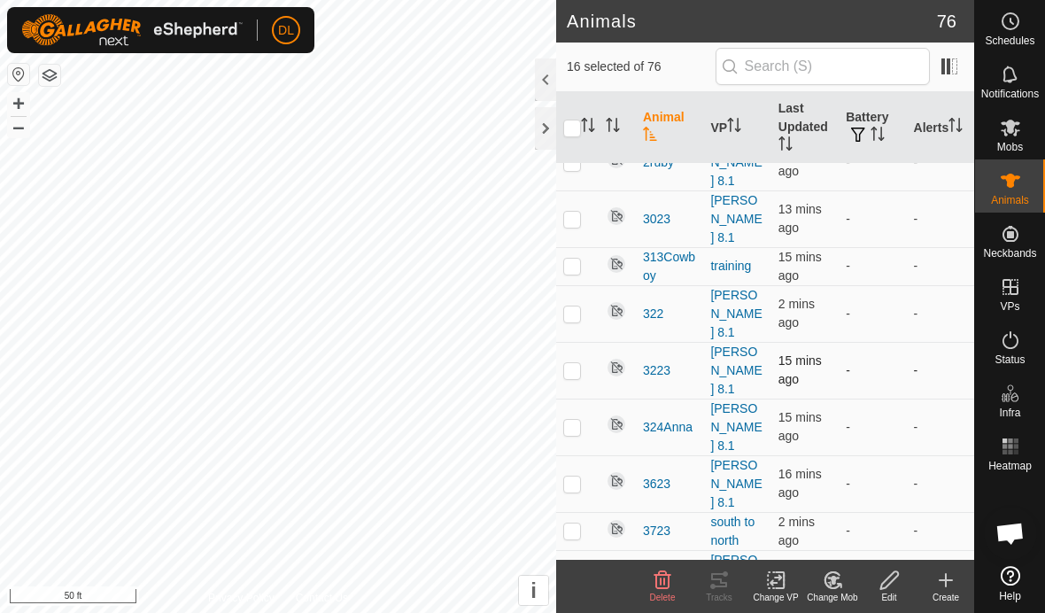
scroll to position [2033, 0]
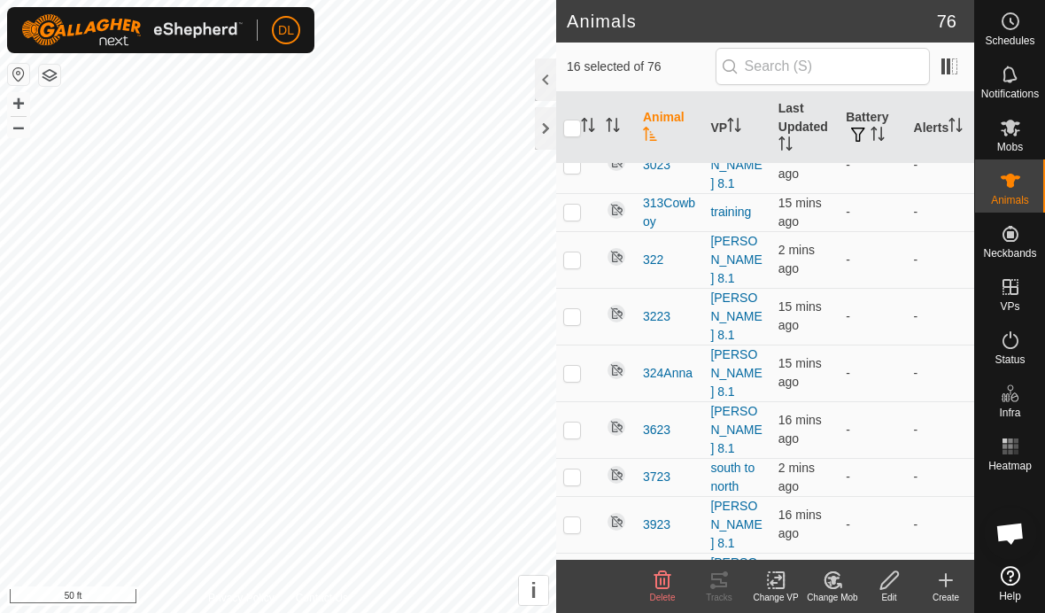
checkbox input "false"
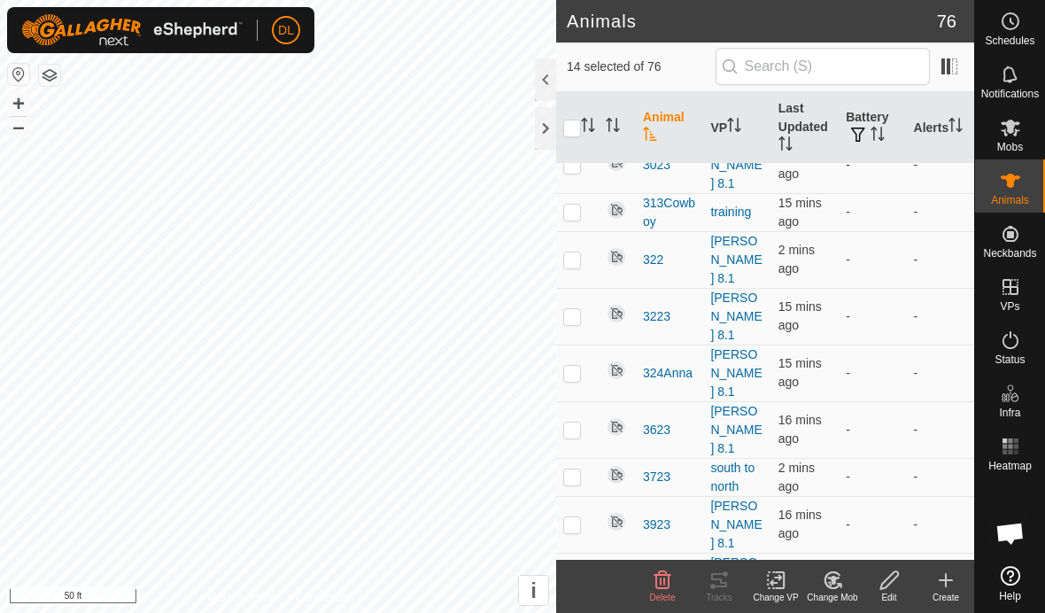
checkbox input "false"
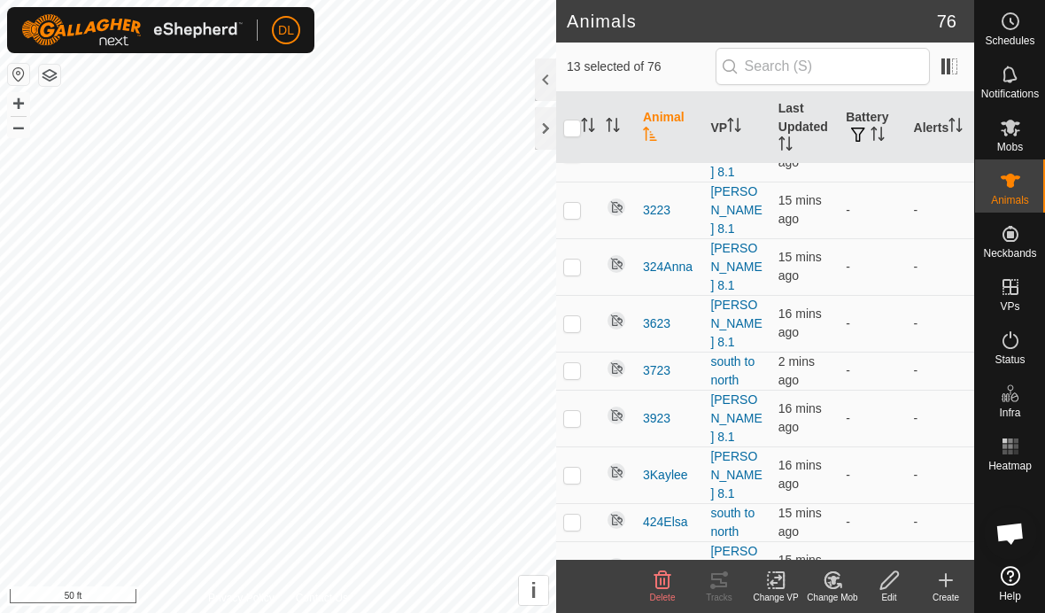
scroll to position [2147, 0]
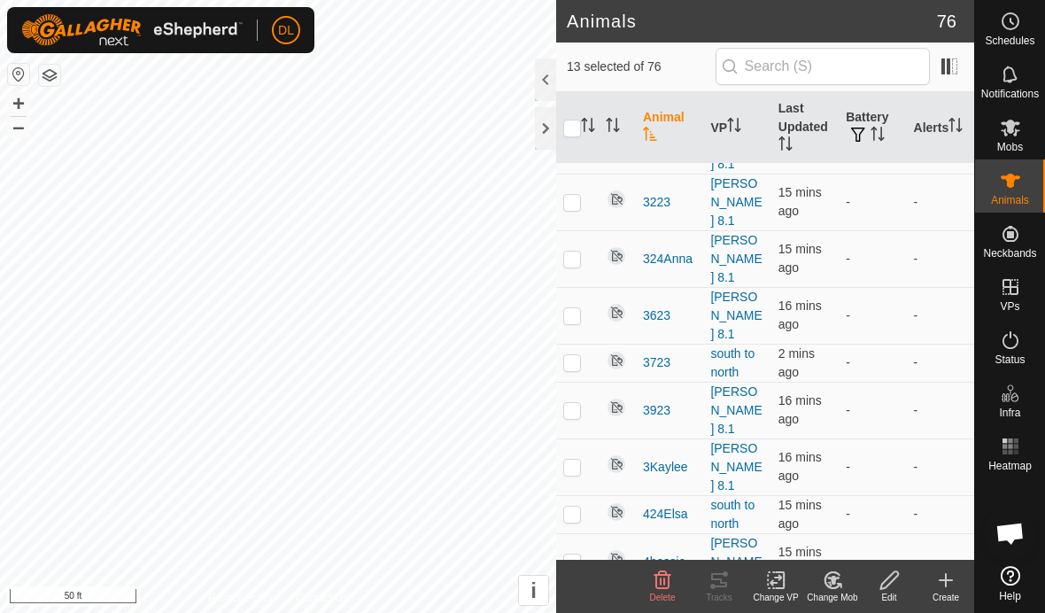
checkbox input "false"
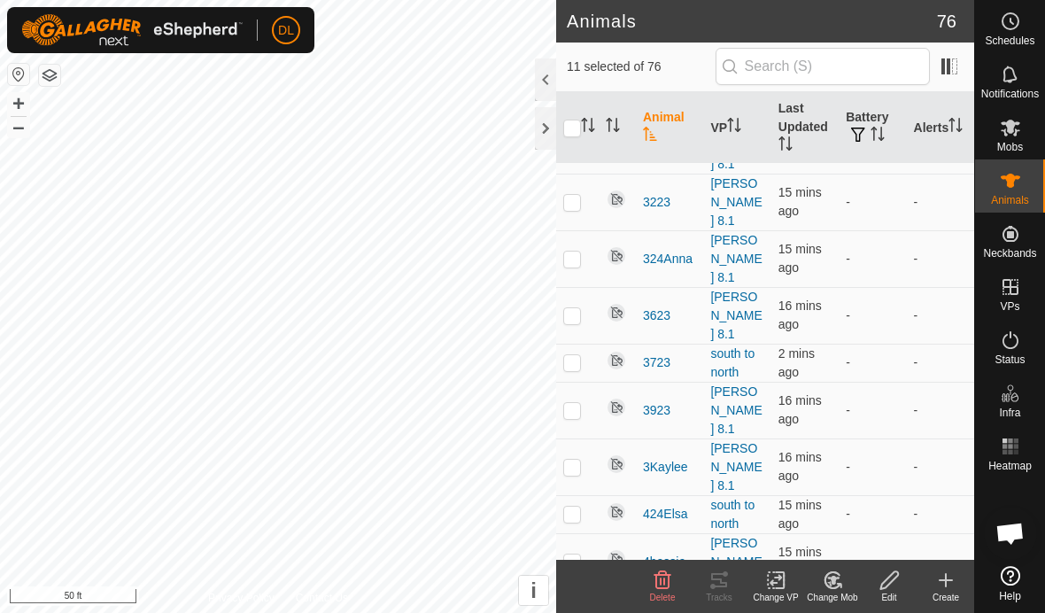
checkbox input "false"
click at [713, 584] on icon at bounding box center [712, 586] width 5 height 5
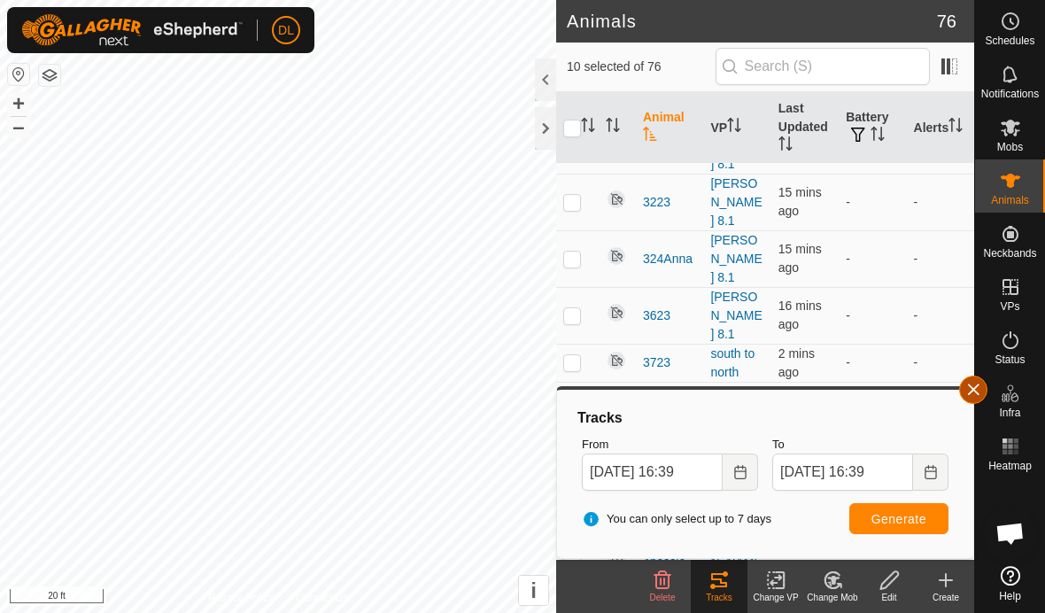
click at [971, 388] on button "button" at bounding box center [973, 390] width 28 height 28
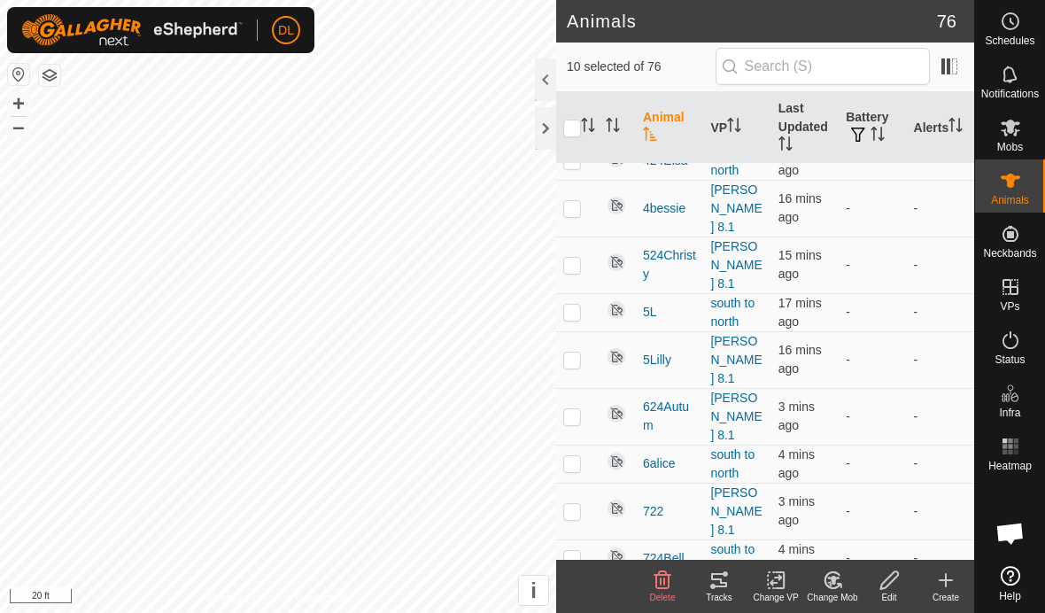
scroll to position [2499, 0]
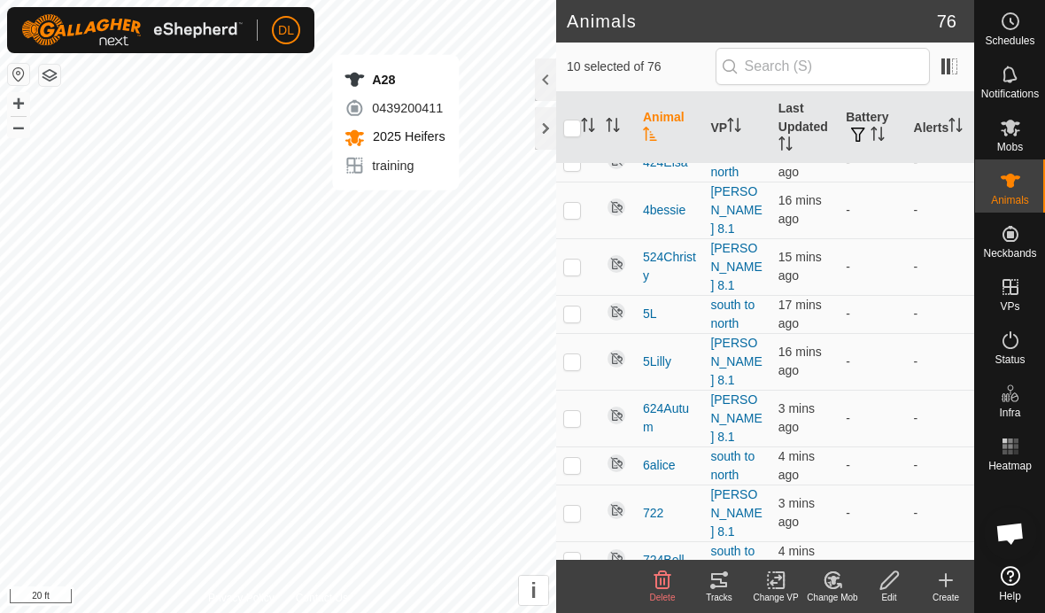
checkbox input "false"
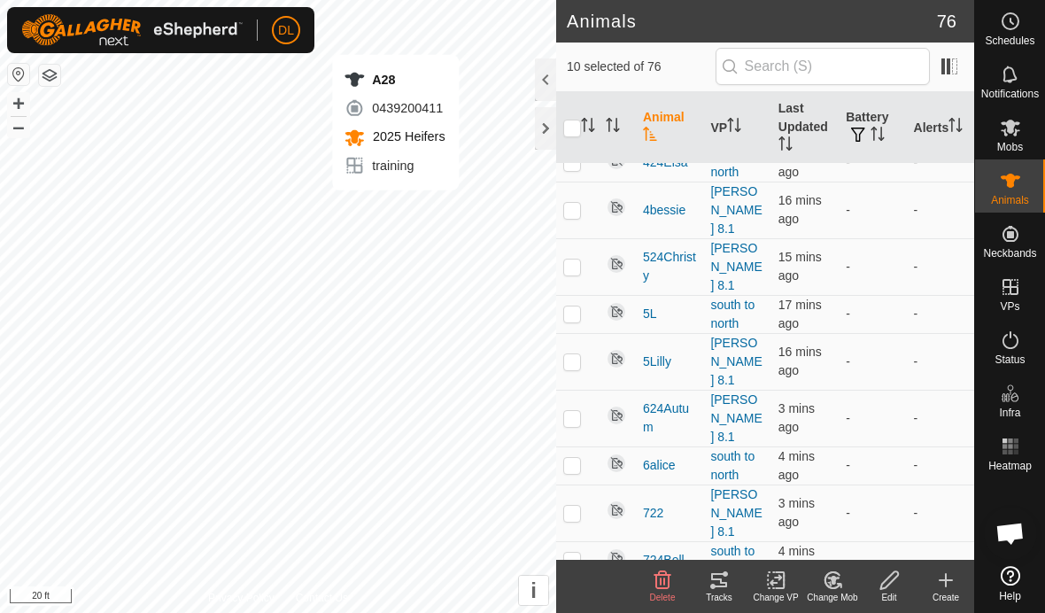
checkbox input "false"
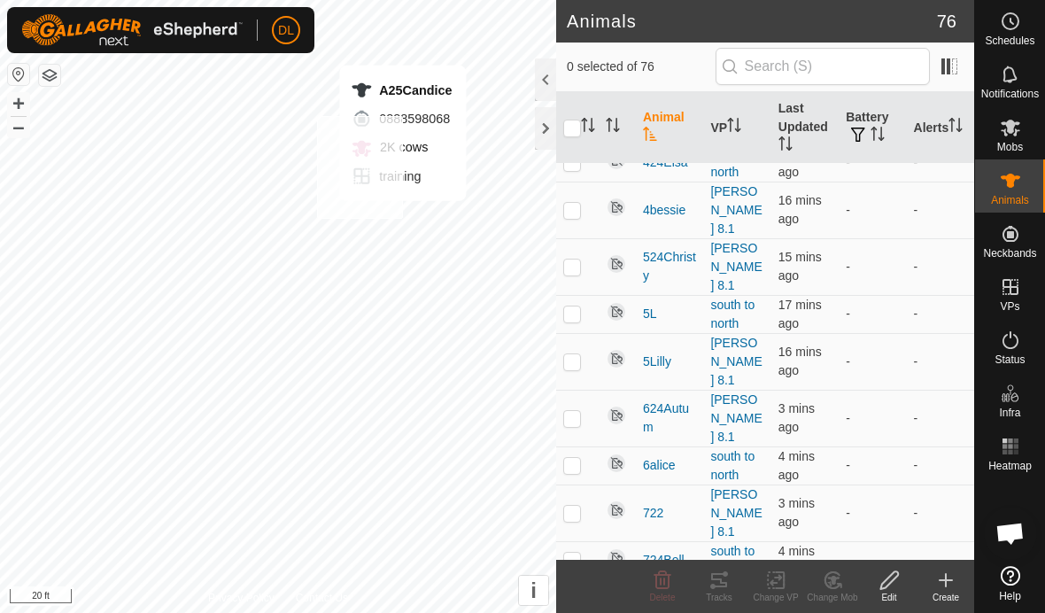
checkbox input "true"
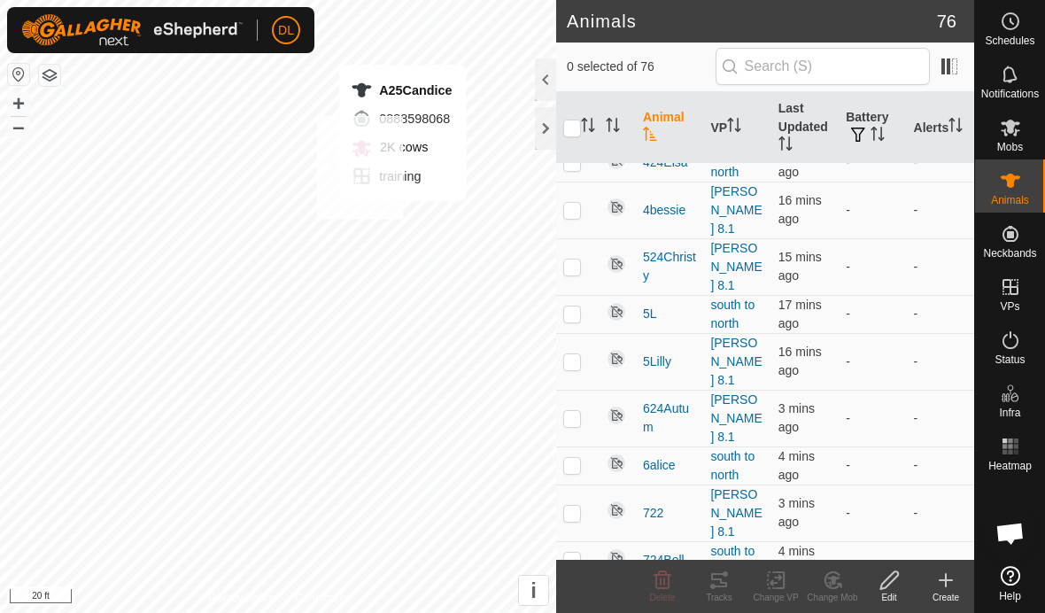
checkbox input "true"
checkbox input "false"
click at [718, 591] on div "Tracks" at bounding box center [719, 597] width 57 height 13
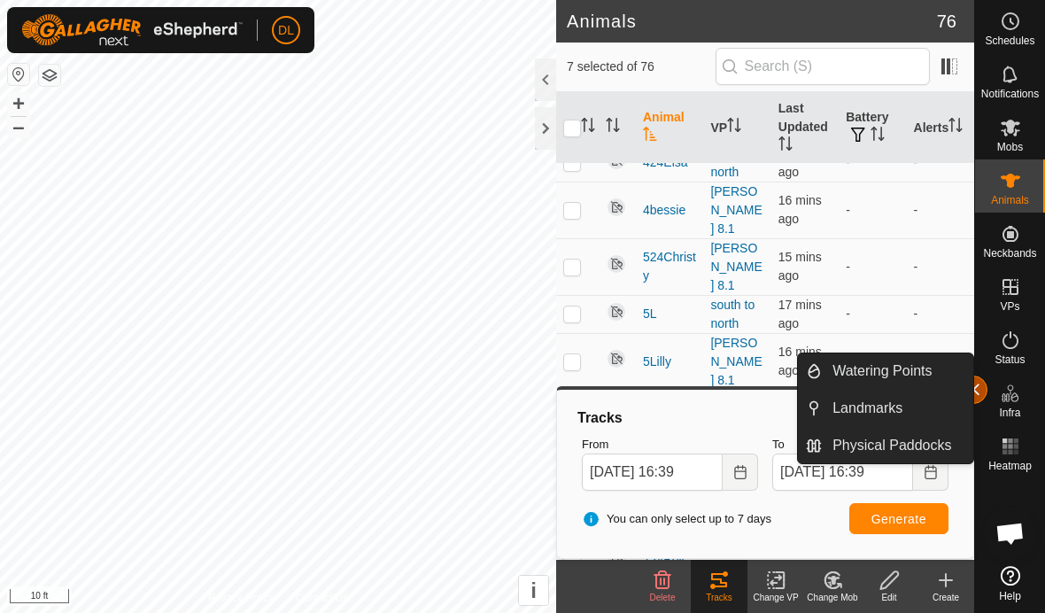
click at [978, 392] on button "button" at bounding box center [973, 390] width 28 height 28
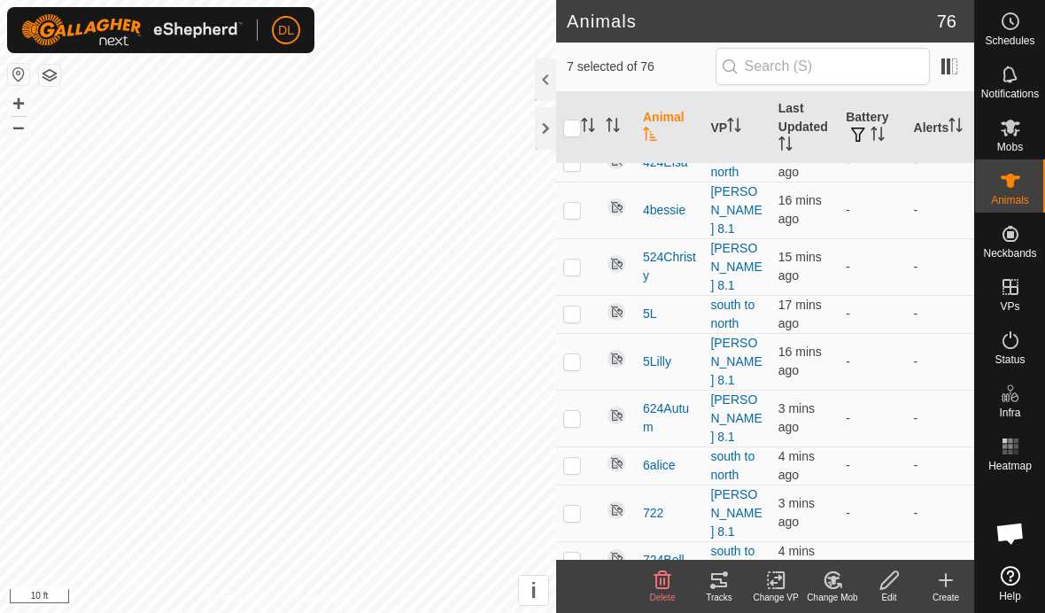
checkbox input "false"
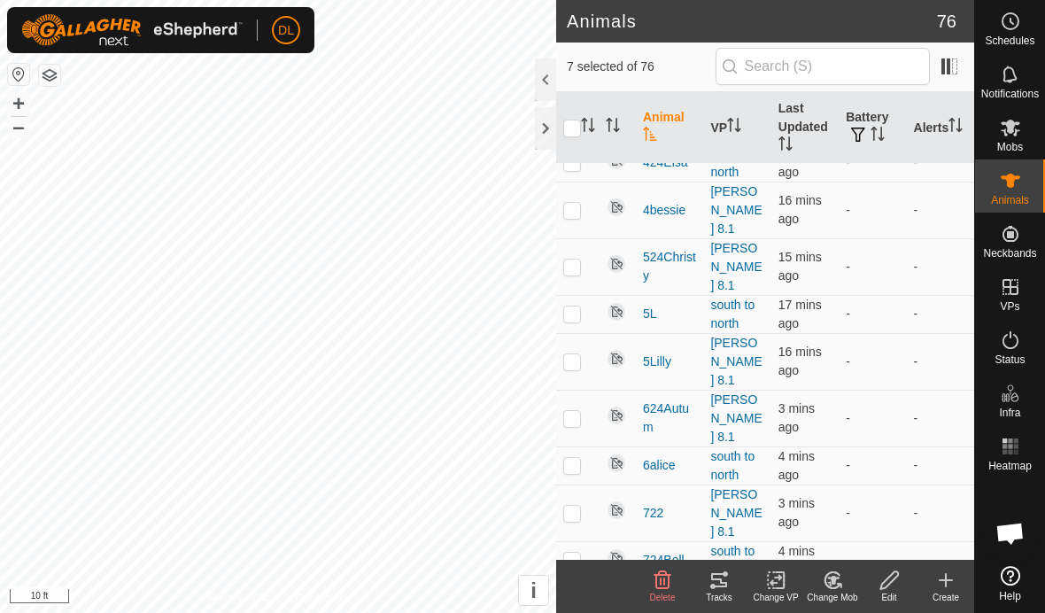
checkbox input "false"
checkbox input "true"
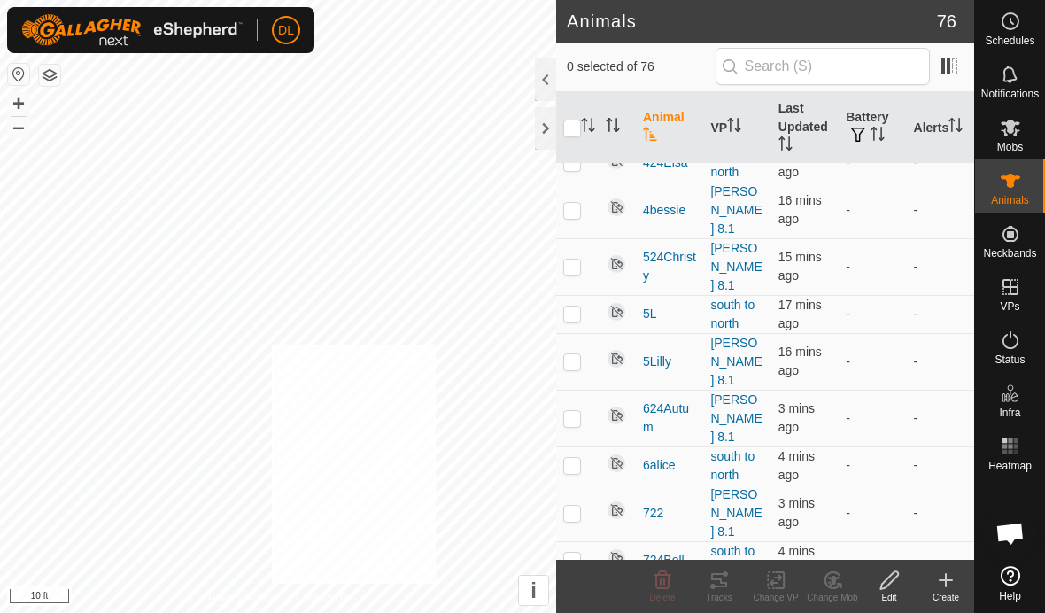
checkbox input "true"
click at [718, 580] on icon at bounding box center [719, 580] width 21 height 21
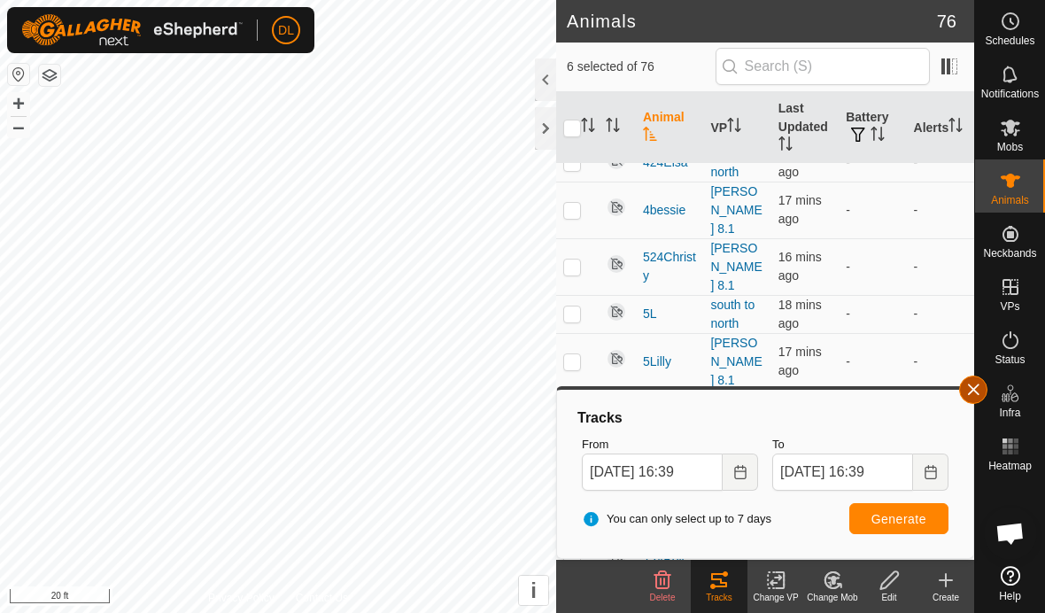
click at [971, 391] on button "button" at bounding box center [973, 390] width 28 height 28
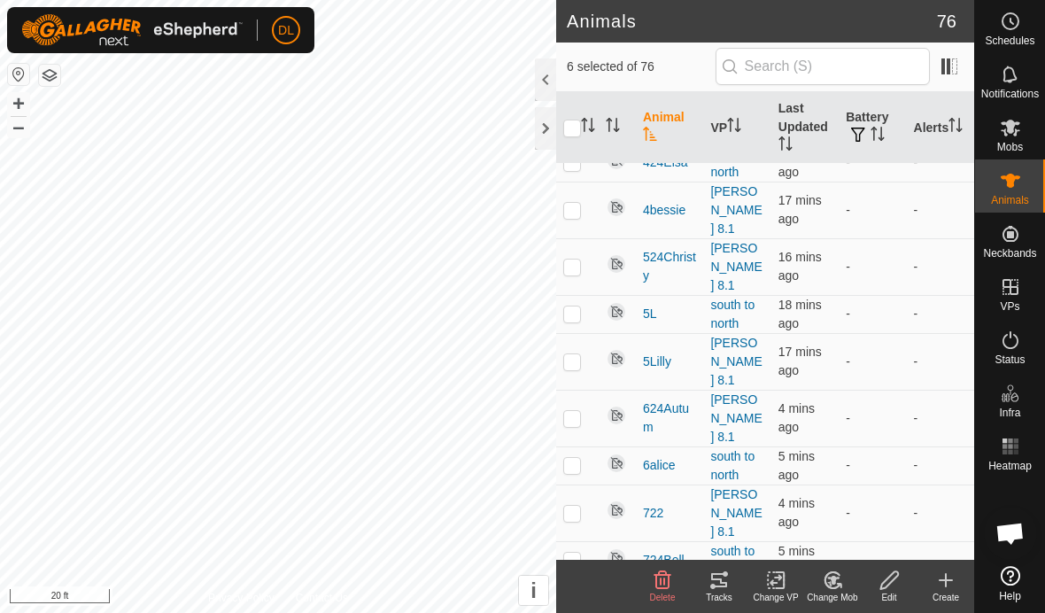
checkbox input "false"
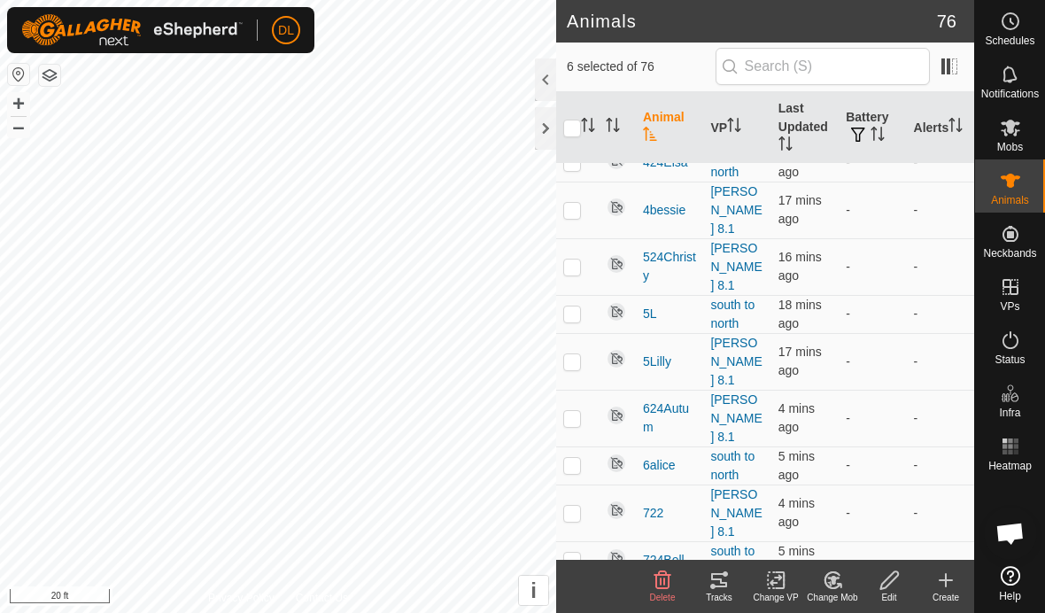
checkbox input "false"
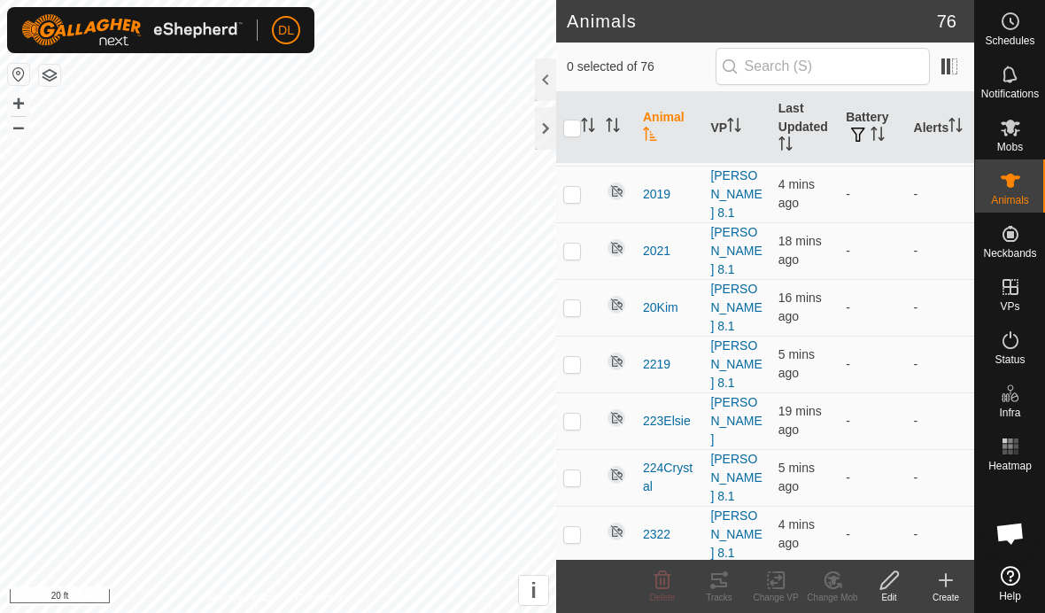
scroll to position [1238, 0]
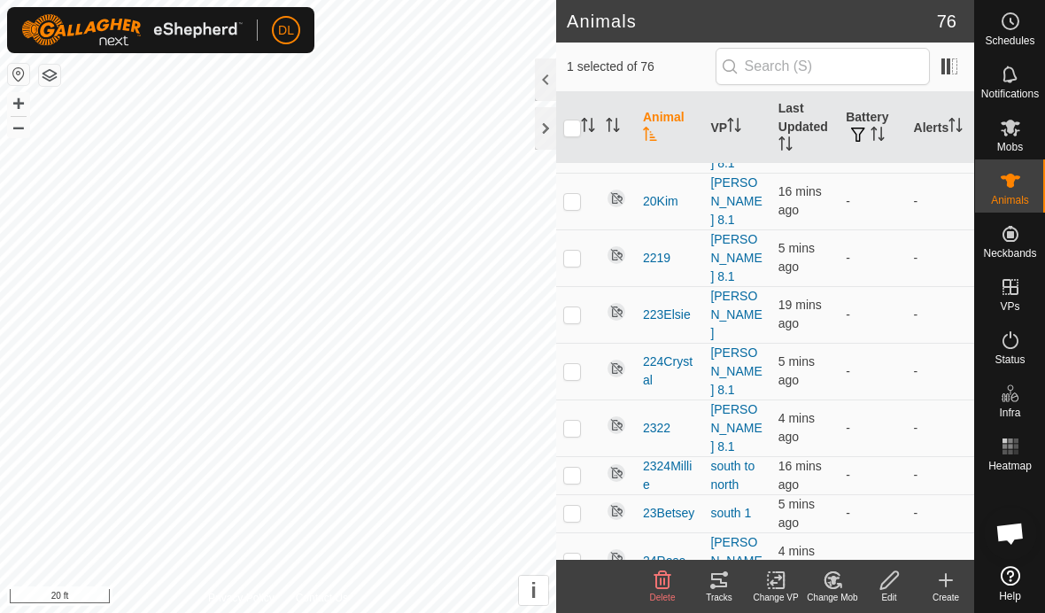
scroll to position [1327, 0]
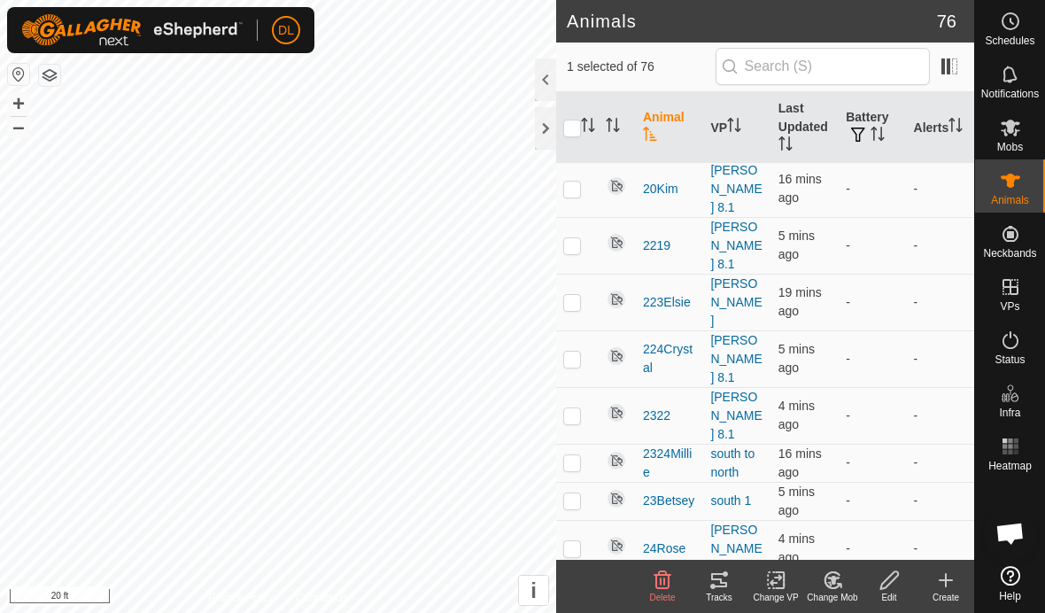
click at [835, 586] on icon at bounding box center [833, 580] width 22 height 21
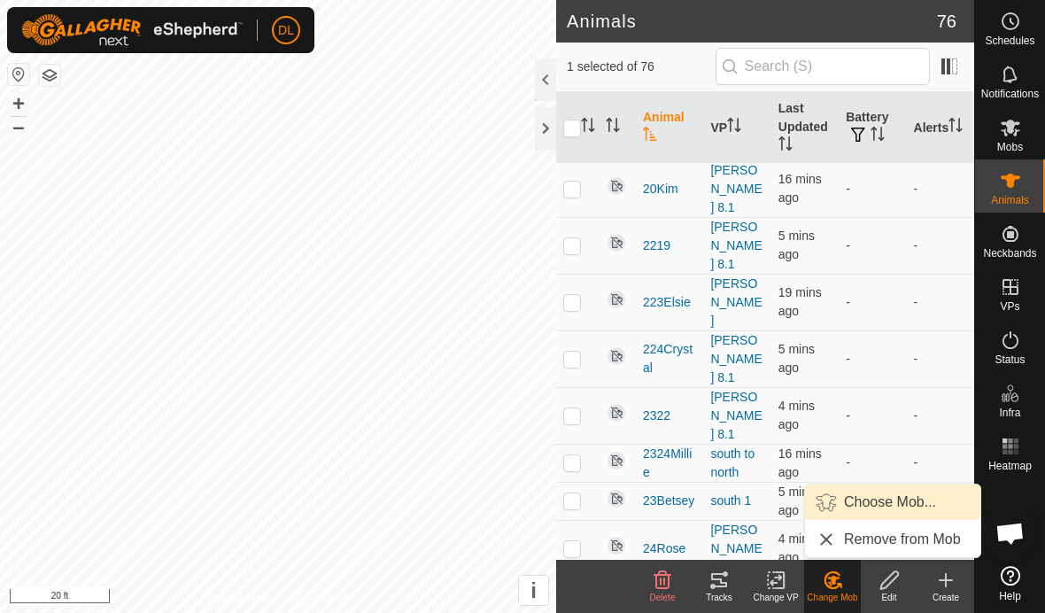
click at [860, 506] on link "Choose Mob..." at bounding box center [892, 502] width 175 height 35
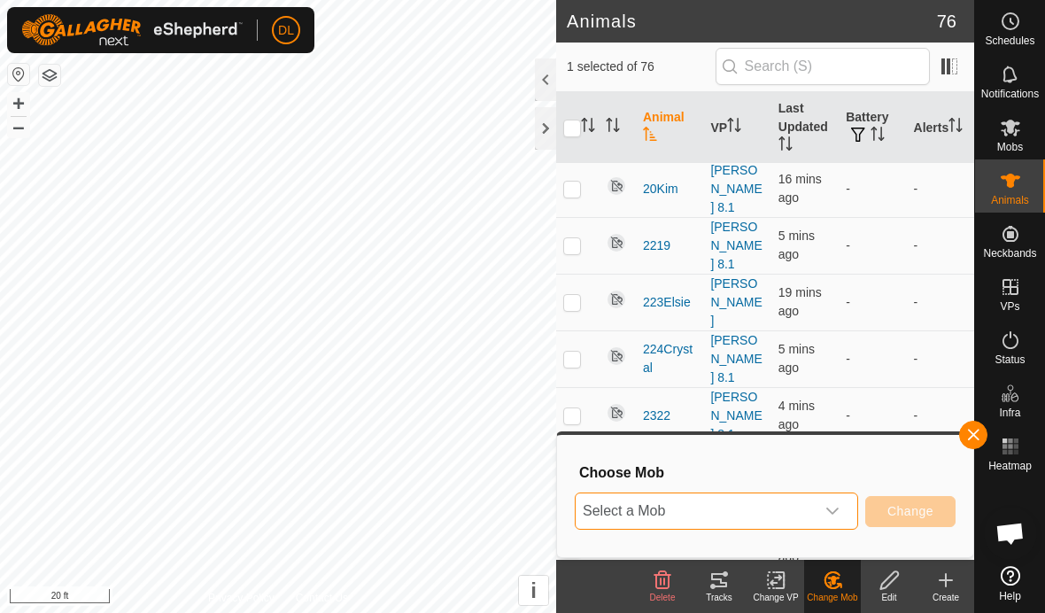
click at [810, 508] on span "Select a Mob" at bounding box center [695, 510] width 239 height 35
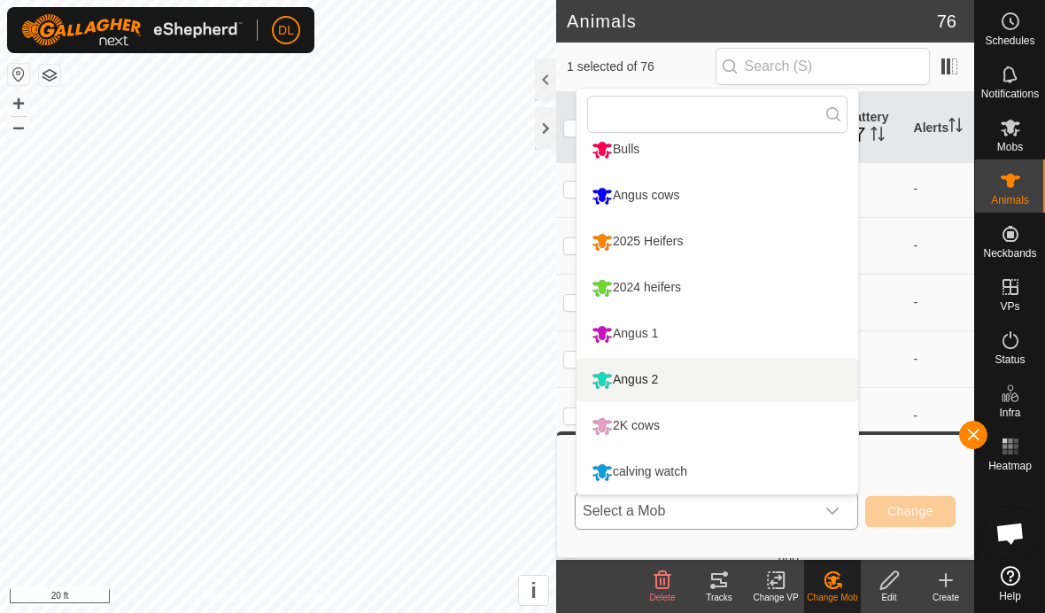
scroll to position [0, 0]
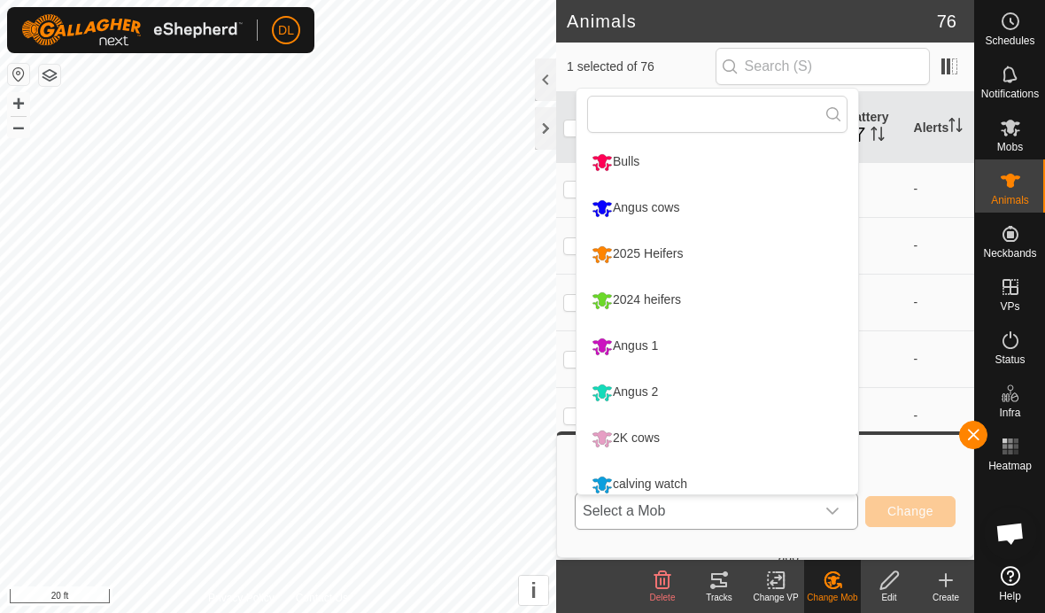
click at [621, 161] on li "Bulls" at bounding box center [718, 162] width 282 height 44
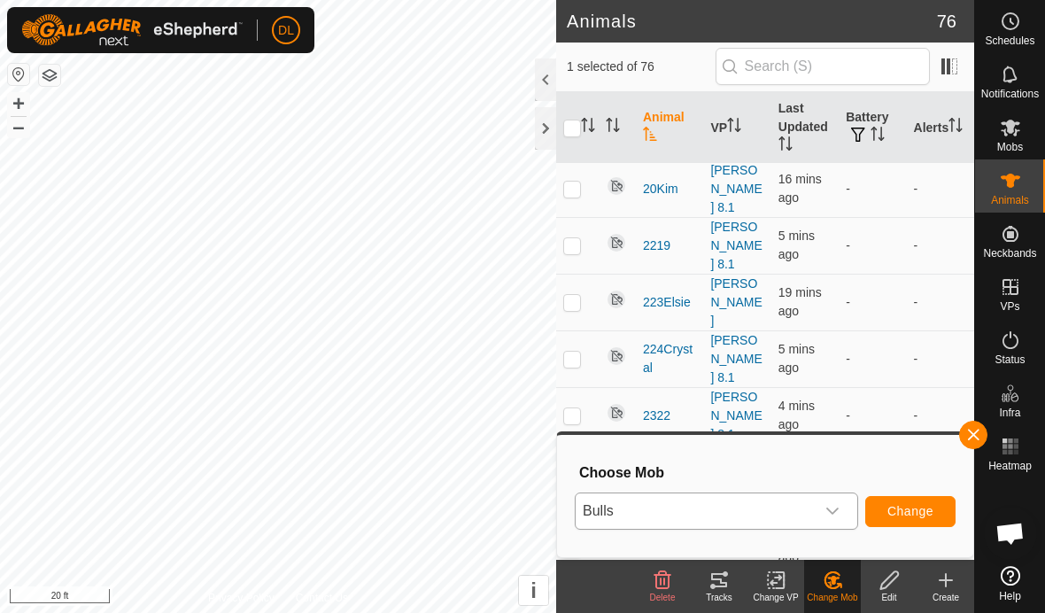
click at [927, 513] on span "Change" at bounding box center [911, 511] width 46 height 14
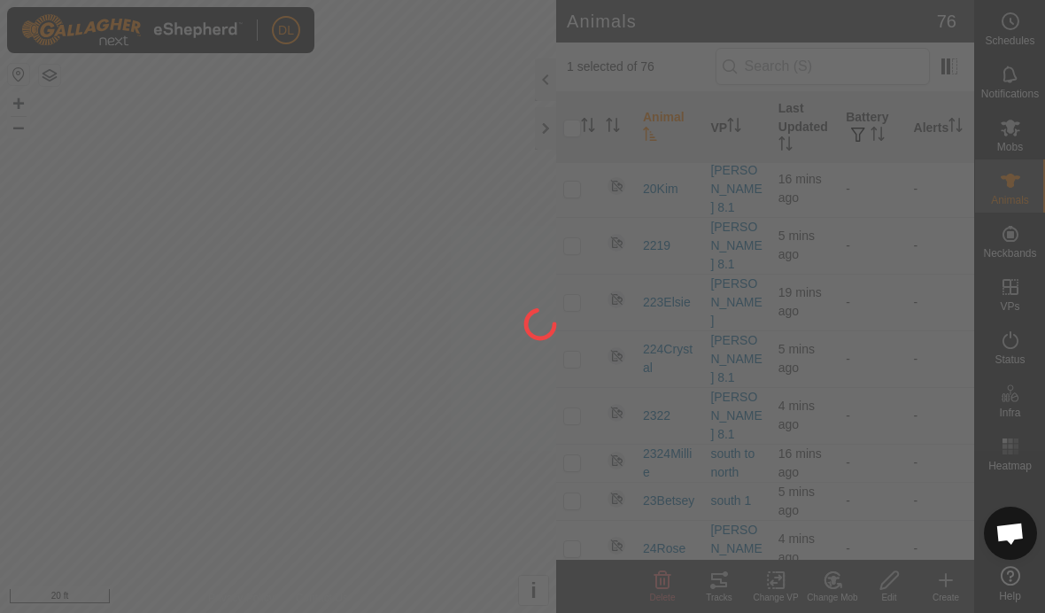
checkbox input "false"
